Goal: Information Seeking & Learning: Learn about a topic

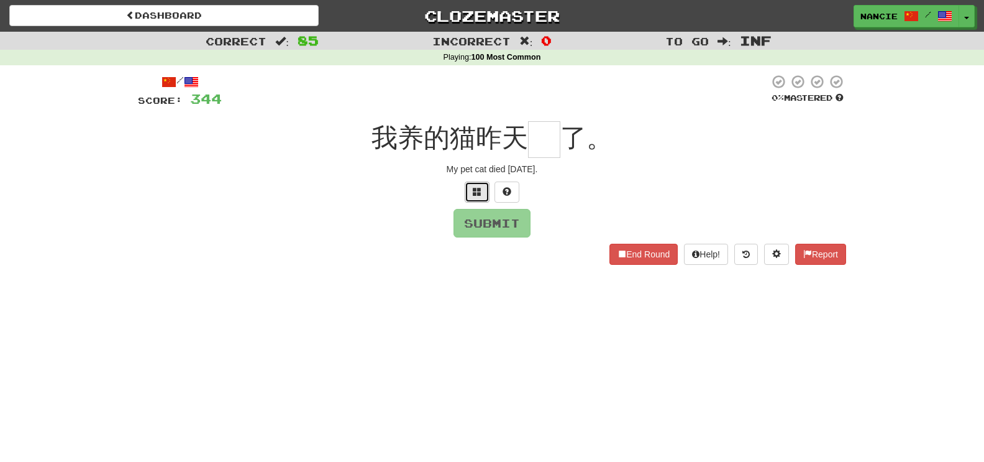
click at [483, 199] on button at bounding box center [477, 191] width 25 height 21
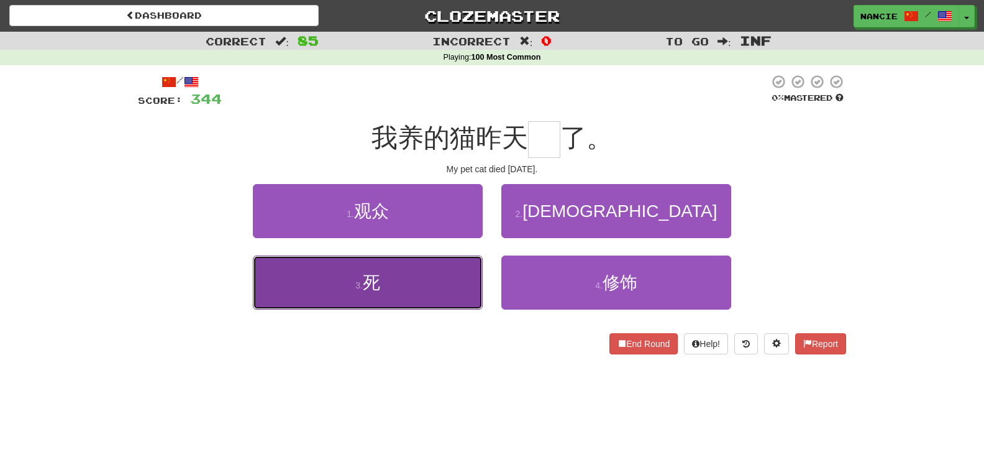
click at [452, 306] on button "3 . 死" at bounding box center [368, 282] width 230 height 54
type input "*"
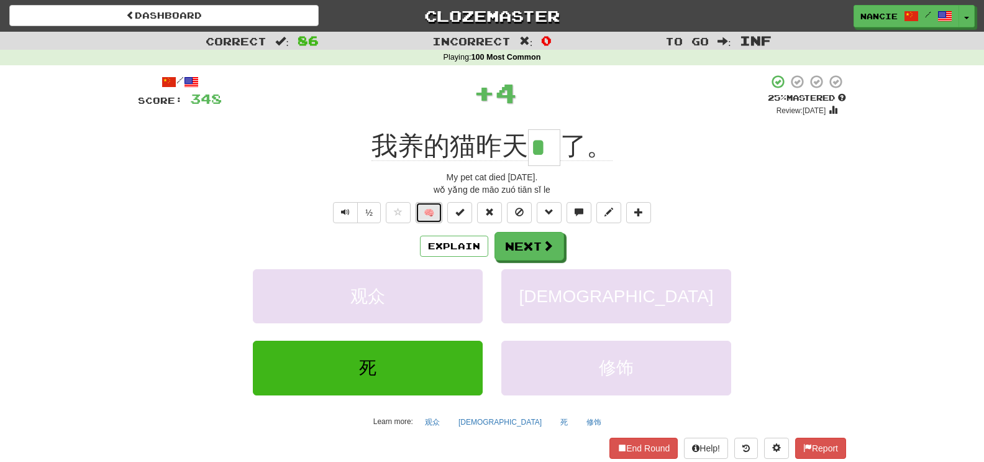
click at [432, 216] on button "🧠" at bounding box center [429, 212] width 27 height 21
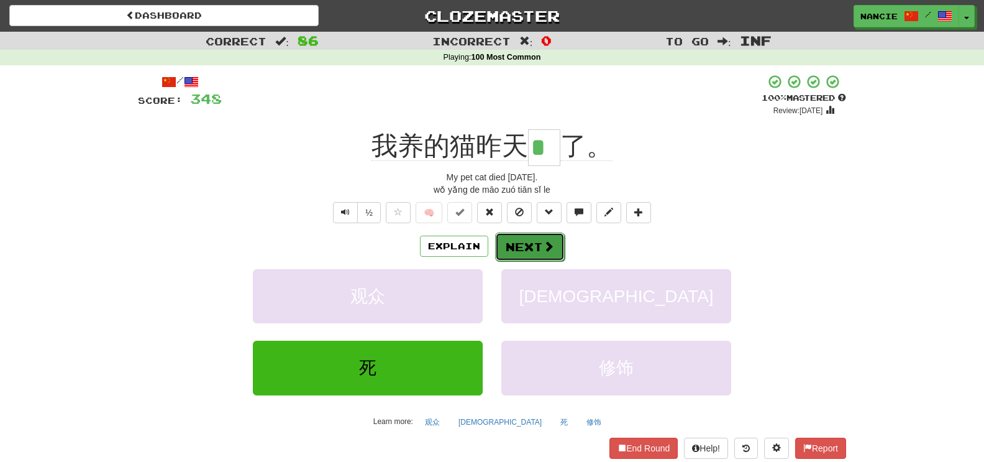
click at [519, 251] on button "Next" at bounding box center [530, 246] width 70 height 29
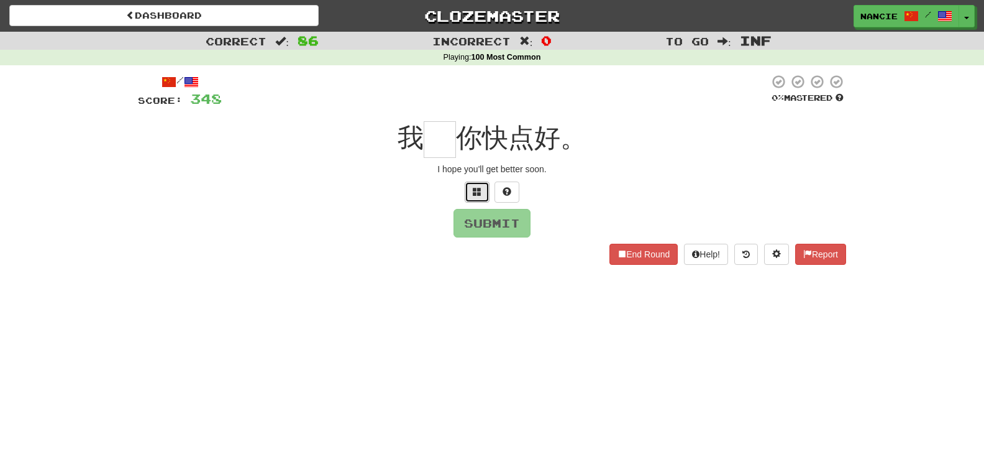
click at [487, 192] on button at bounding box center [477, 191] width 25 height 21
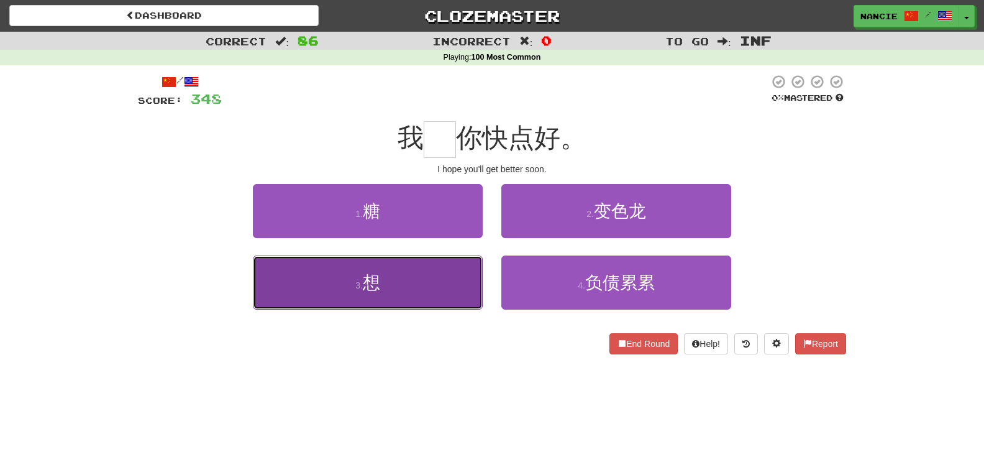
click at [425, 270] on button "3 . 想" at bounding box center [368, 282] width 230 height 54
type input "*"
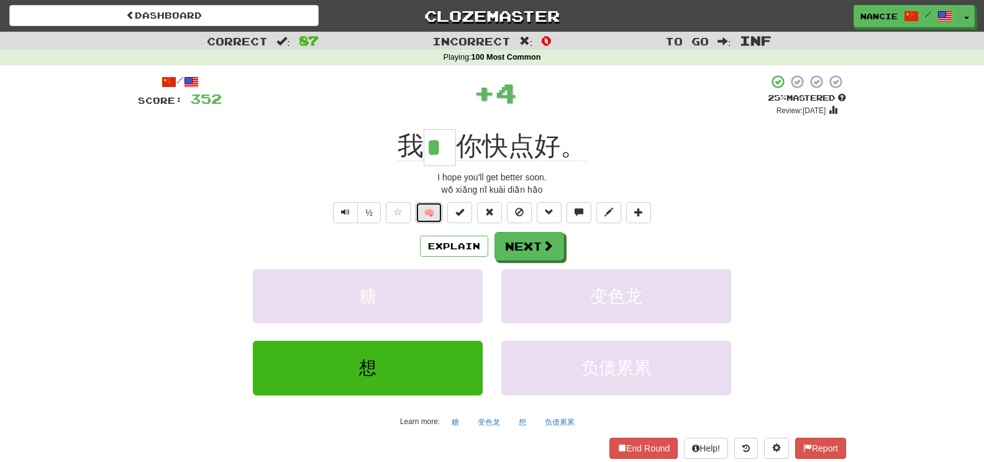
click at [429, 217] on button "🧠" at bounding box center [429, 212] width 27 height 21
click at [546, 250] on span at bounding box center [548, 245] width 11 height 11
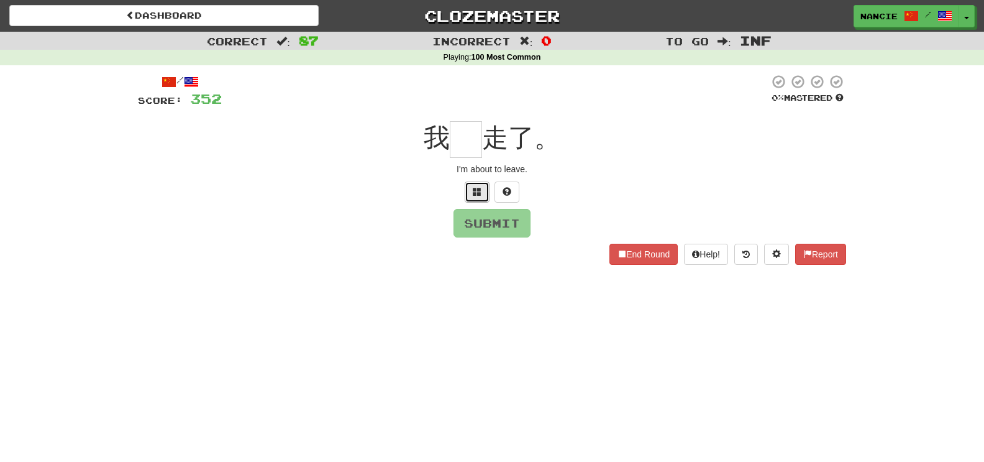
click at [478, 196] on span at bounding box center [477, 191] width 9 height 9
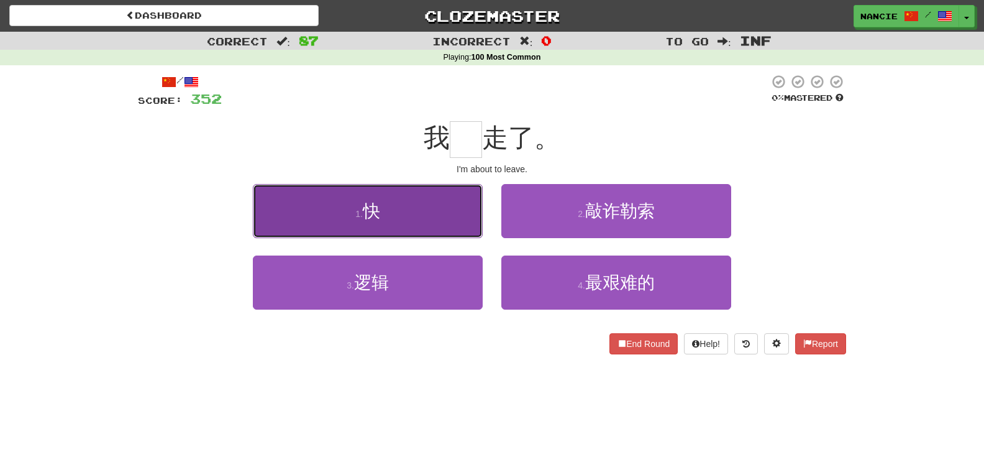
click at [463, 206] on button "1 . 快" at bounding box center [368, 211] width 230 height 54
type input "*"
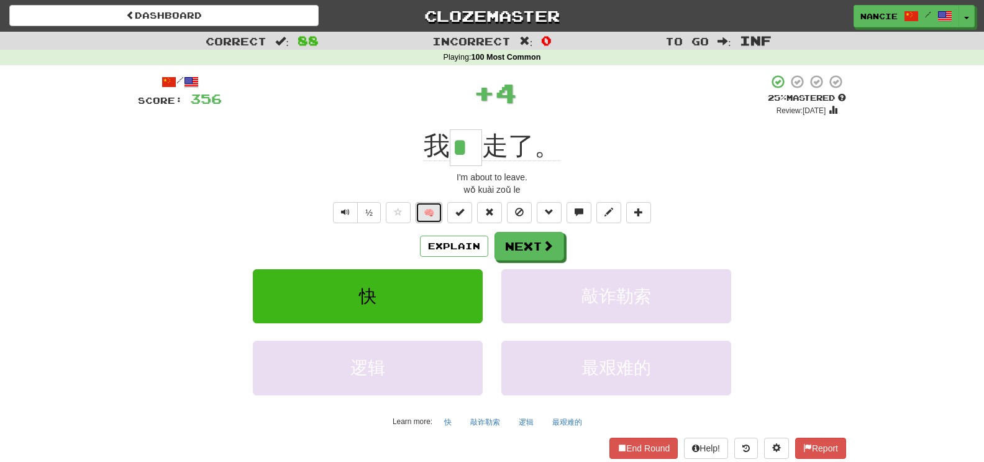
click at [434, 211] on button "🧠" at bounding box center [429, 212] width 27 height 21
click at [516, 245] on button "Next" at bounding box center [530, 246] width 70 height 29
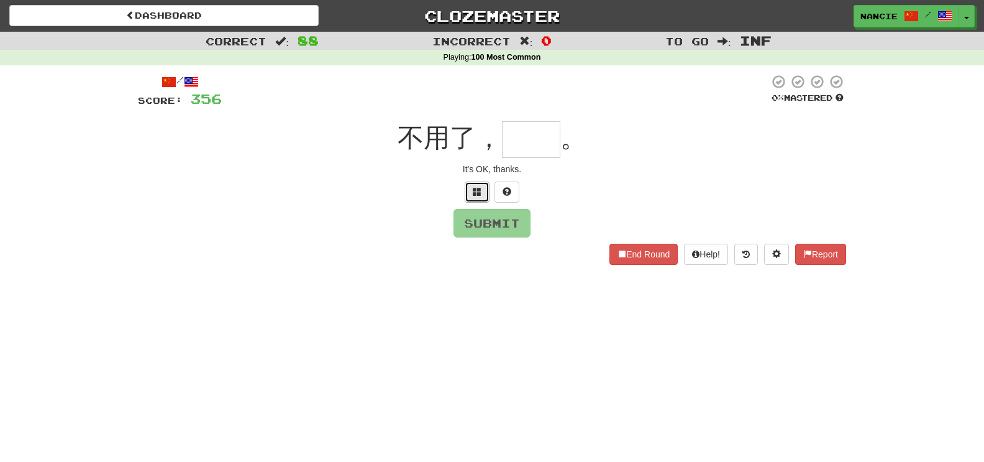
click at [484, 198] on button at bounding box center [477, 191] width 25 height 21
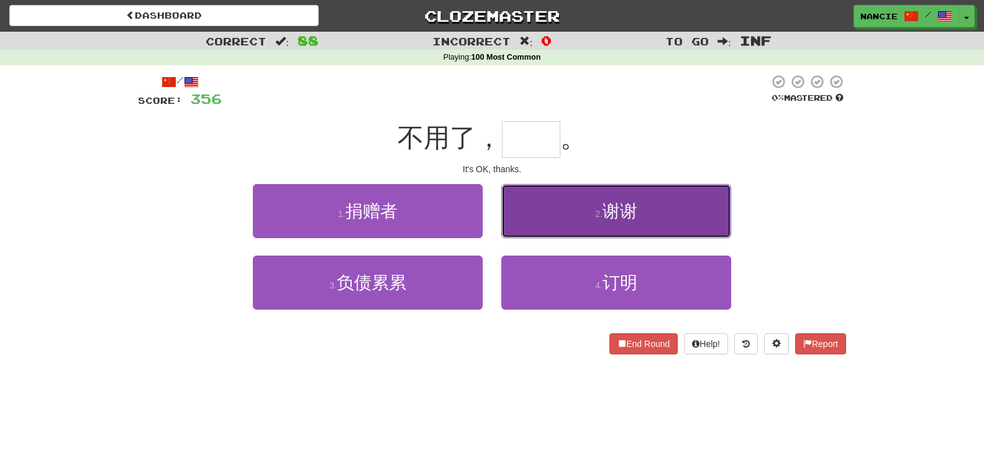
click at [580, 212] on button "2 . 谢谢" at bounding box center [616, 211] width 230 height 54
type input "**"
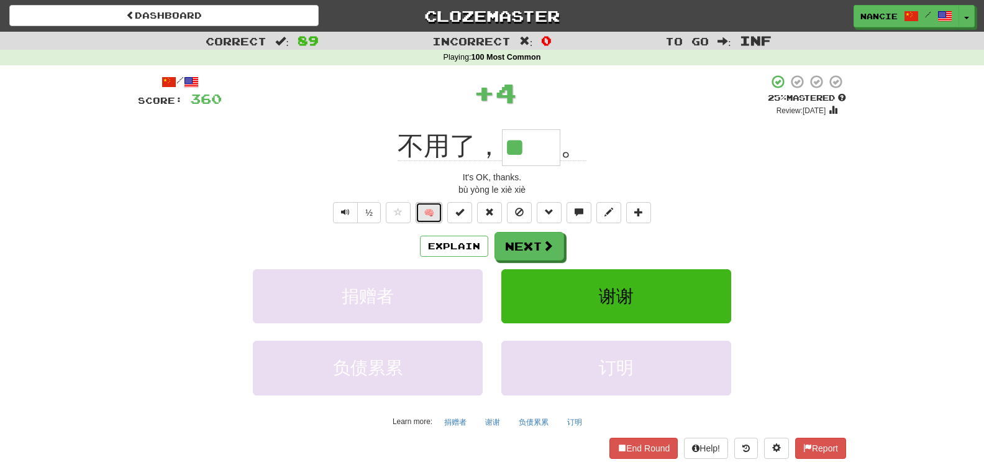
click at [434, 209] on button "🧠" at bounding box center [429, 212] width 27 height 21
click at [547, 244] on span at bounding box center [548, 245] width 11 height 11
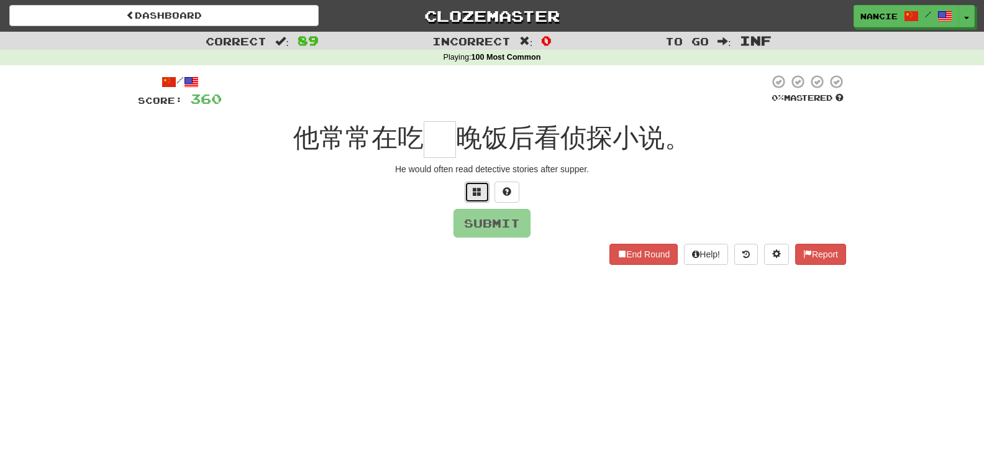
click at [485, 191] on button at bounding box center [477, 191] width 25 height 21
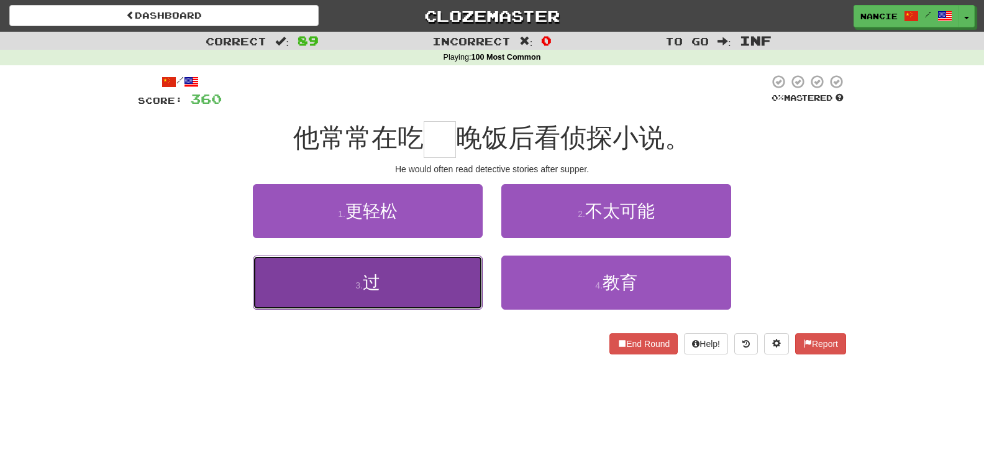
click at [445, 286] on button "3 . 过" at bounding box center [368, 282] width 230 height 54
type input "*"
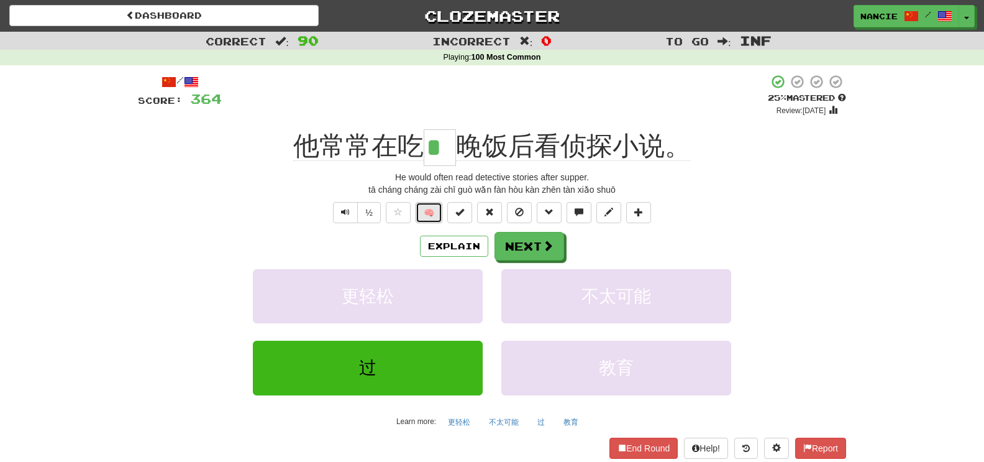
click at [441, 203] on button "🧠" at bounding box center [429, 212] width 27 height 21
click at [543, 240] on span at bounding box center [548, 245] width 11 height 11
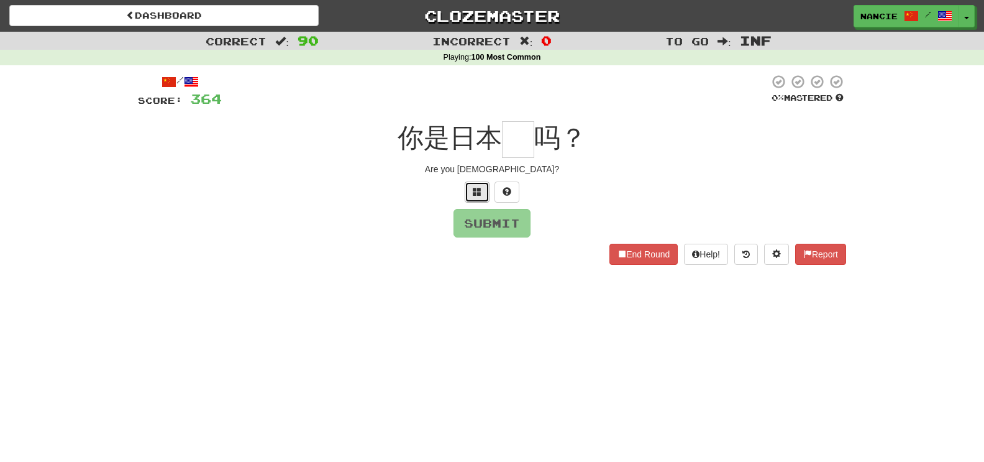
click at [469, 199] on button at bounding box center [477, 191] width 25 height 21
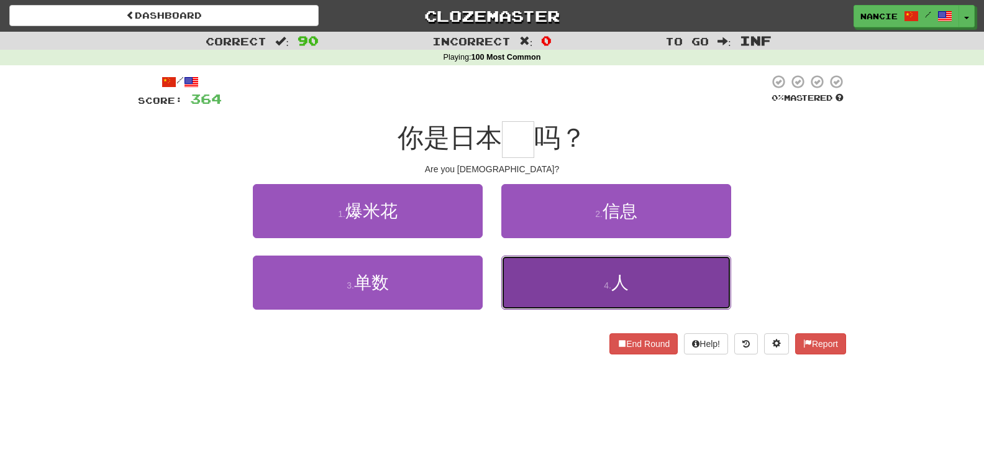
click at [686, 289] on button "4 . 人" at bounding box center [616, 282] width 230 height 54
type input "*"
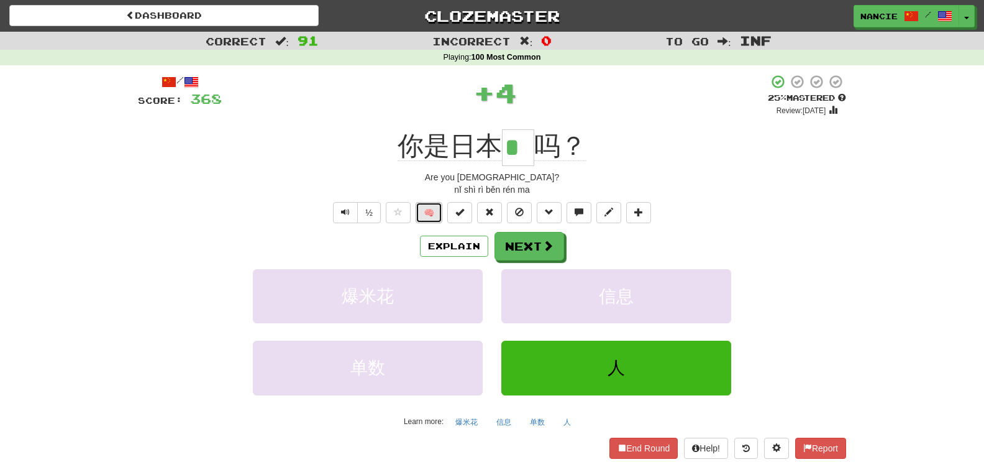
click at [430, 217] on button "🧠" at bounding box center [429, 212] width 27 height 21
click at [546, 247] on span at bounding box center [547, 245] width 11 height 11
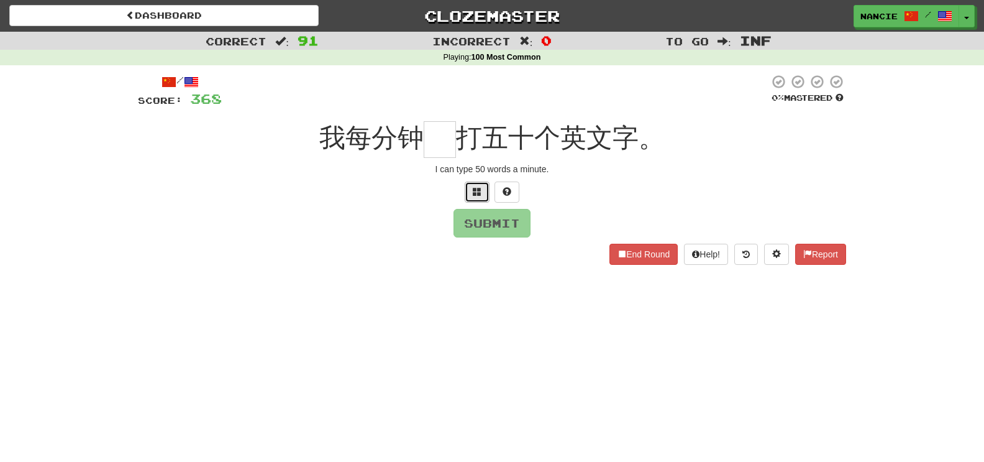
click at [472, 188] on button at bounding box center [477, 191] width 25 height 21
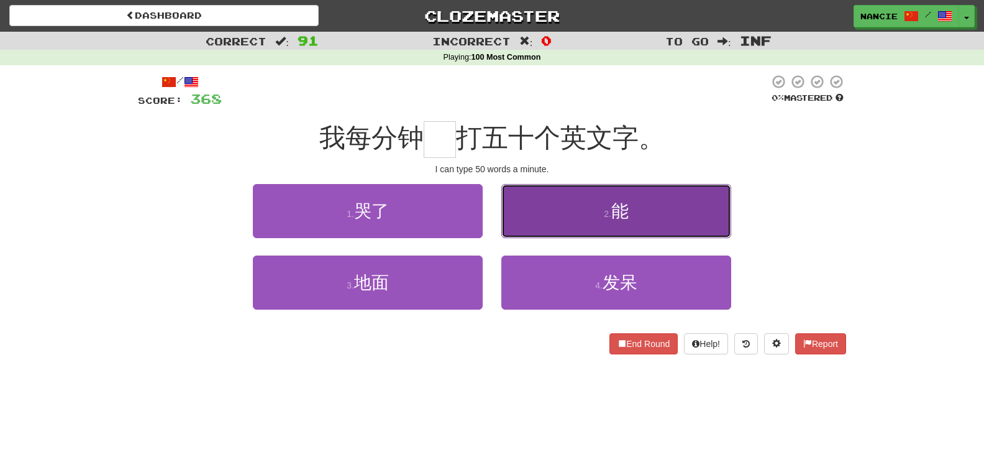
click at [523, 196] on button "2 . 能" at bounding box center [616, 211] width 230 height 54
type input "*"
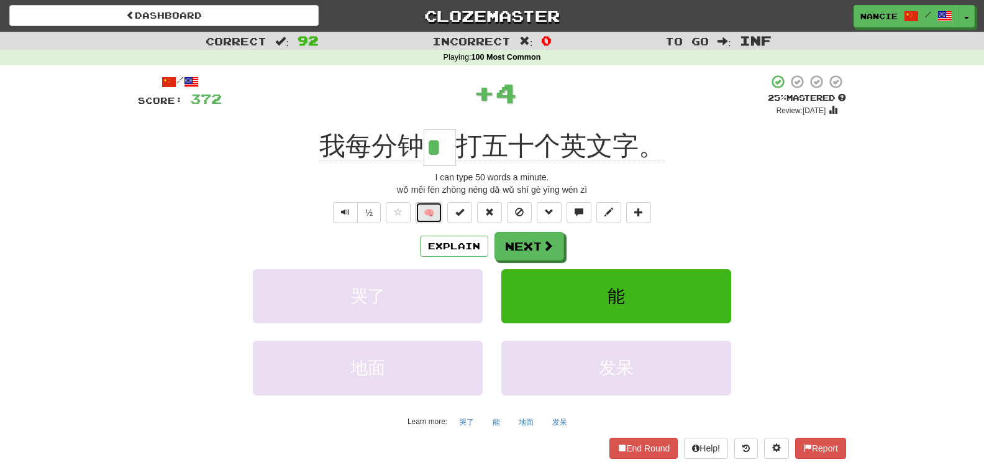
click at [434, 213] on button "🧠" at bounding box center [429, 212] width 27 height 21
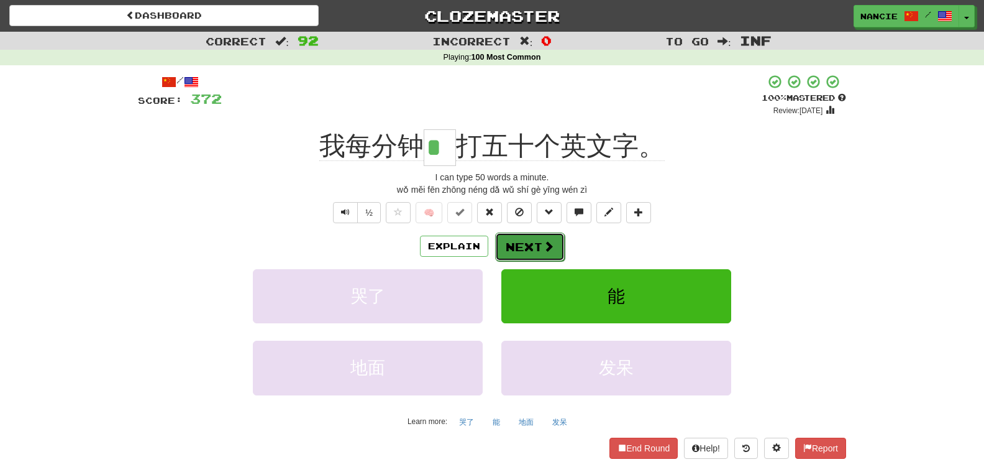
click at [544, 253] on button "Next" at bounding box center [530, 246] width 70 height 29
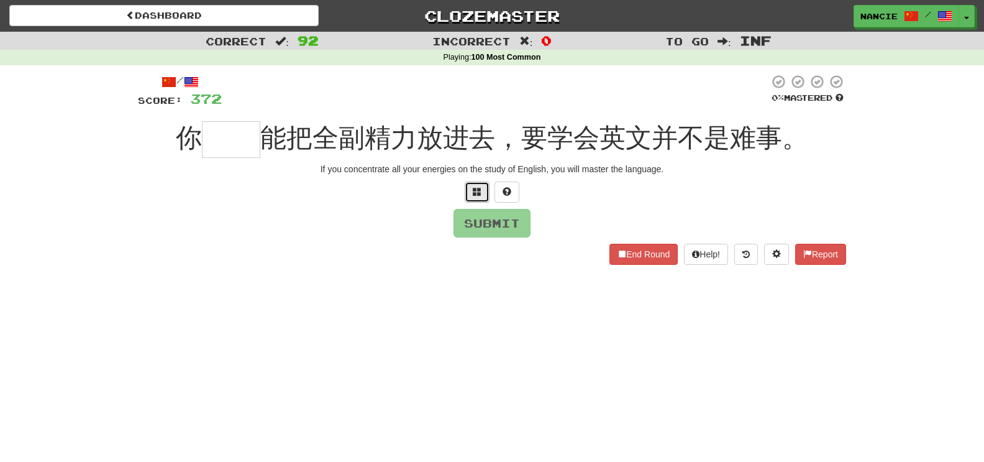
click at [469, 195] on button at bounding box center [477, 191] width 25 height 21
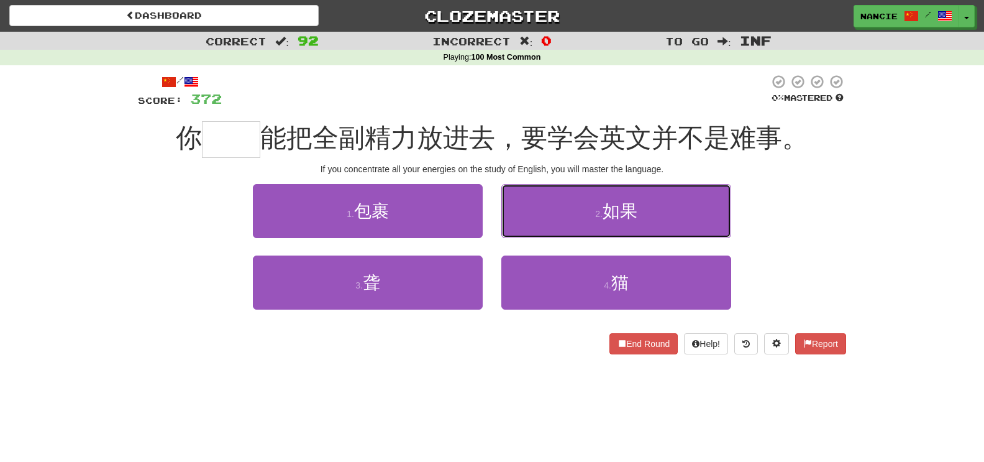
click at [686, 215] on button "2 . 如果" at bounding box center [616, 211] width 230 height 54
type input "**"
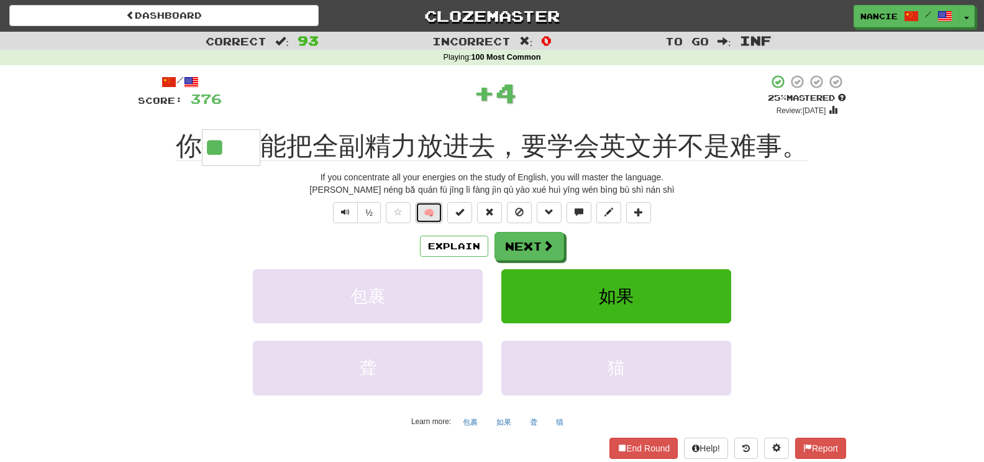
click at [434, 207] on button "🧠" at bounding box center [429, 212] width 27 height 21
click at [509, 234] on button "Next" at bounding box center [530, 246] width 70 height 29
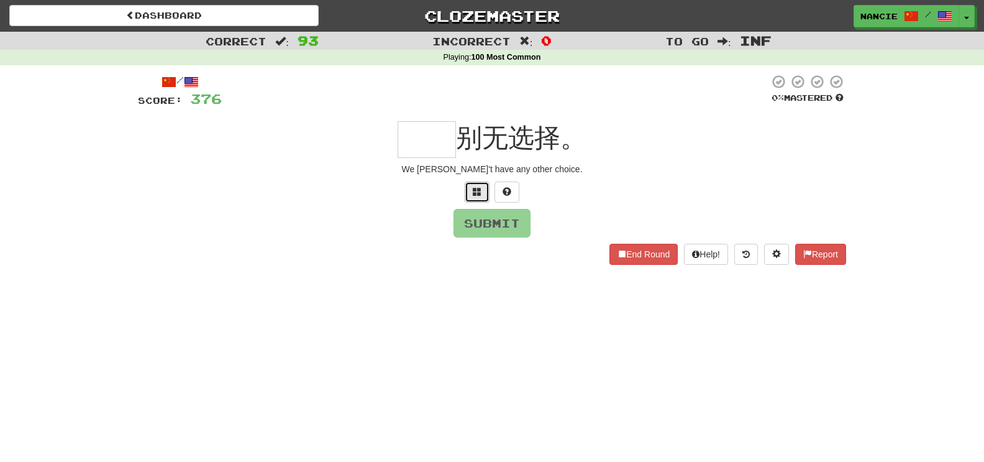
click at [477, 188] on span at bounding box center [477, 191] width 9 height 9
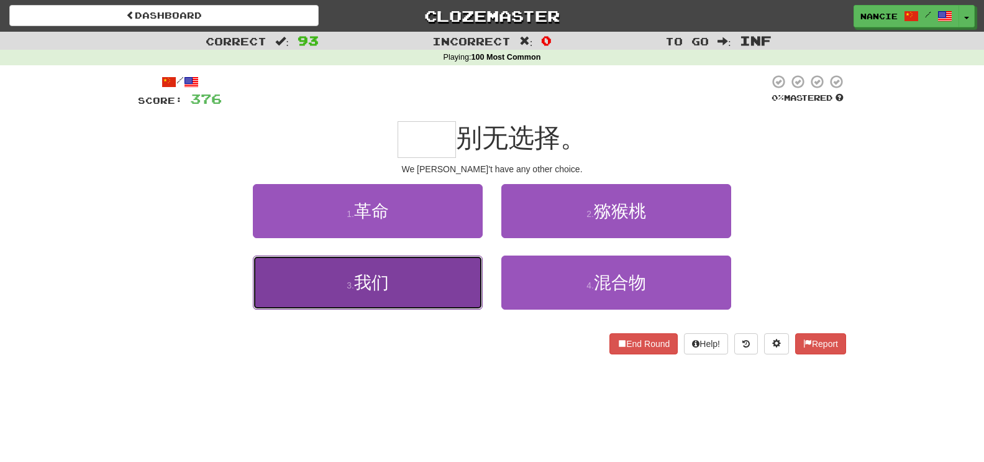
click at [449, 283] on button "3 . 我们" at bounding box center [368, 282] width 230 height 54
type input "**"
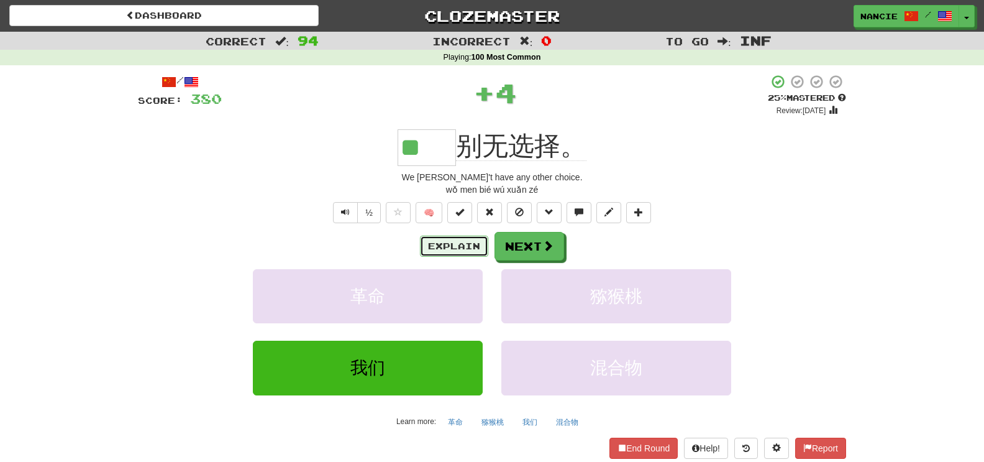
click at [451, 240] on button "Explain" at bounding box center [454, 246] width 68 height 21
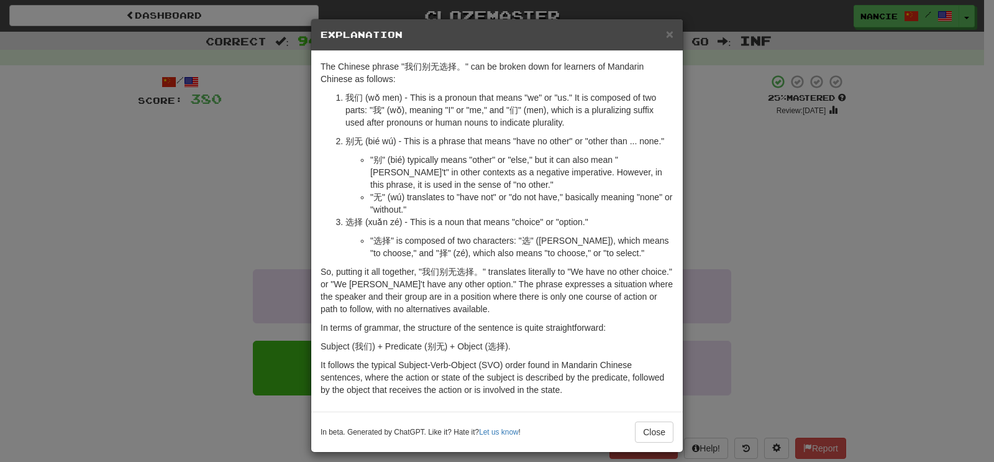
click at [235, 234] on div "× Explanation The Chinese phrase "我们别无选择。" can be broken down for learners of M…" at bounding box center [497, 231] width 994 height 462
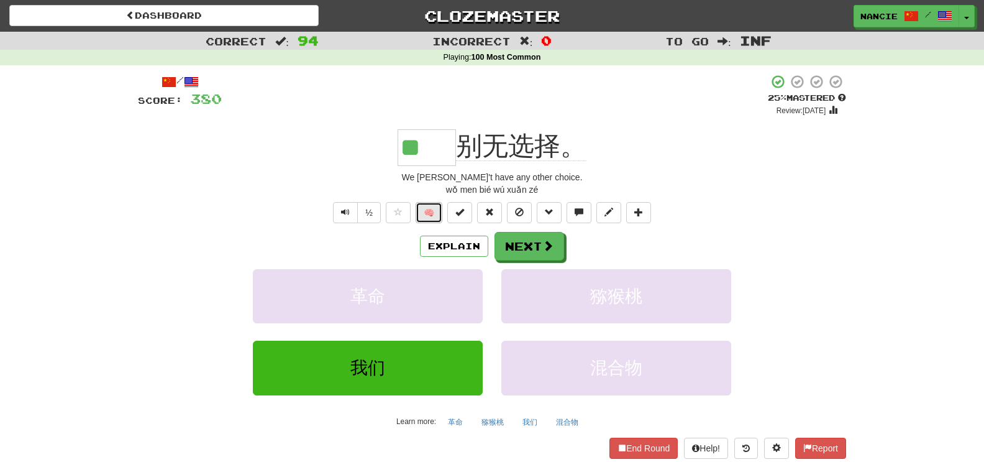
click at [428, 222] on button "🧠" at bounding box center [429, 212] width 27 height 21
click at [503, 247] on button "Next" at bounding box center [530, 246] width 70 height 29
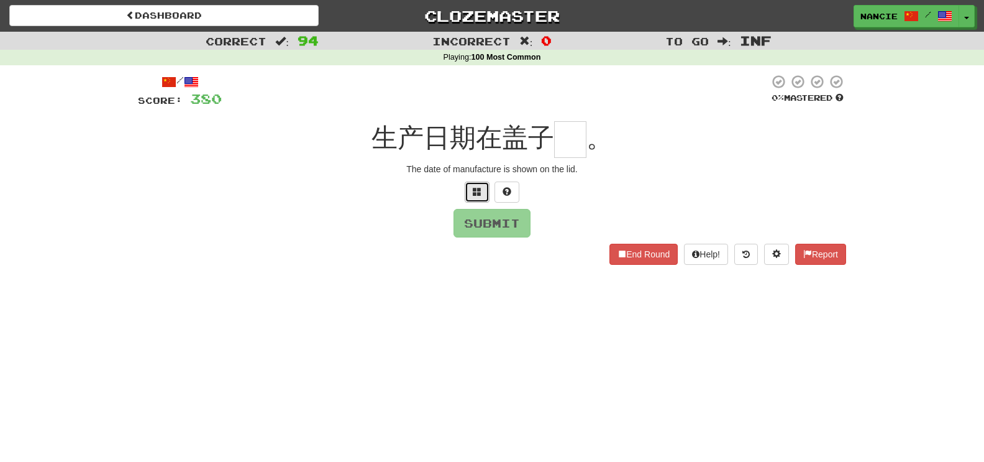
click at [480, 195] on span at bounding box center [477, 191] width 9 height 9
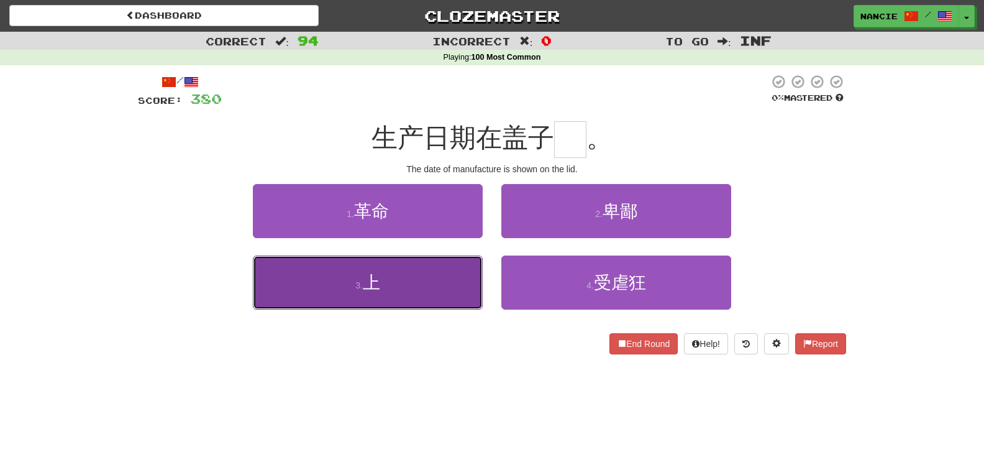
click at [464, 294] on button "3 . 上" at bounding box center [368, 282] width 230 height 54
type input "*"
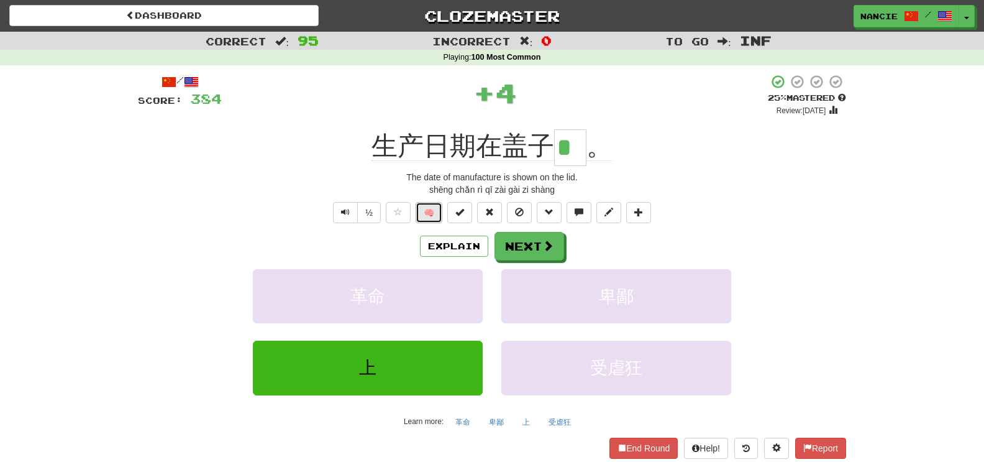
click at [434, 213] on button "🧠" at bounding box center [429, 212] width 27 height 21
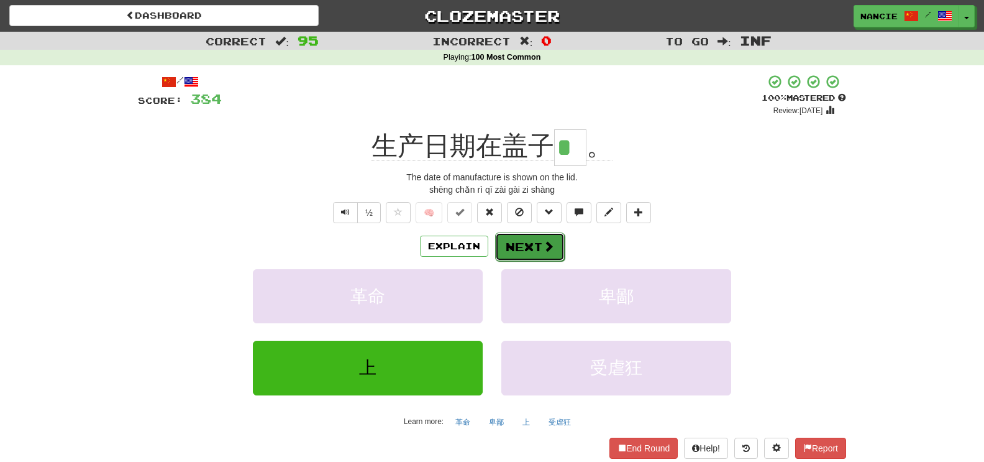
click at [523, 238] on button "Next" at bounding box center [530, 246] width 70 height 29
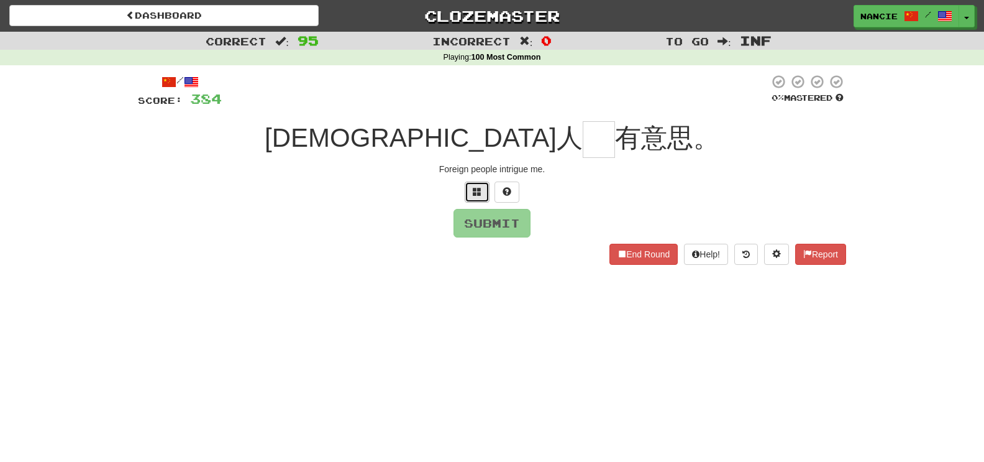
click at [477, 187] on span at bounding box center [477, 191] width 9 height 9
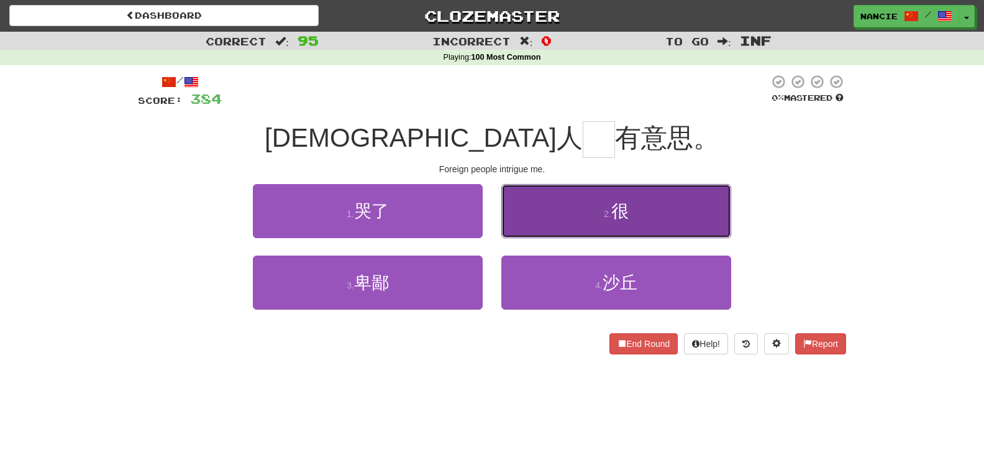
click at [528, 214] on button "2 . 很" at bounding box center [616, 211] width 230 height 54
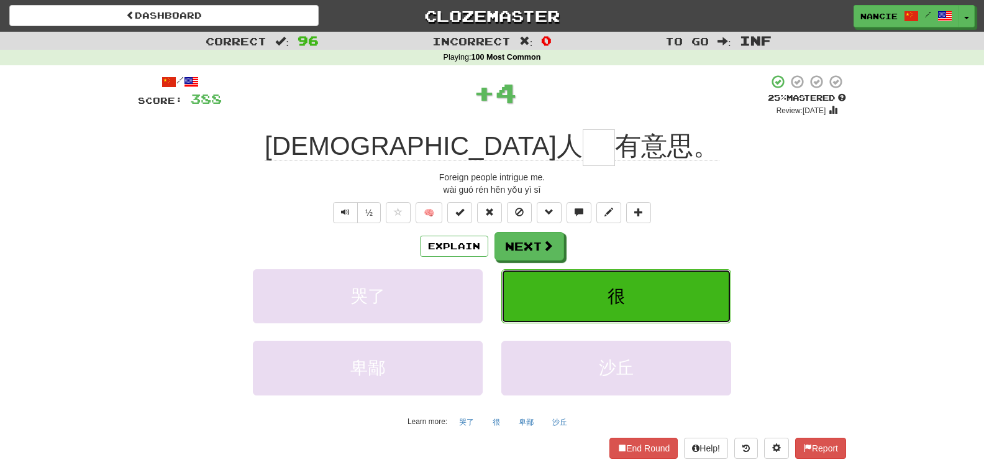
type input "*"
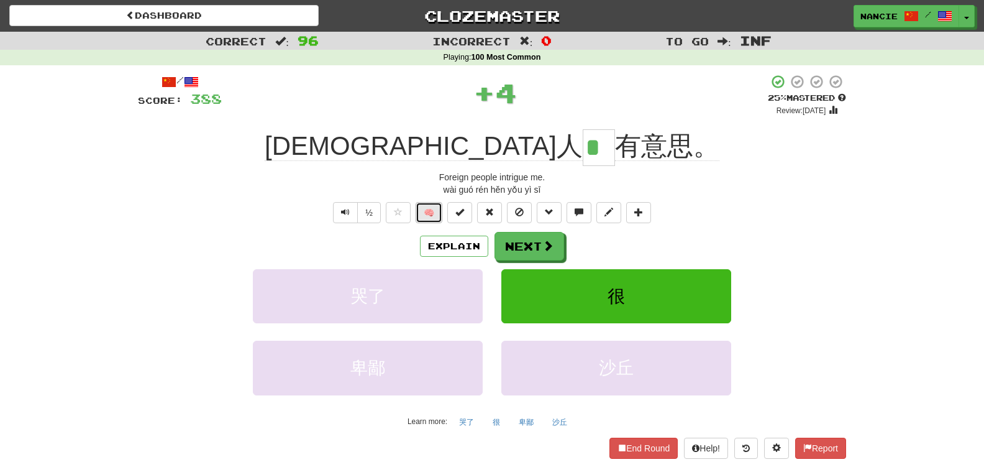
click at [432, 208] on button "🧠" at bounding box center [429, 212] width 27 height 21
click at [531, 247] on button "Next" at bounding box center [530, 246] width 70 height 29
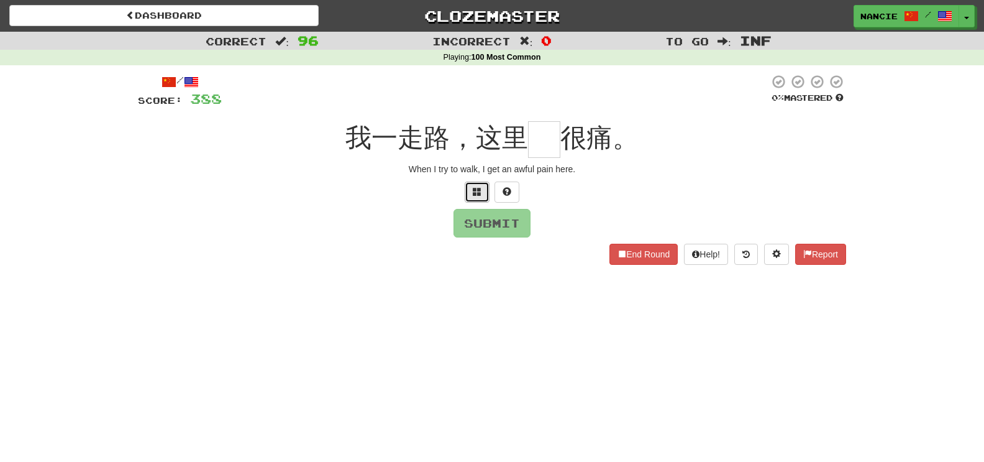
click at [475, 189] on span at bounding box center [477, 191] width 9 height 9
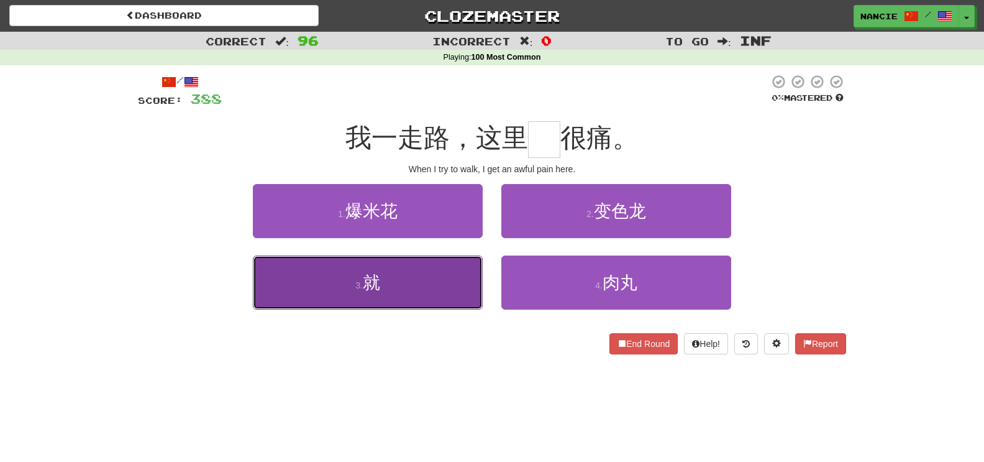
click at [430, 288] on button "3 . 就" at bounding box center [368, 282] width 230 height 54
type input "*"
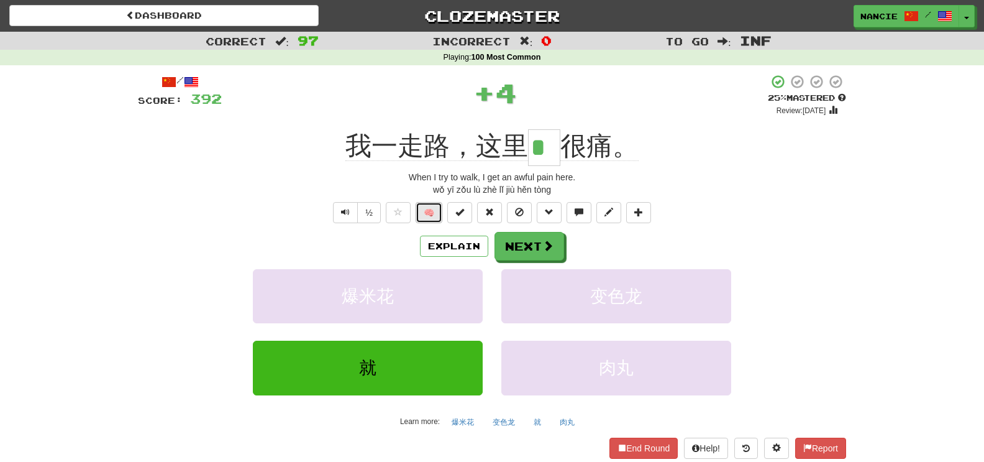
click at [424, 213] on button "🧠" at bounding box center [429, 212] width 27 height 21
click at [538, 254] on button "Next" at bounding box center [530, 246] width 70 height 29
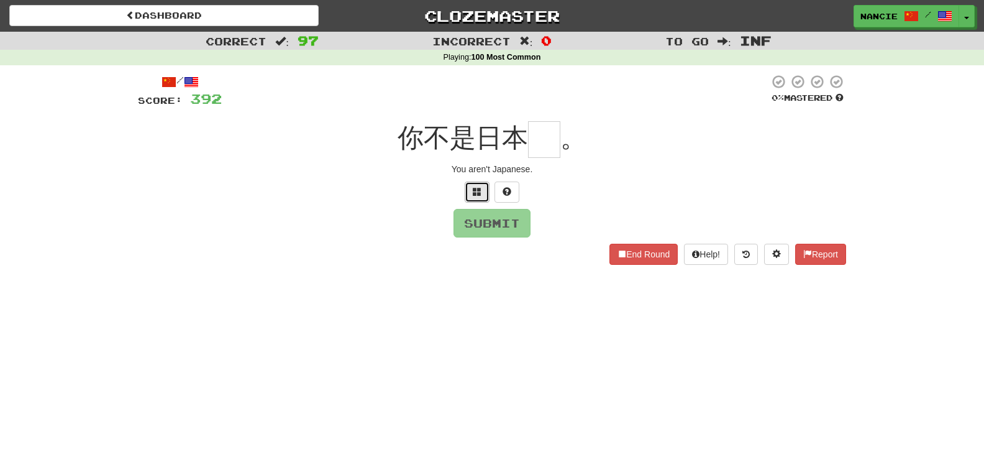
click at [479, 198] on button at bounding box center [477, 191] width 25 height 21
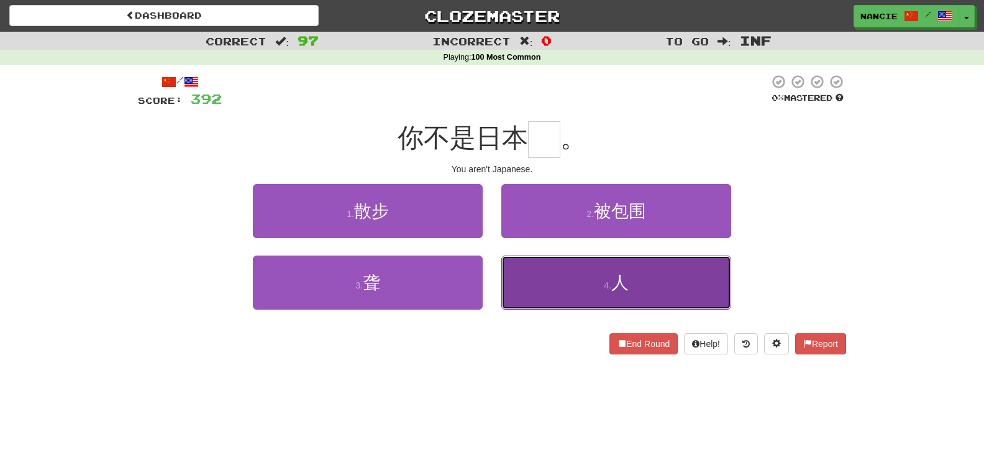
click at [549, 303] on button "4 . 人" at bounding box center [616, 282] width 230 height 54
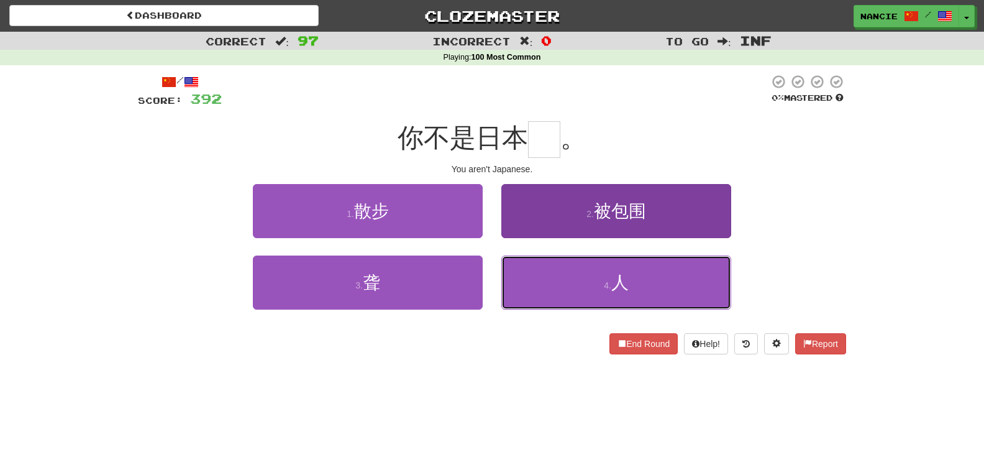
type input "*"
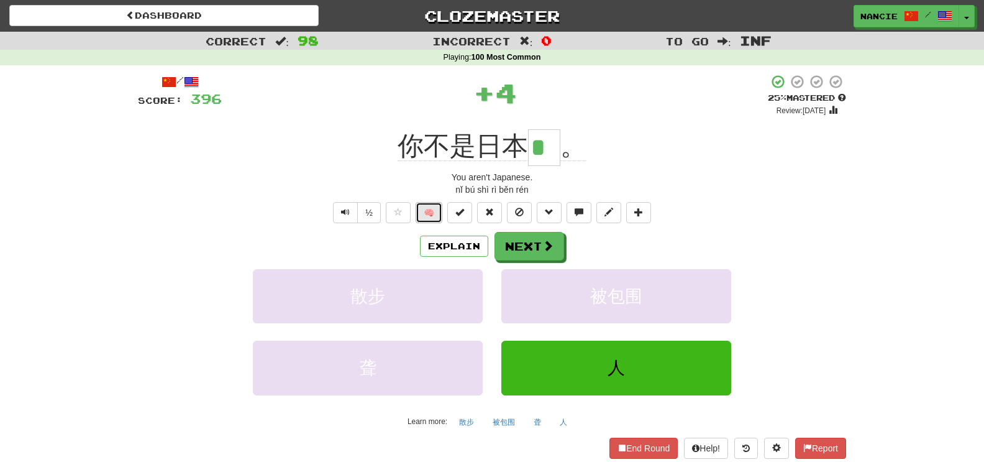
click at [436, 207] on button "🧠" at bounding box center [429, 212] width 27 height 21
click at [519, 247] on button "Next" at bounding box center [530, 246] width 70 height 29
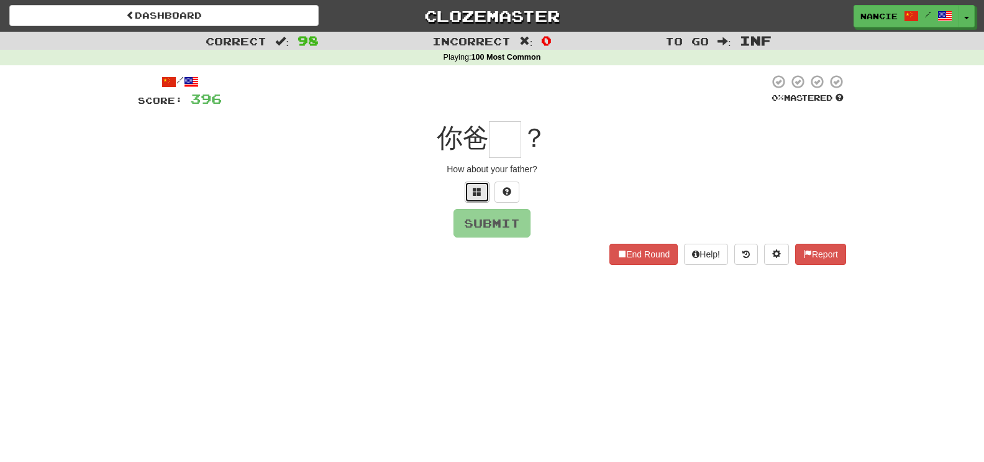
click at [478, 190] on span at bounding box center [477, 191] width 9 height 9
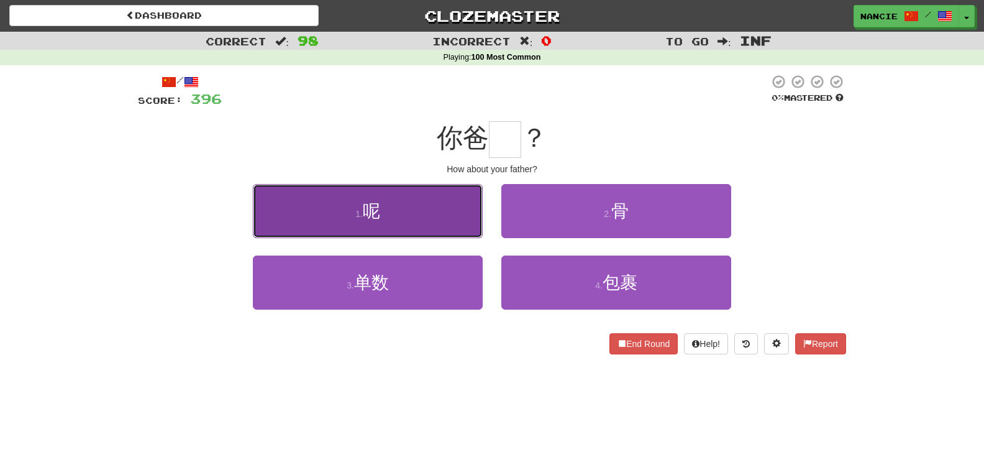
click at [460, 203] on button "1 . 呢" at bounding box center [368, 211] width 230 height 54
type input "*"
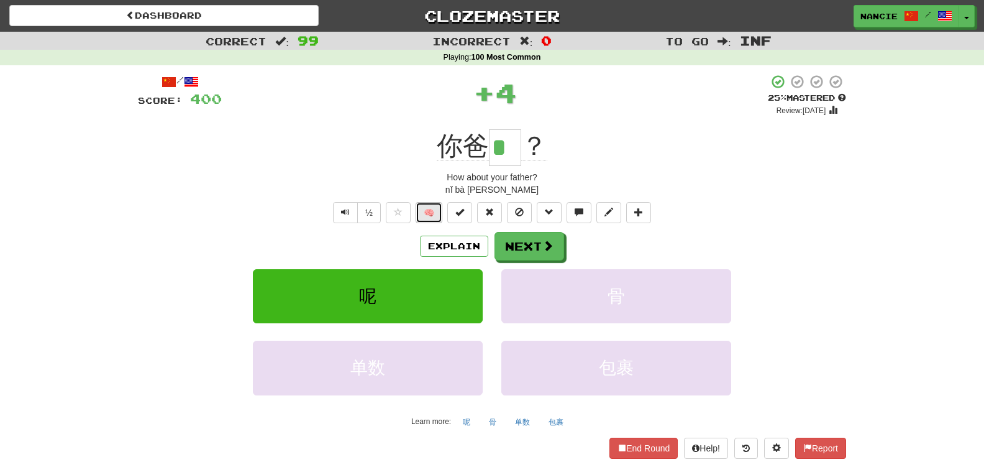
click at [426, 219] on button "🧠" at bounding box center [429, 212] width 27 height 21
click at [513, 252] on button "Next" at bounding box center [530, 246] width 70 height 29
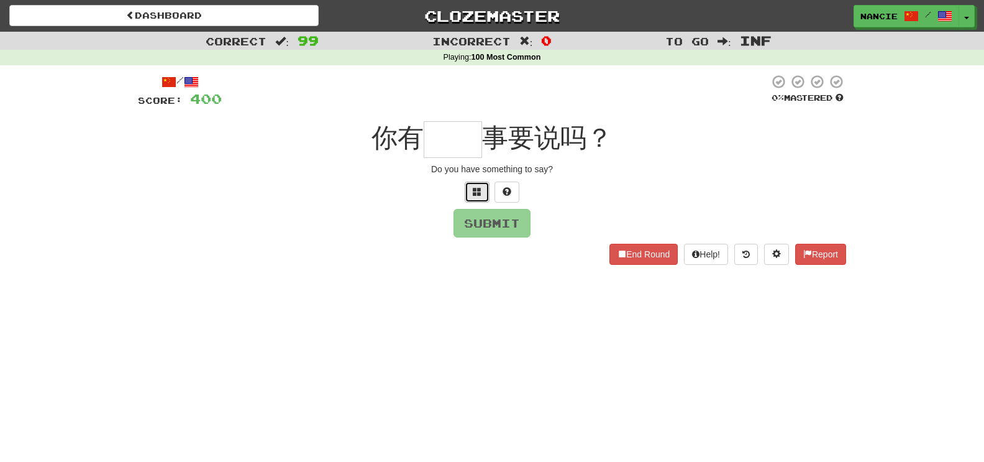
click at [480, 199] on button at bounding box center [477, 191] width 25 height 21
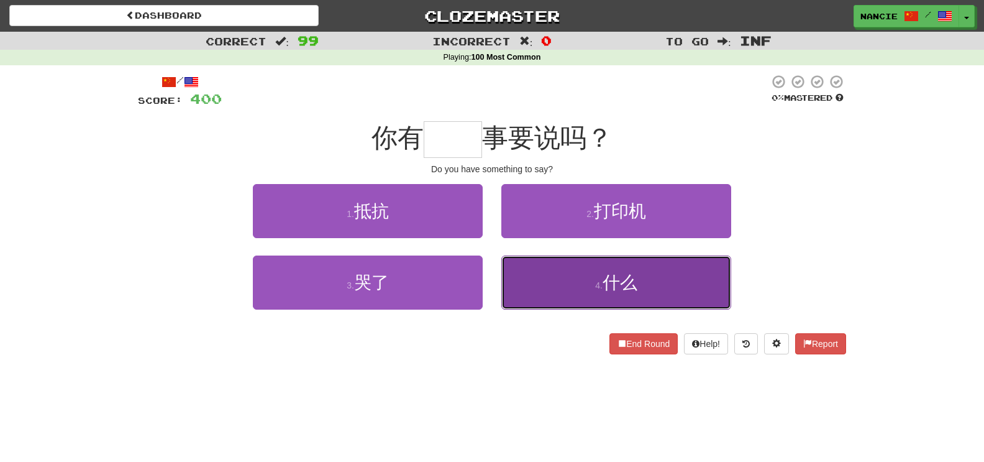
click at [589, 277] on button "4 . 什么" at bounding box center [616, 282] width 230 height 54
type input "**"
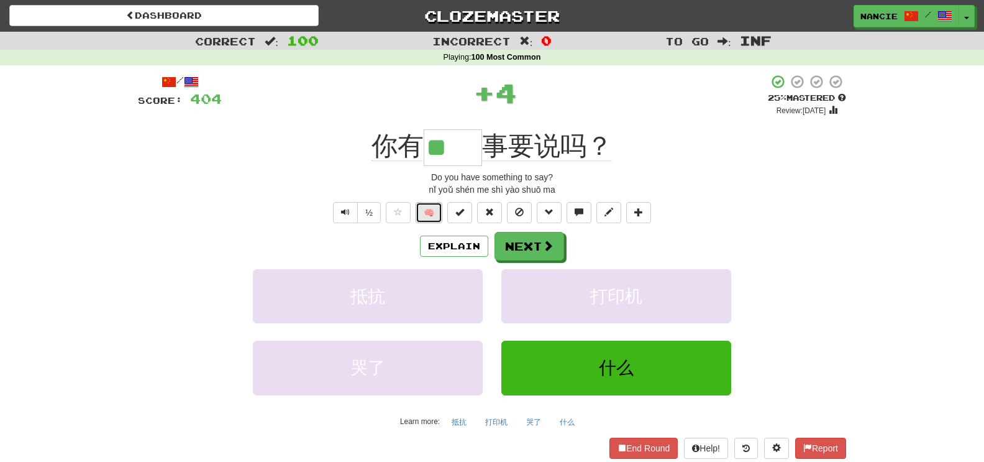
click at [421, 211] on button "🧠" at bounding box center [429, 212] width 27 height 21
click at [524, 245] on button "Next" at bounding box center [530, 246] width 70 height 29
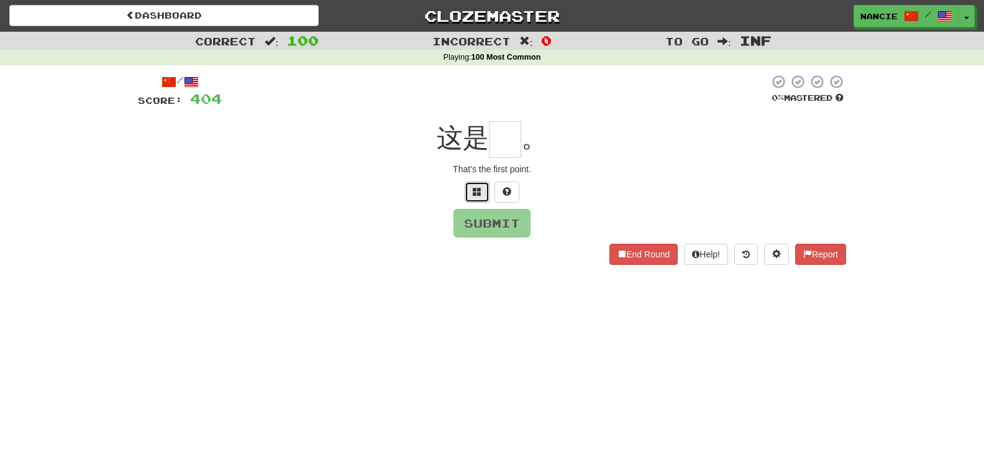
click at [481, 196] on span at bounding box center [477, 191] width 9 height 9
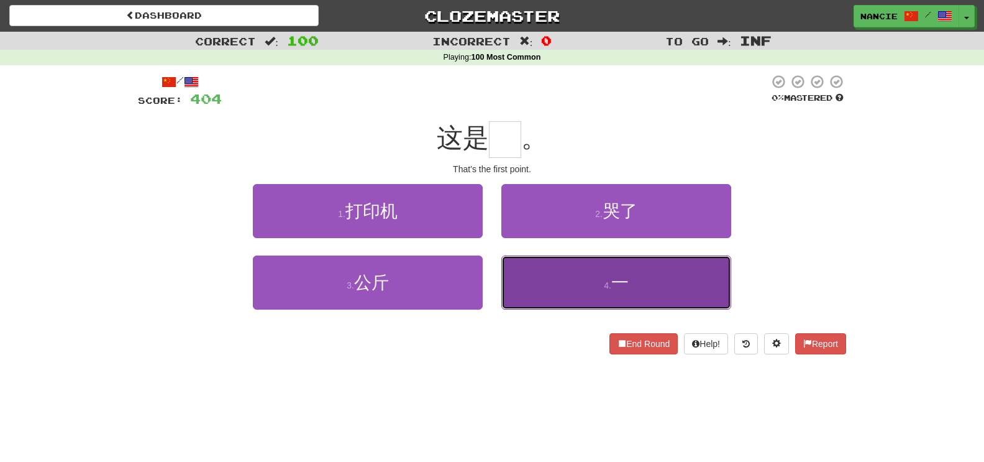
click at [560, 289] on button "4 . 一" at bounding box center [616, 282] width 230 height 54
type input "*"
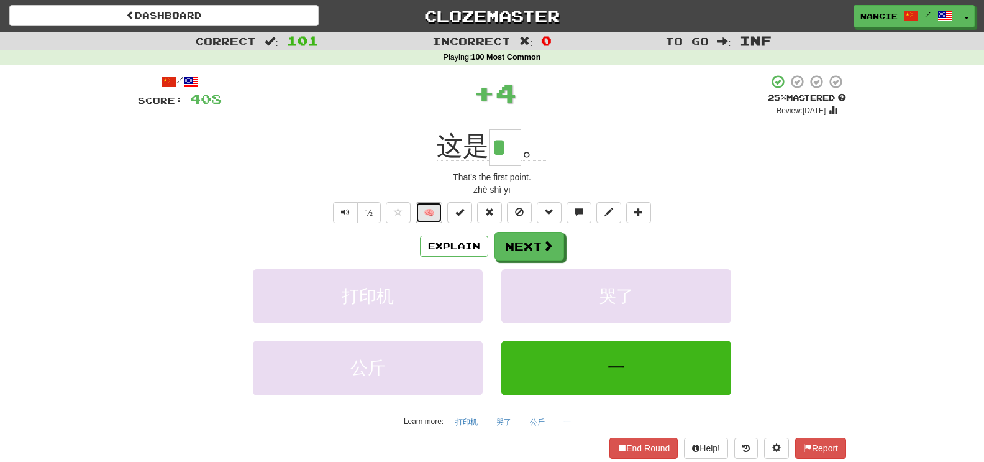
click at [423, 221] on button "🧠" at bounding box center [429, 212] width 27 height 21
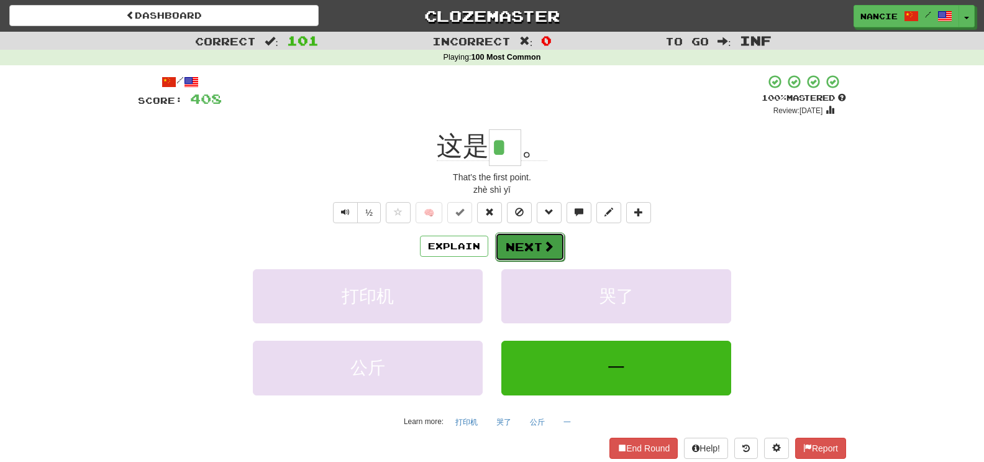
click at [531, 246] on button "Next" at bounding box center [530, 246] width 70 height 29
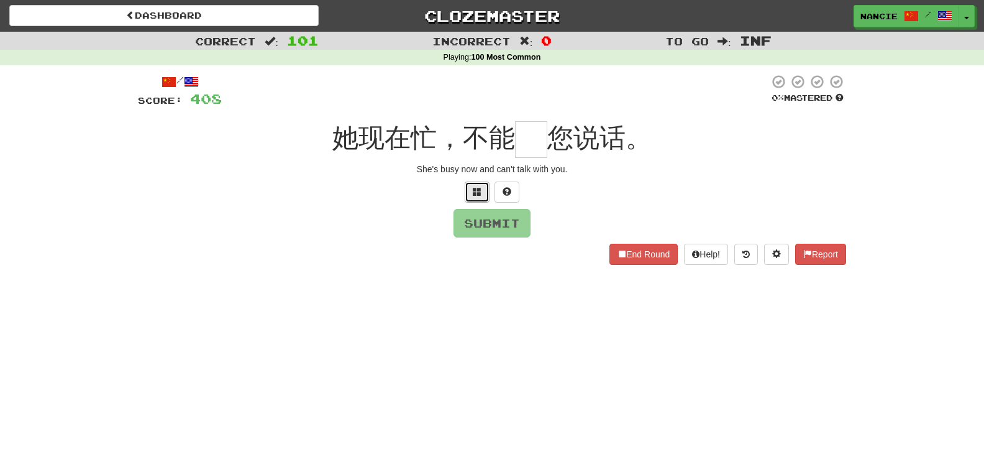
click at [475, 194] on span at bounding box center [477, 191] width 9 height 9
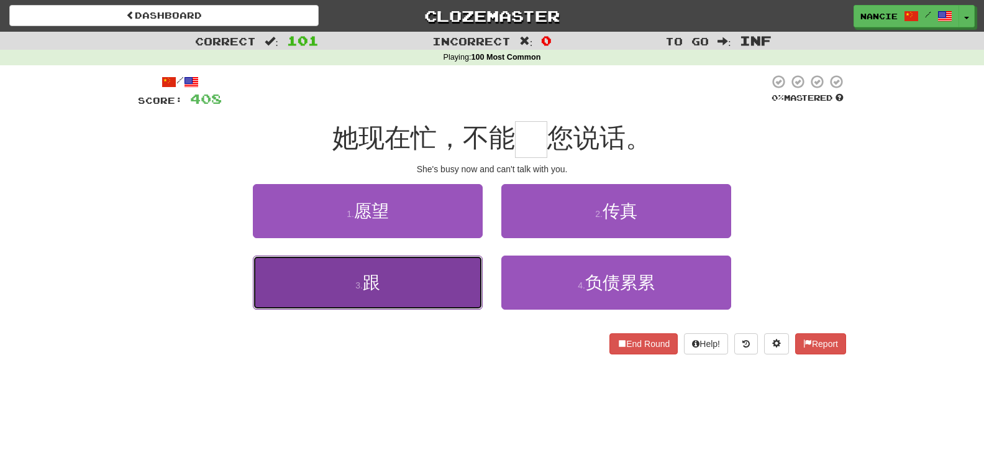
click at [465, 264] on button "3 . 跟" at bounding box center [368, 282] width 230 height 54
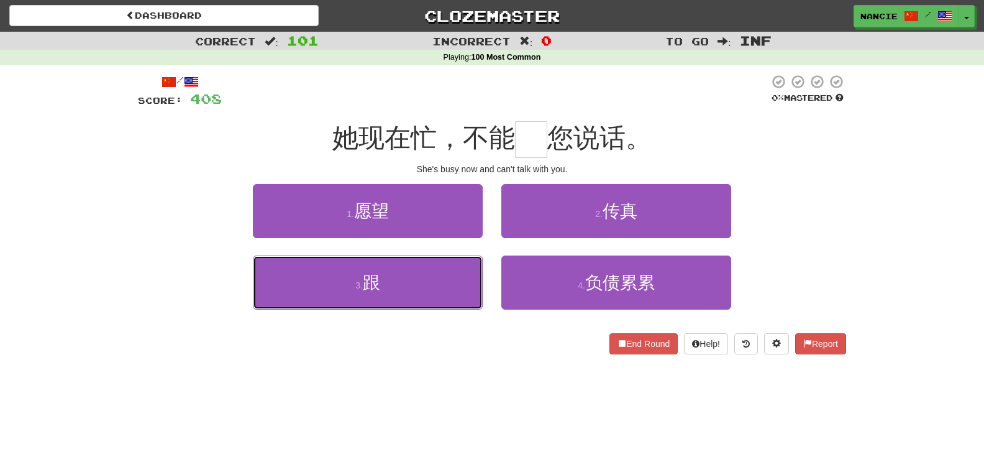
type input "*"
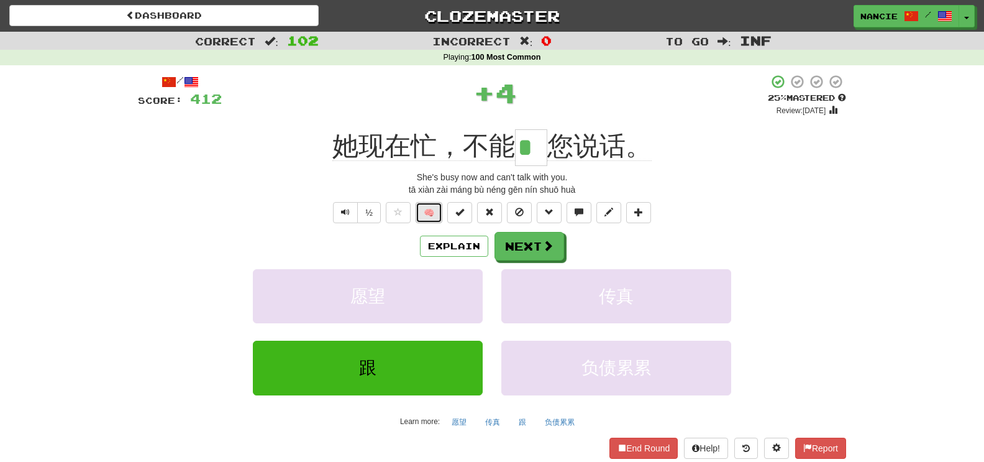
click at [441, 214] on button "🧠" at bounding box center [429, 212] width 27 height 21
click at [528, 240] on button "Next" at bounding box center [530, 246] width 70 height 29
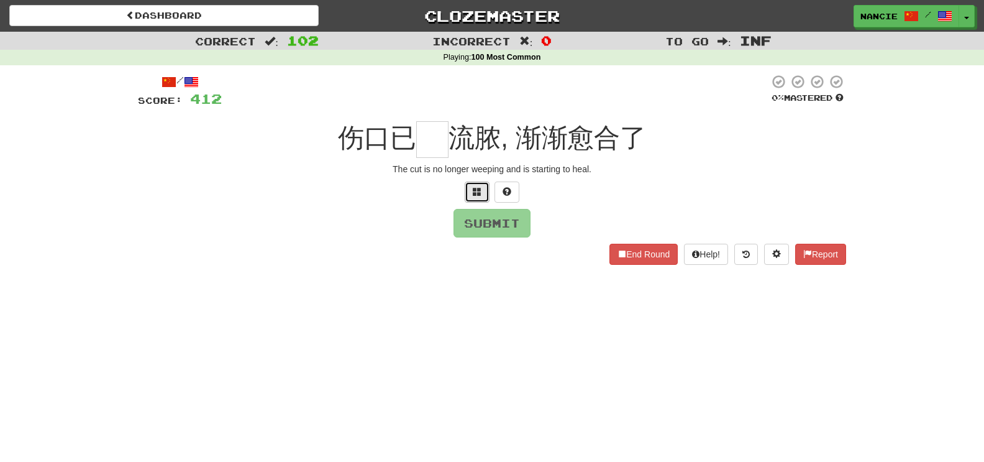
click at [475, 201] on button at bounding box center [477, 191] width 25 height 21
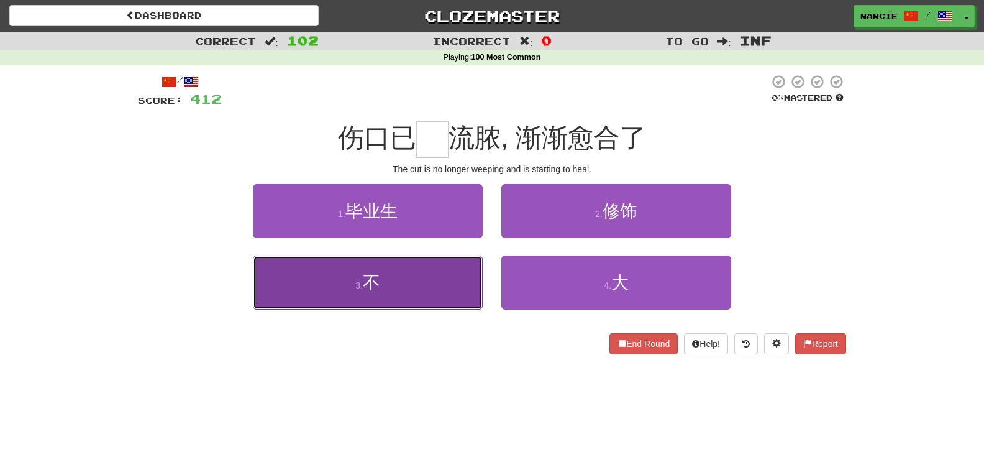
click at [464, 283] on button "3 . 不" at bounding box center [368, 282] width 230 height 54
type input "*"
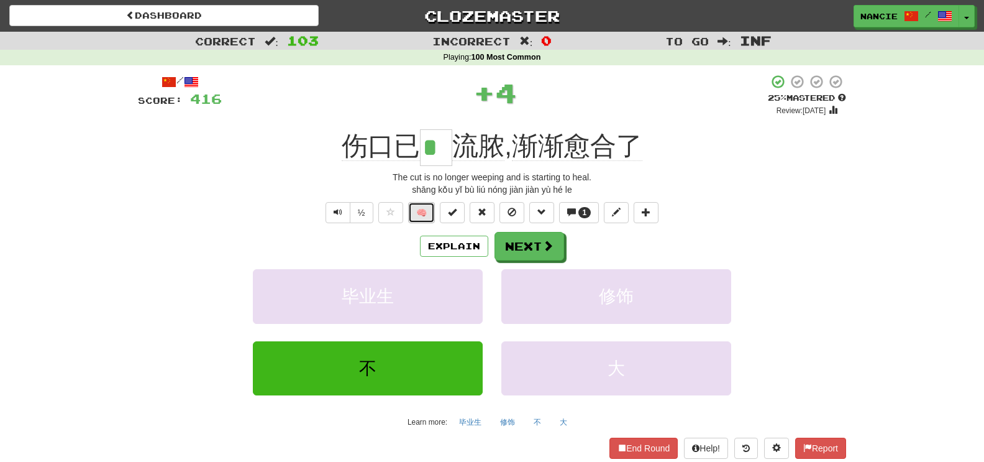
click at [415, 220] on button "🧠" at bounding box center [421, 212] width 27 height 21
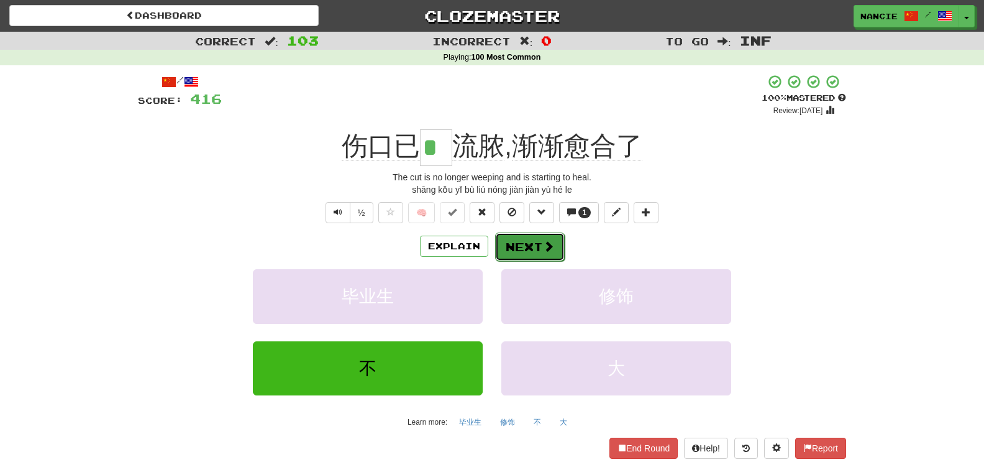
click at [536, 235] on button "Next" at bounding box center [530, 246] width 70 height 29
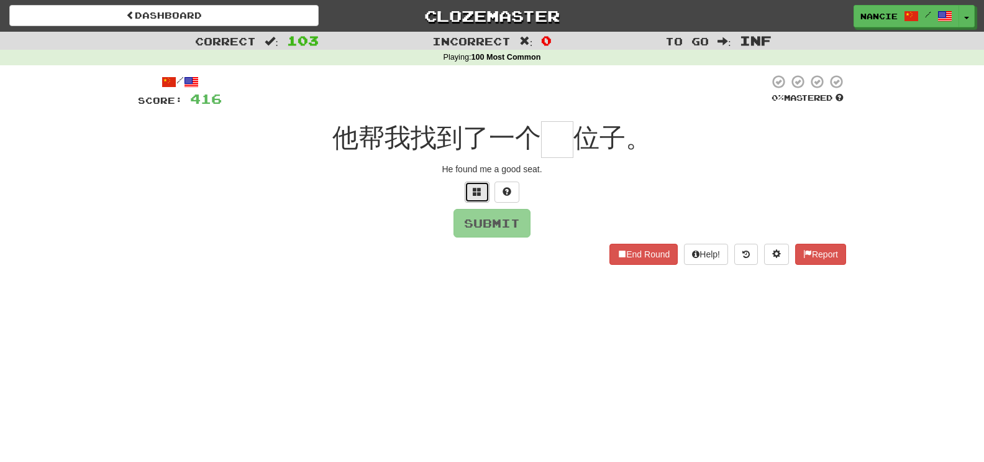
click at [473, 194] on span at bounding box center [477, 191] width 9 height 9
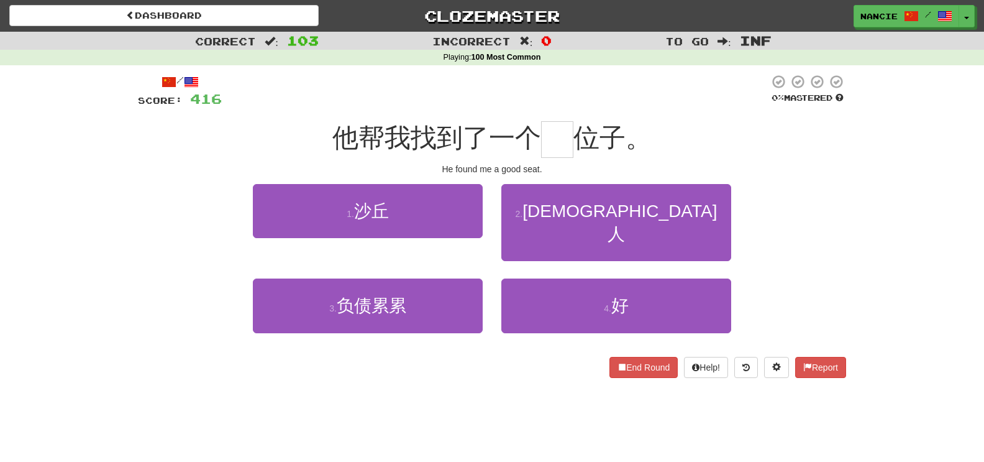
click at [587, 311] on div "4 . 好" at bounding box center [616, 313] width 249 height 71
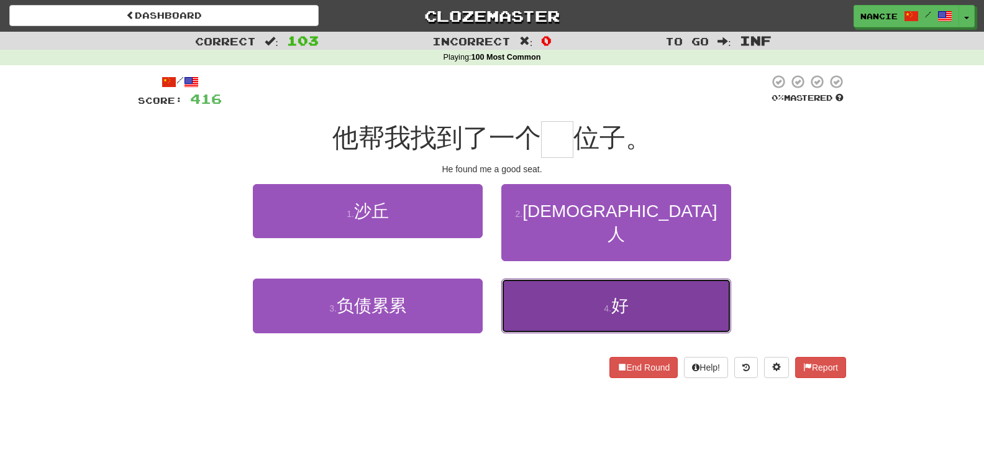
click at [578, 281] on button "4 . 好" at bounding box center [616, 305] width 230 height 54
type input "*"
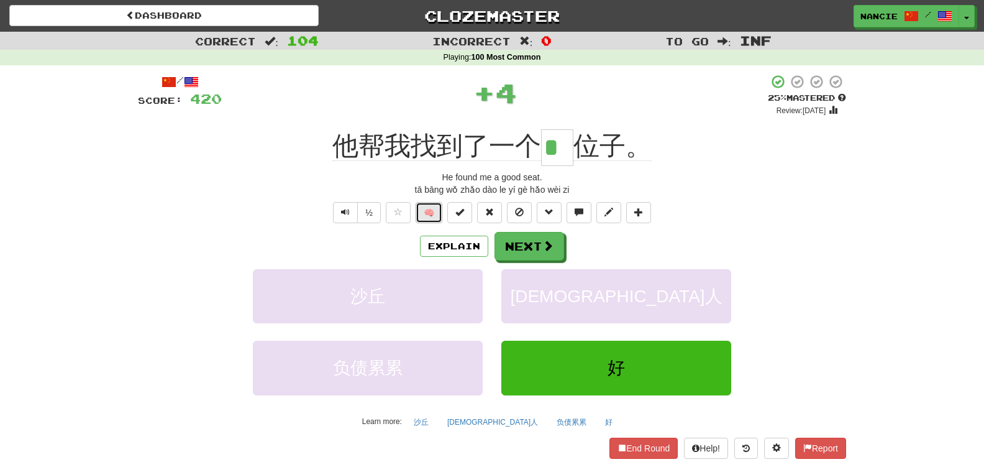
click at [434, 210] on button "🧠" at bounding box center [429, 212] width 27 height 21
click at [544, 245] on span at bounding box center [548, 245] width 11 height 11
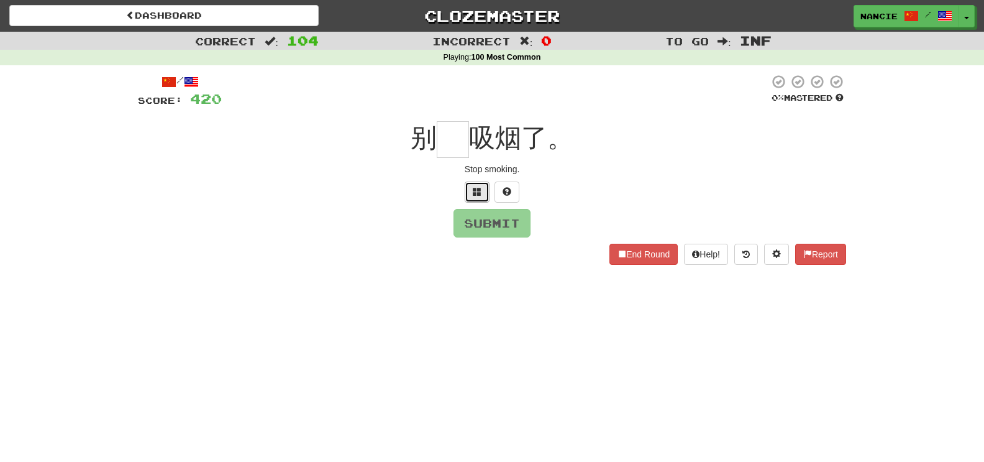
click at [476, 191] on span at bounding box center [477, 191] width 9 height 9
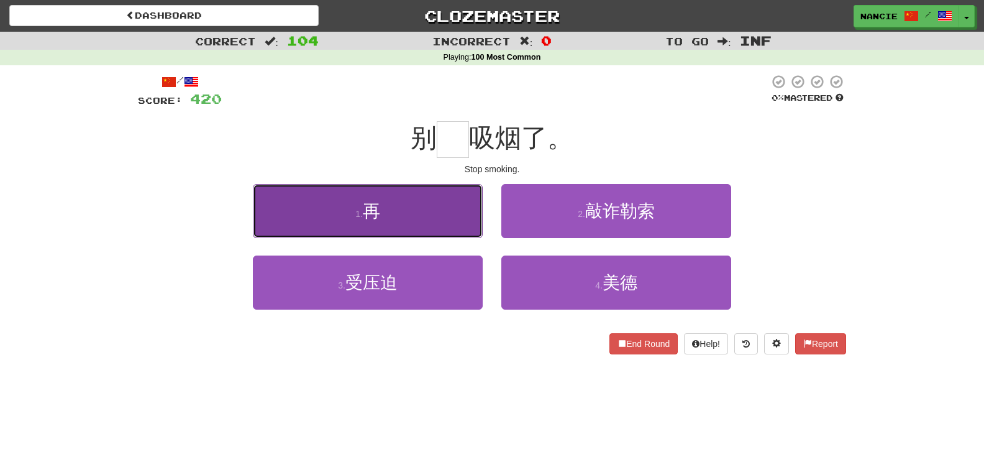
click at [453, 195] on button "1 . 再" at bounding box center [368, 211] width 230 height 54
type input "*"
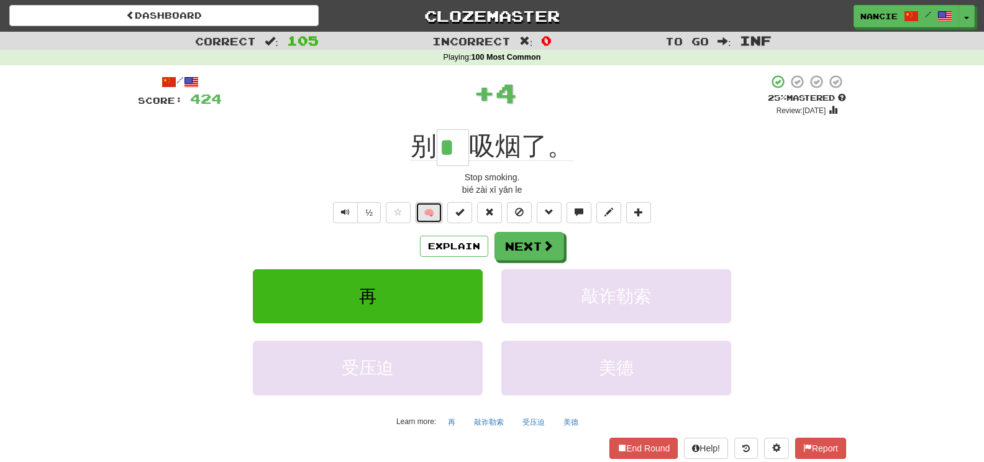
click at [433, 217] on button "🧠" at bounding box center [429, 212] width 27 height 21
click at [514, 236] on button "Next" at bounding box center [530, 246] width 70 height 29
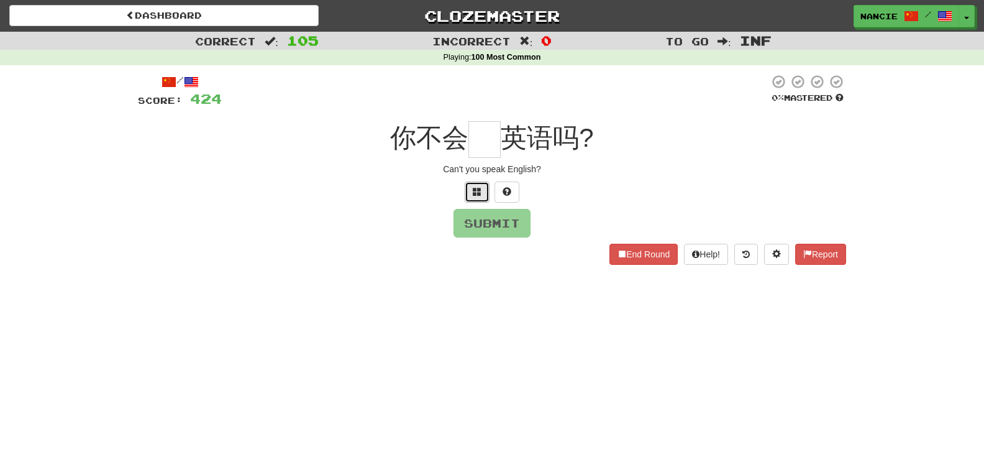
click at [482, 197] on button at bounding box center [477, 191] width 25 height 21
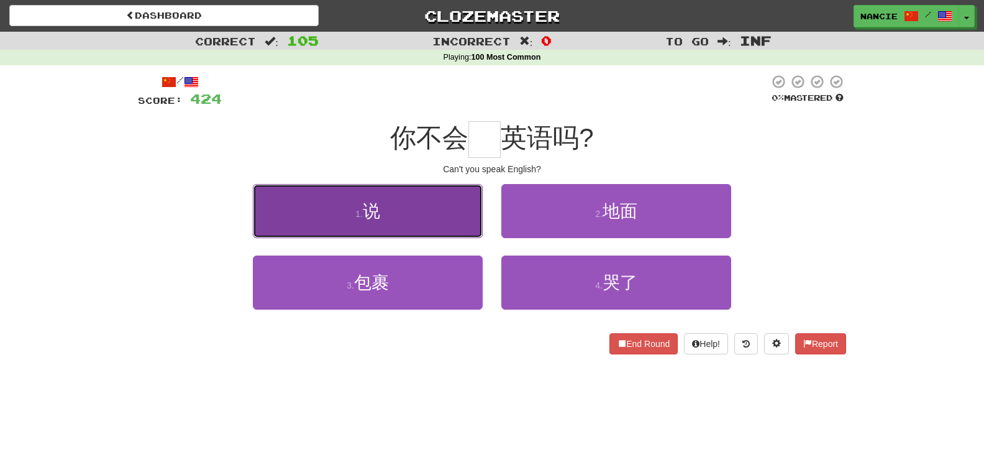
click at [426, 220] on button "1 . 说" at bounding box center [368, 211] width 230 height 54
type input "*"
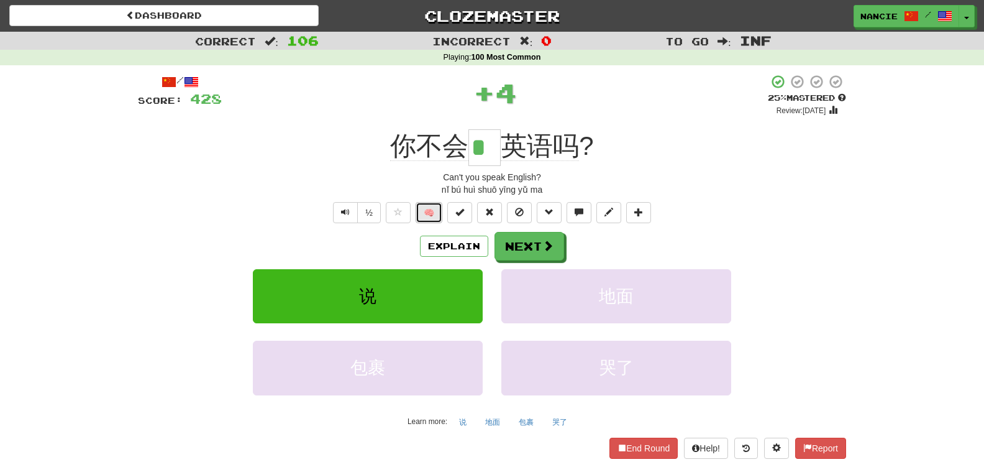
click at [428, 210] on button "🧠" at bounding box center [429, 212] width 27 height 21
click at [516, 240] on button "Next" at bounding box center [530, 246] width 70 height 29
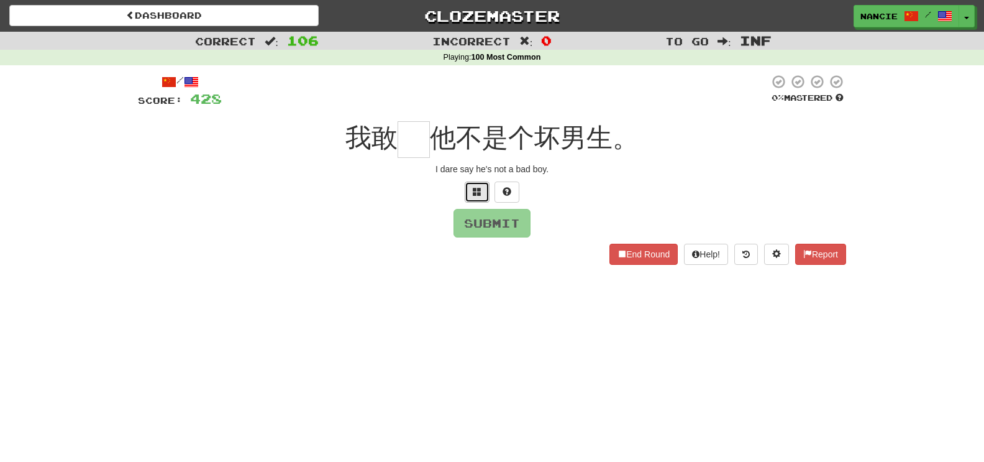
click at [469, 195] on button at bounding box center [477, 191] width 25 height 21
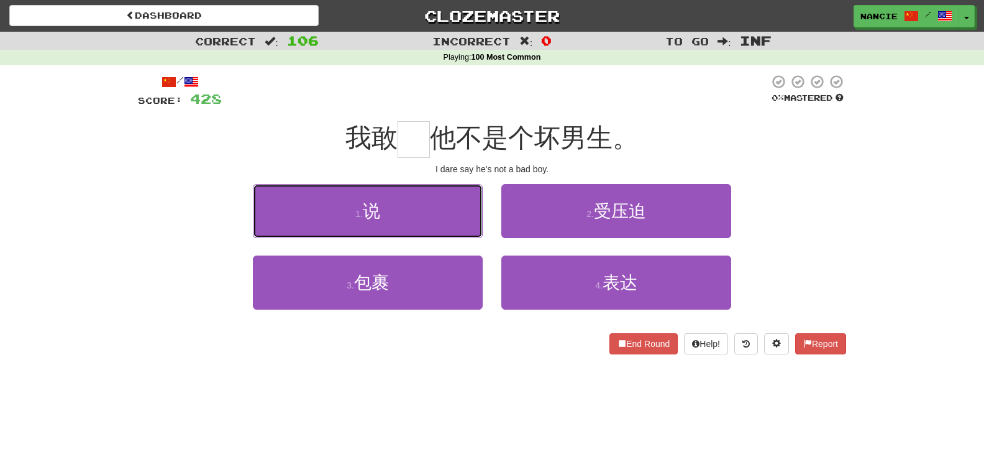
click at [469, 195] on button "1 . 说" at bounding box center [368, 211] width 230 height 54
type input "*"
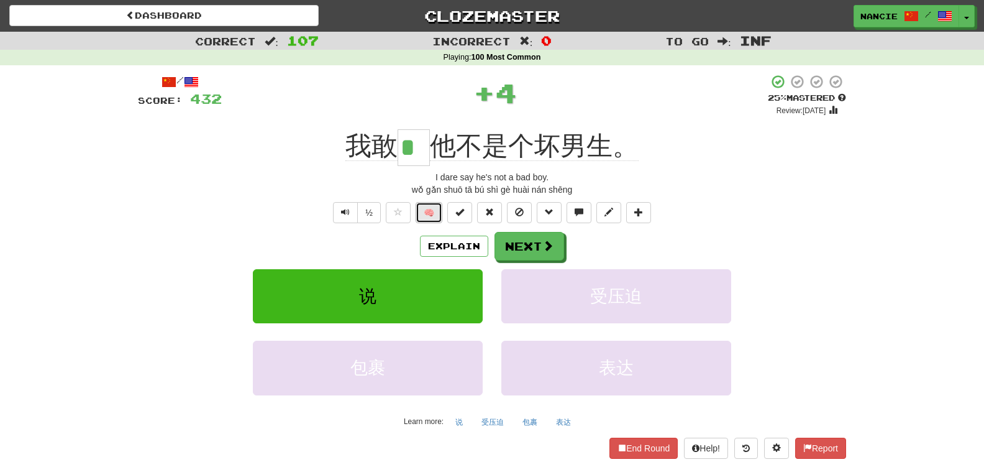
click at [433, 214] on button "🧠" at bounding box center [429, 212] width 27 height 21
click at [545, 247] on span at bounding box center [548, 245] width 11 height 11
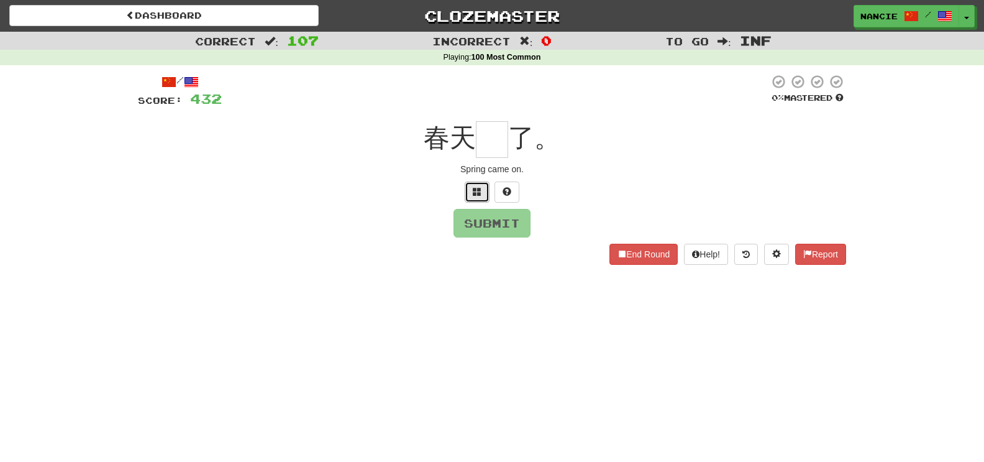
click at [477, 198] on button at bounding box center [477, 191] width 25 height 21
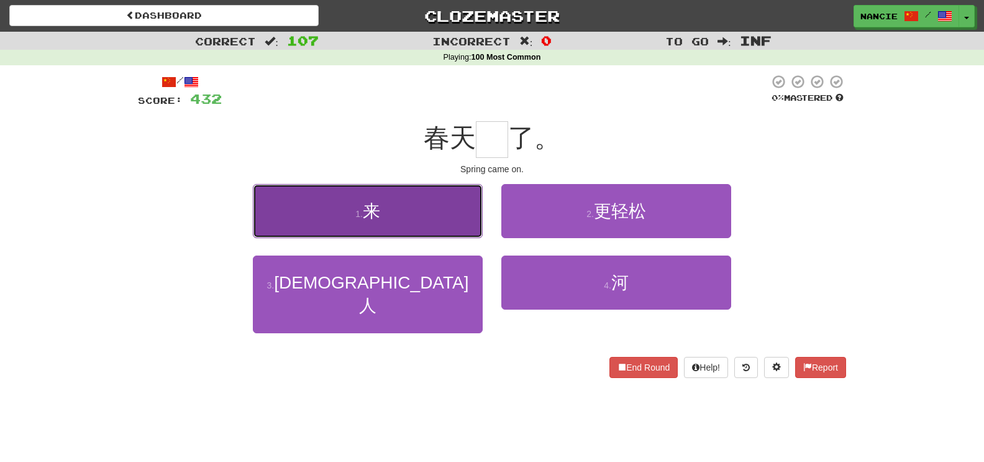
click at [399, 224] on button "1 . 来" at bounding box center [368, 211] width 230 height 54
type input "*"
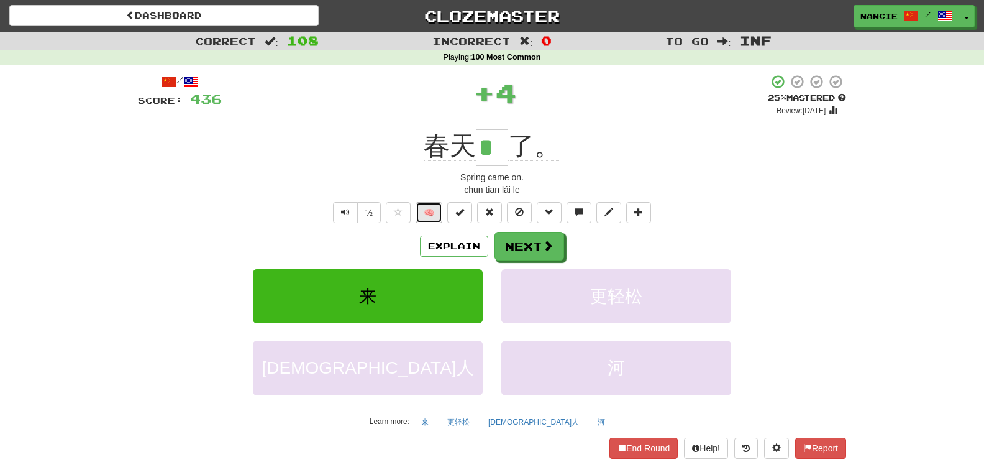
click at [416, 215] on button "🧠" at bounding box center [429, 212] width 27 height 21
click at [531, 240] on button "Next" at bounding box center [530, 246] width 70 height 29
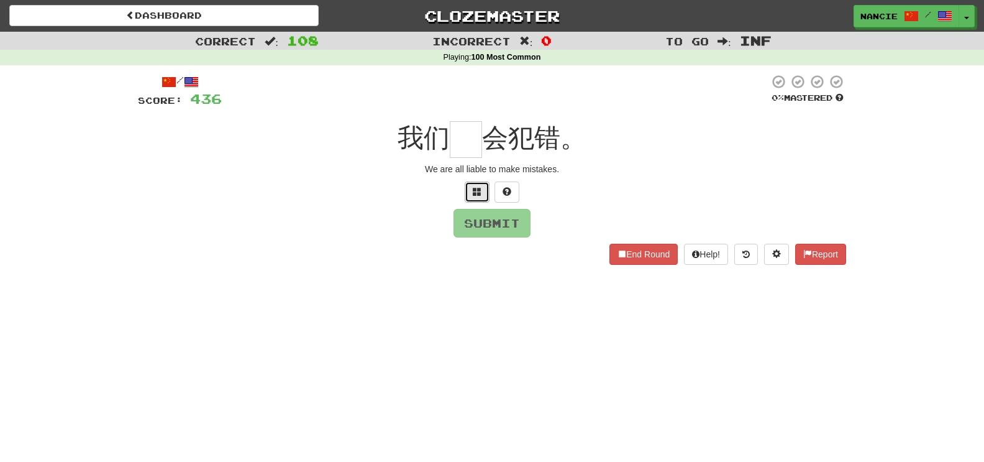
click at [481, 193] on span at bounding box center [477, 191] width 9 height 9
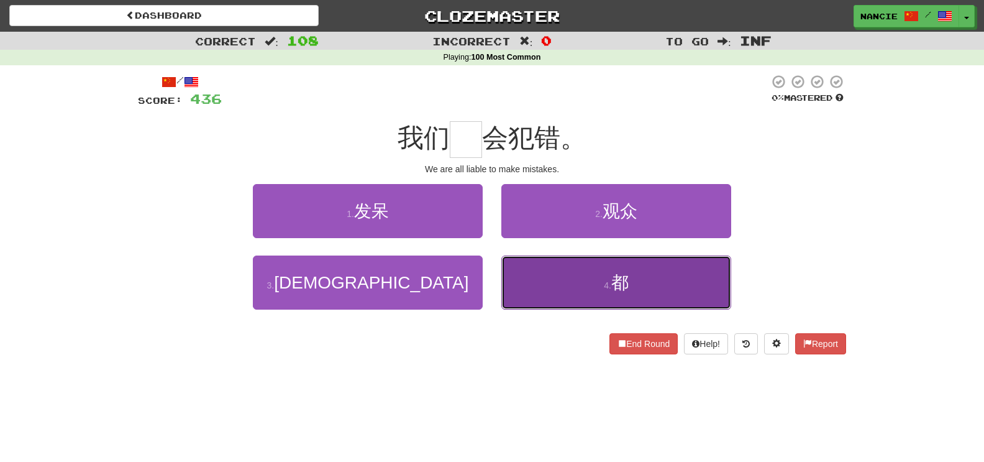
click at [554, 293] on button "4 . 都" at bounding box center [616, 282] width 230 height 54
type input "*"
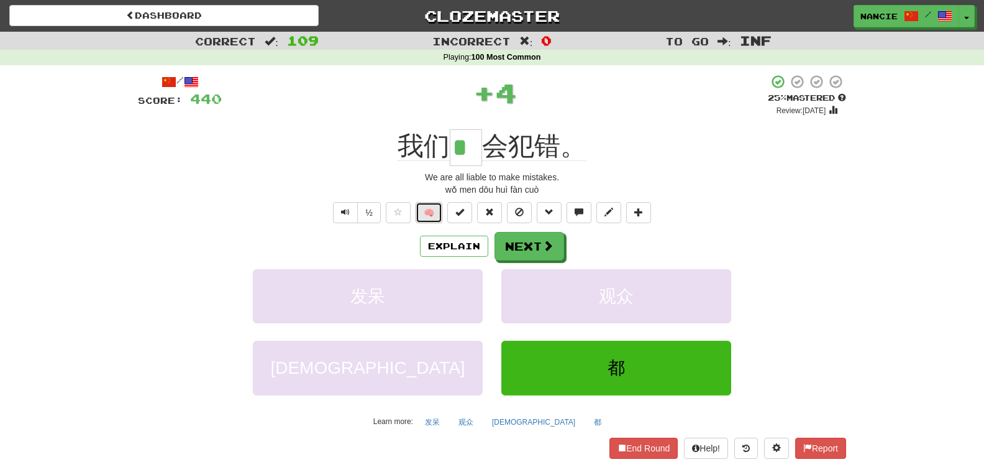
click at [424, 204] on button "🧠" at bounding box center [429, 212] width 27 height 21
click at [528, 249] on button "Next" at bounding box center [530, 246] width 70 height 29
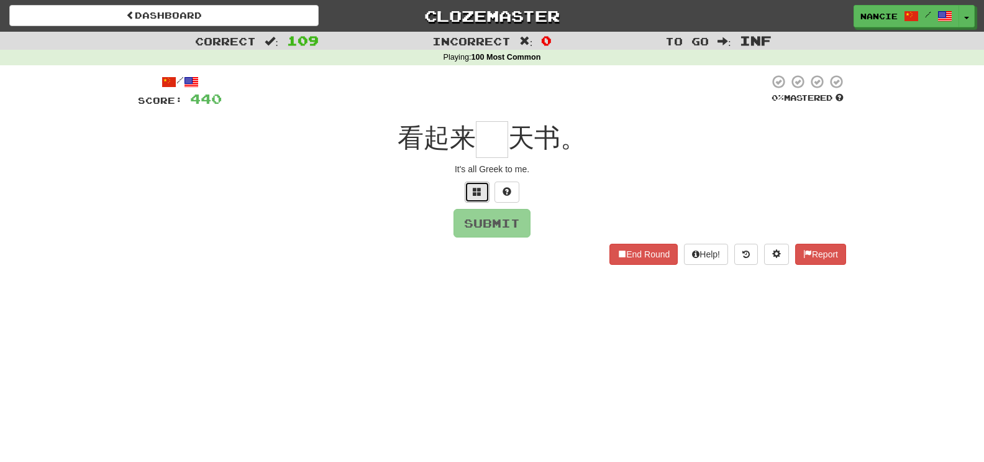
click at [482, 190] on button at bounding box center [477, 191] width 25 height 21
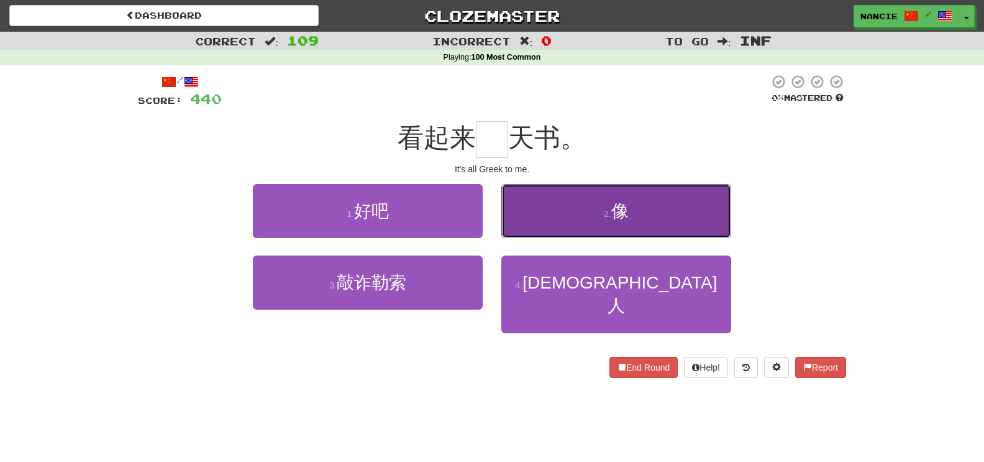
click at [539, 217] on button "2 . 像" at bounding box center [616, 211] width 230 height 54
type input "*"
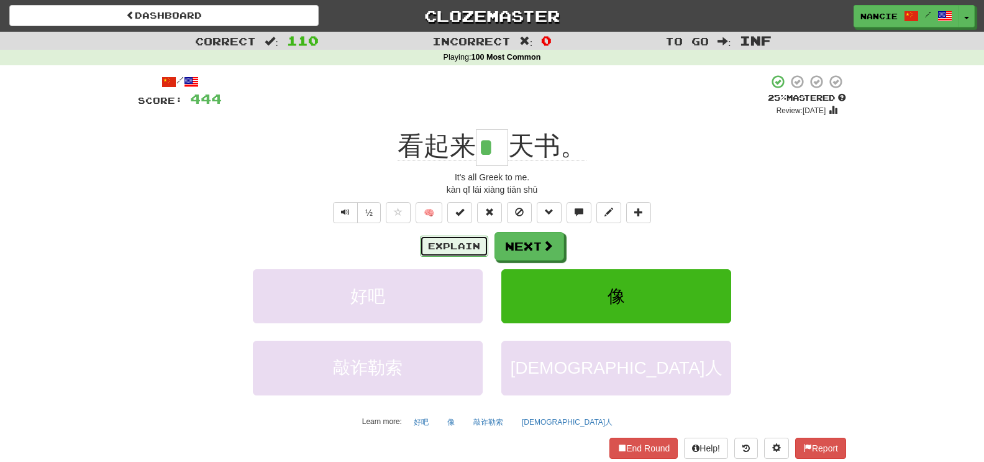
click at [473, 246] on button "Explain" at bounding box center [454, 246] width 68 height 21
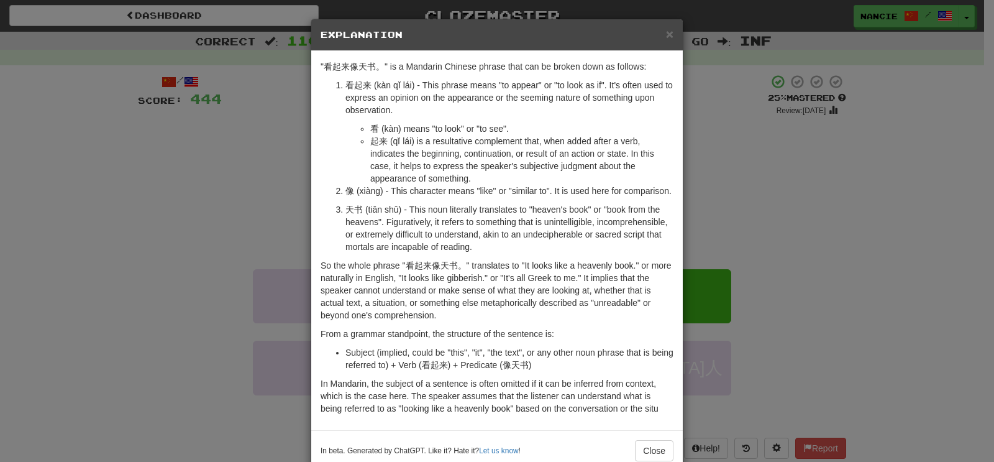
click at [0, 244] on div "× Explanation "看起来像天书。" is a Mandarin Chinese phrase that can be broken down as…" at bounding box center [497, 231] width 994 height 462
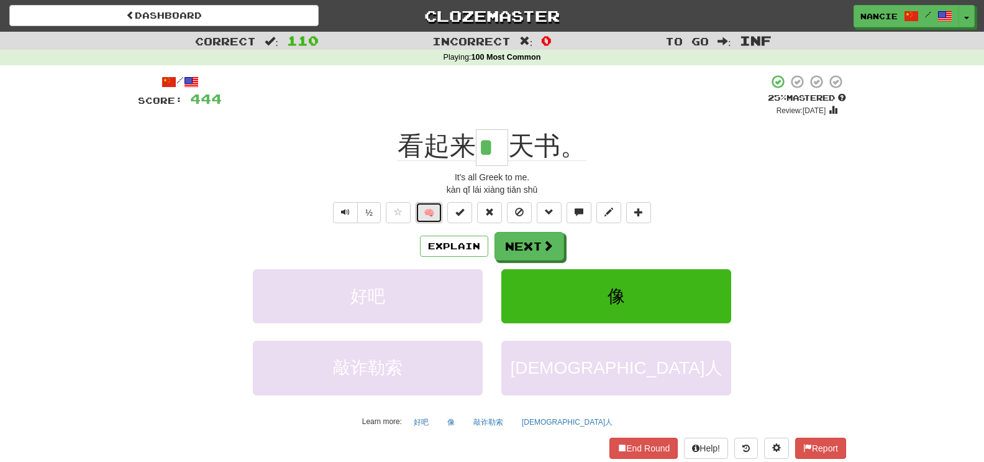
click at [424, 204] on button "🧠" at bounding box center [429, 212] width 27 height 21
click at [537, 252] on button "Next" at bounding box center [530, 246] width 70 height 29
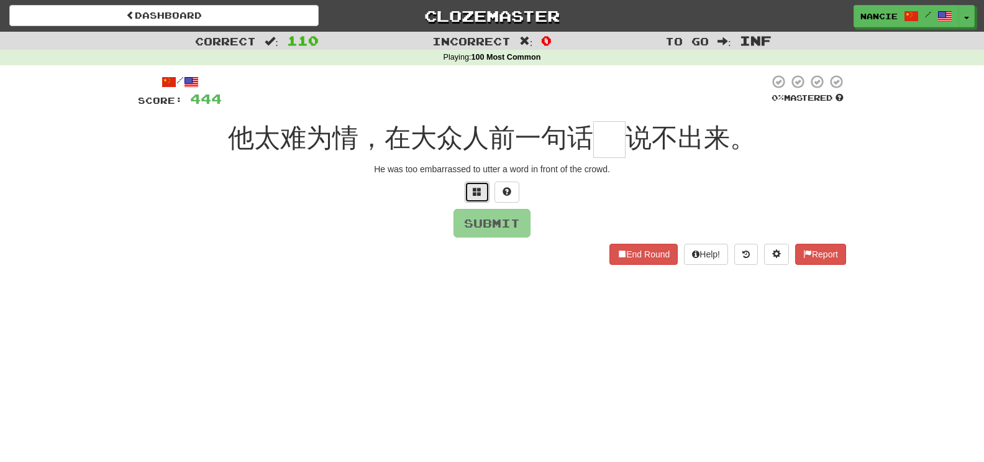
click at [480, 186] on button at bounding box center [477, 191] width 25 height 21
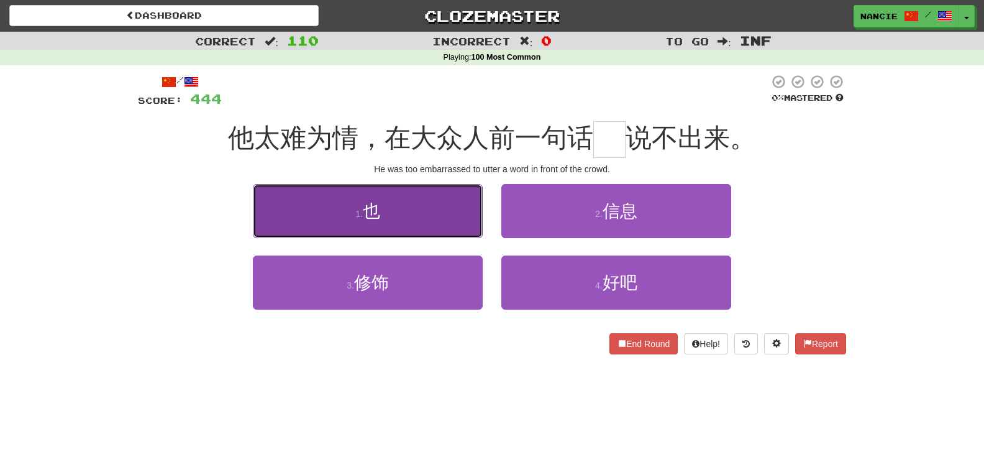
click at [473, 203] on button "1 . 也" at bounding box center [368, 211] width 230 height 54
type input "*"
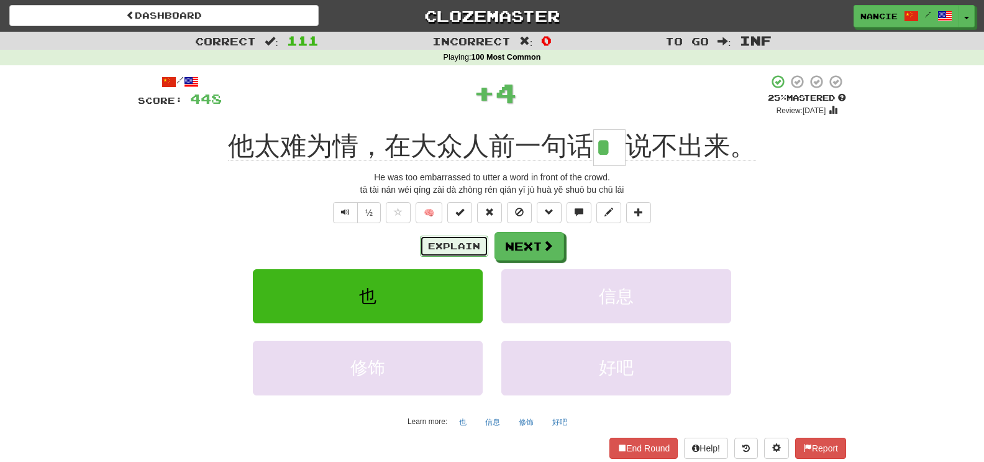
click at [450, 240] on button "Explain" at bounding box center [454, 246] width 68 height 21
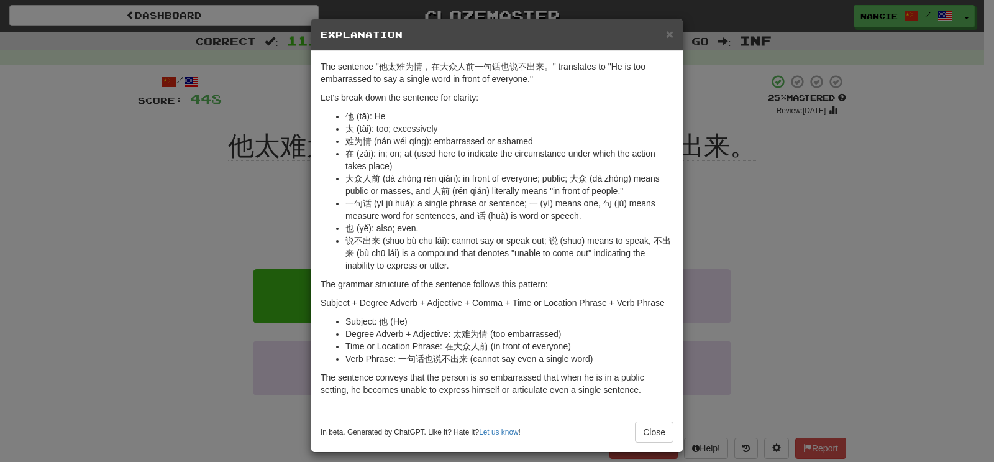
click at [245, 244] on div "× Explanation The sentence "他太难为情，在大众人前一句话也说不出来。" translates to "He is too emba…" at bounding box center [497, 231] width 994 height 462
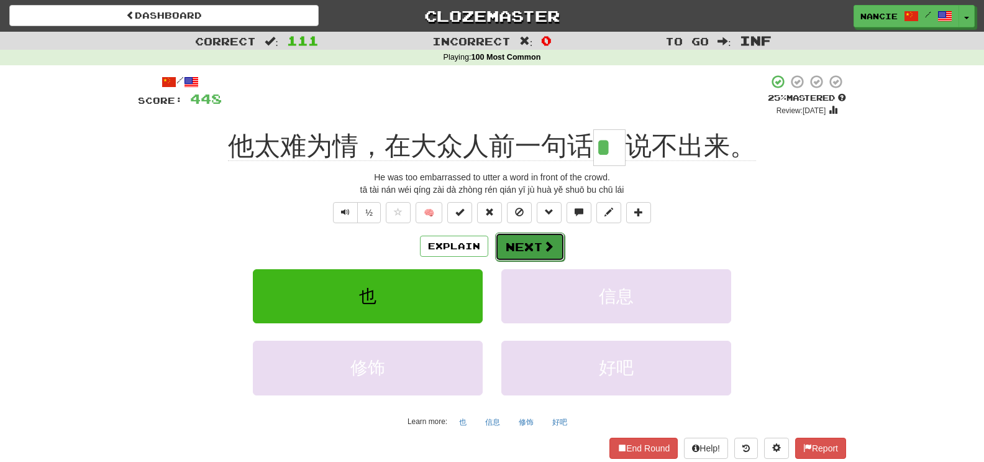
click at [518, 244] on button "Next" at bounding box center [530, 246] width 70 height 29
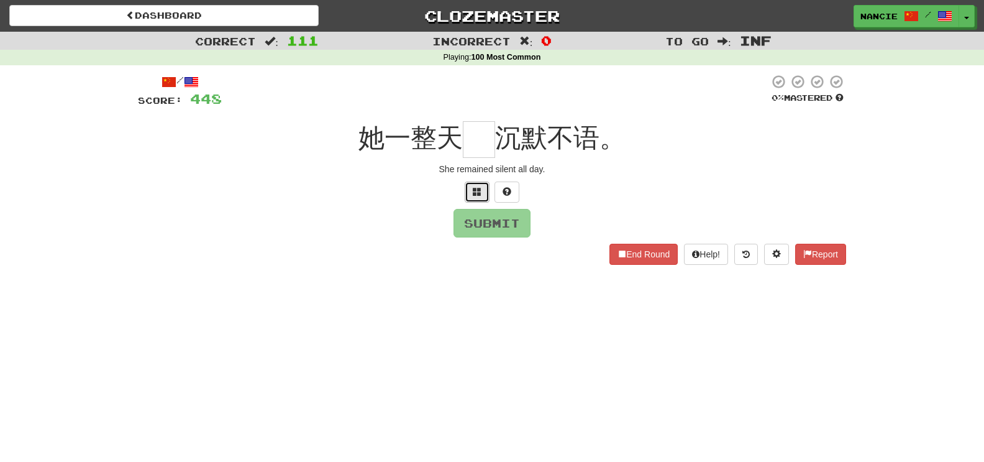
click at [477, 193] on span at bounding box center [477, 191] width 9 height 9
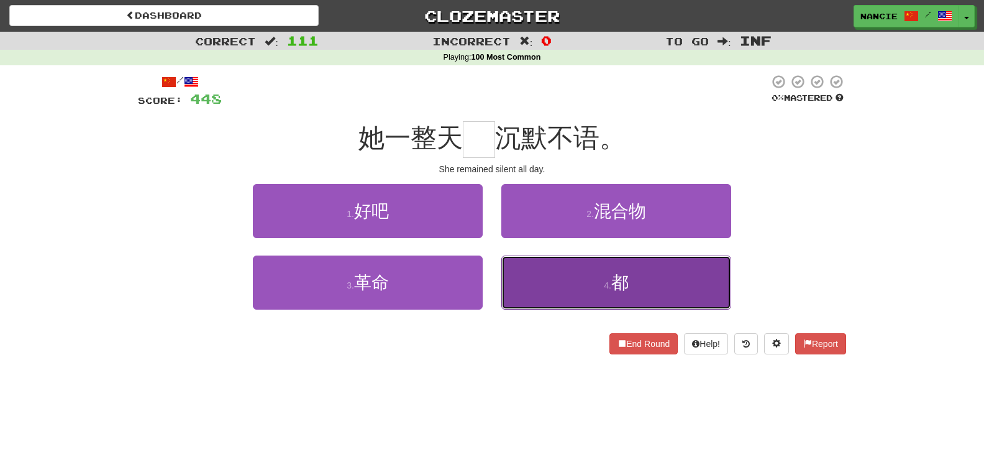
click at [554, 291] on button "4 . 都" at bounding box center [616, 282] width 230 height 54
type input "*"
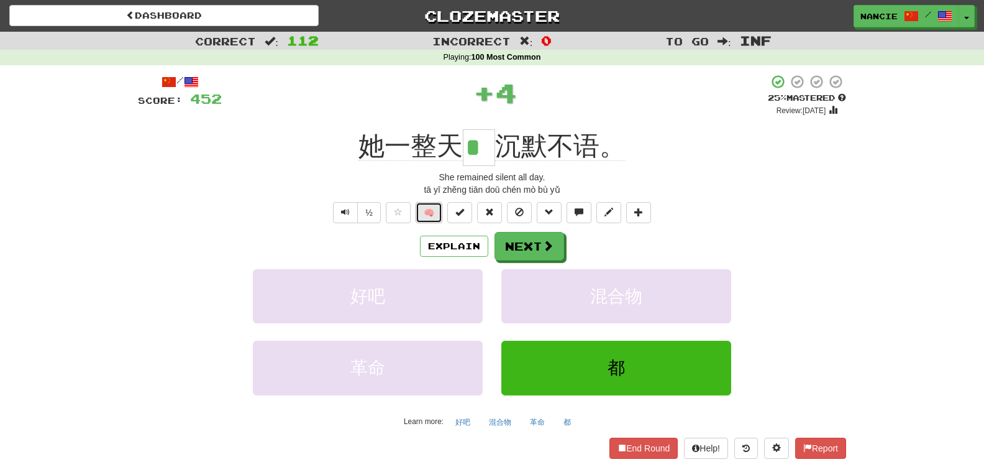
click at [420, 213] on button "🧠" at bounding box center [429, 212] width 27 height 21
click at [524, 241] on button "Next" at bounding box center [530, 246] width 70 height 29
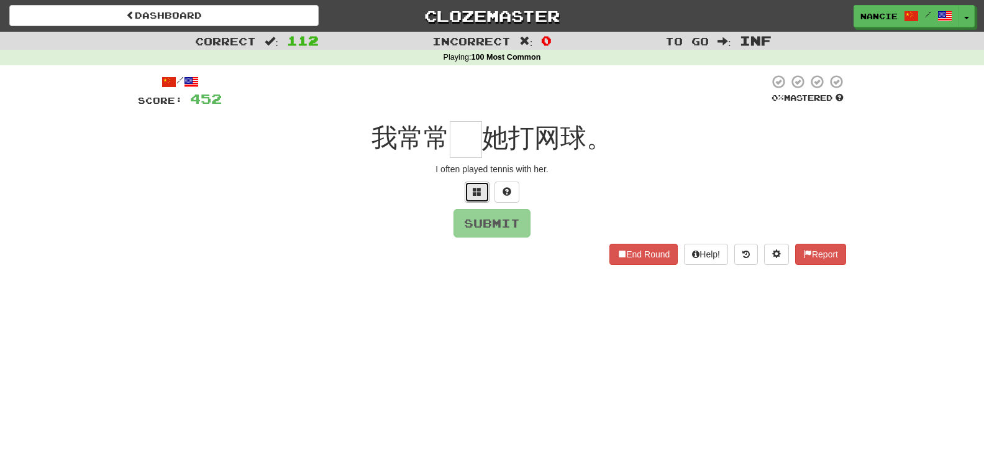
click at [479, 181] on button at bounding box center [477, 191] width 25 height 21
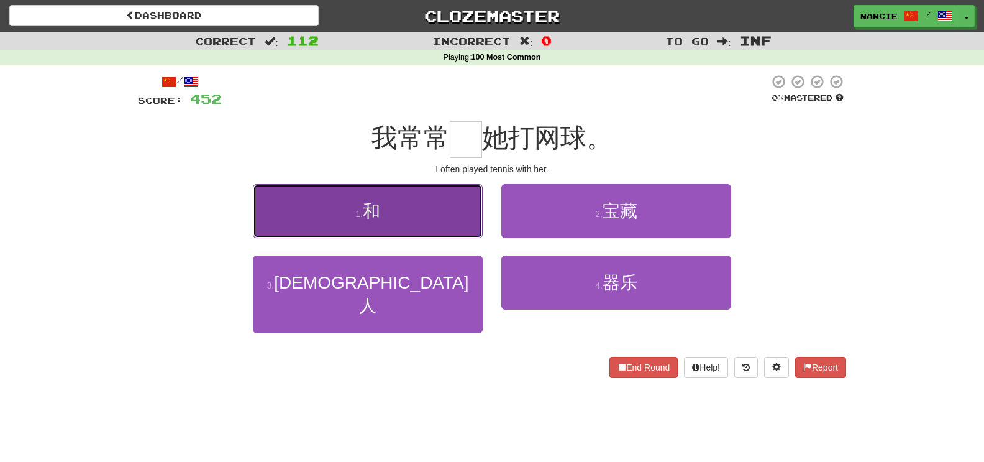
click at [388, 211] on button "1 . 和" at bounding box center [368, 211] width 230 height 54
type input "*"
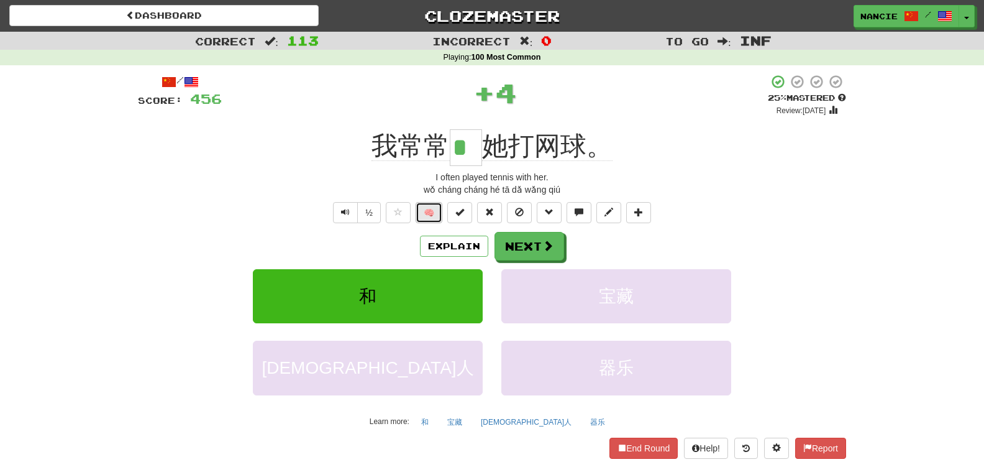
click at [432, 215] on button "🧠" at bounding box center [429, 212] width 27 height 21
click at [529, 237] on button "Next" at bounding box center [530, 246] width 70 height 29
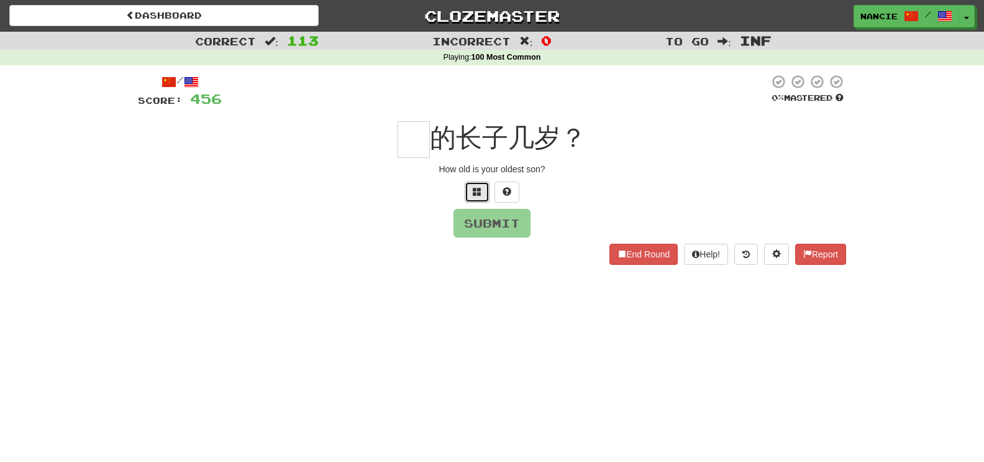
click at [475, 202] on button at bounding box center [477, 191] width 25 height 21
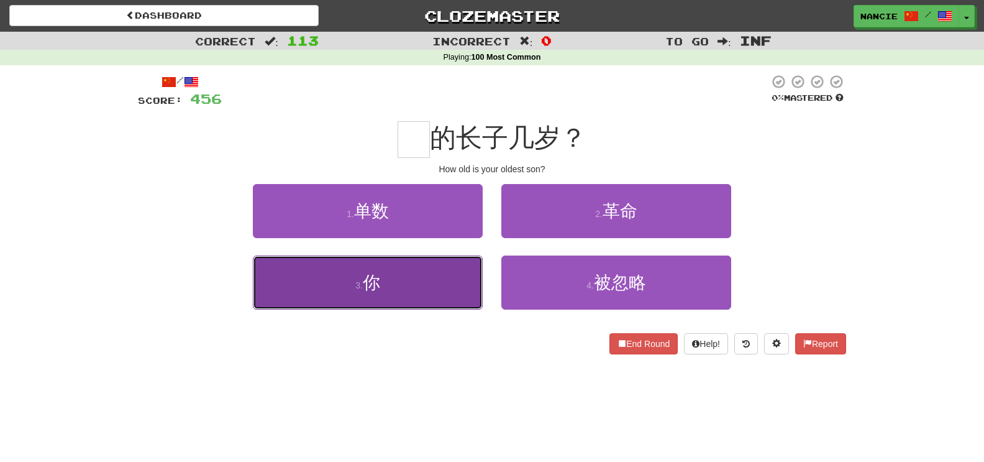
click at [440, 295] on button "3 . 你" at bounding box center [368, 282] width 230 height 54
type input "*"
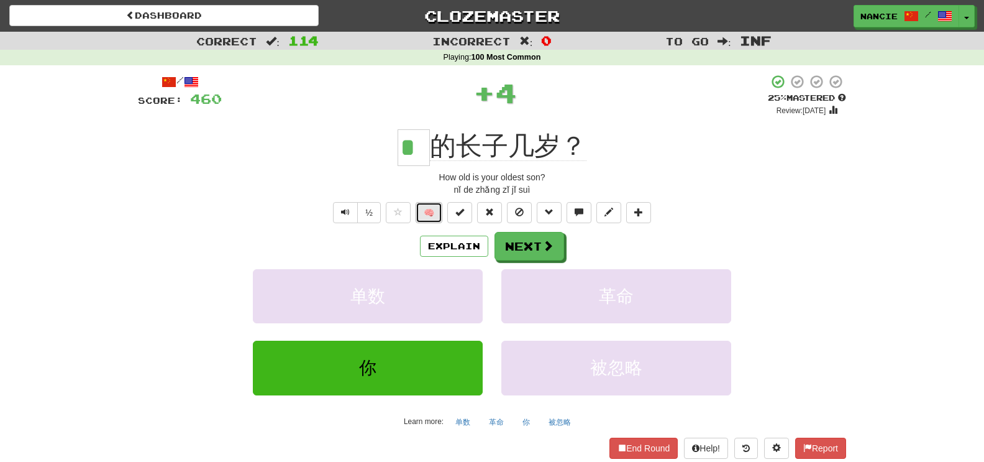
click at [431, 210] on button "🧠" at bounding box center [429, 212] width 27 height 21
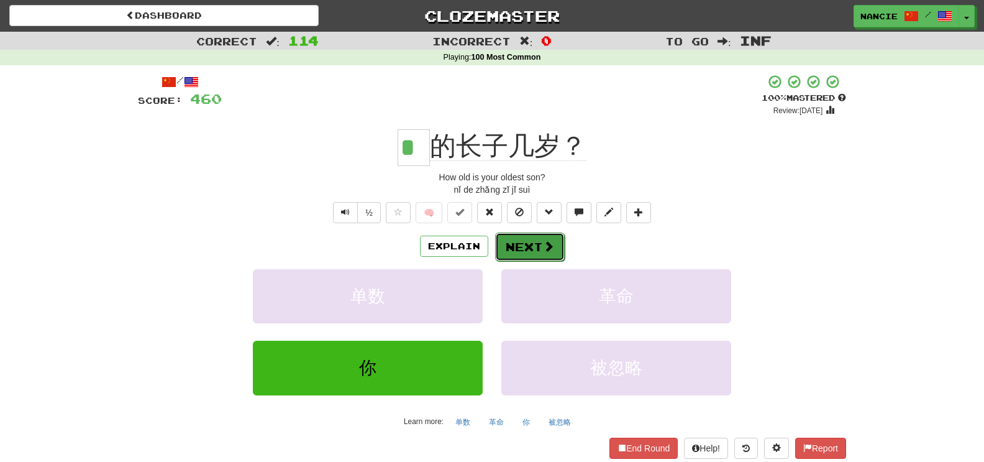
click at [533, 244] on button "Next" at bounding box center [530, 246] width 70 height 29
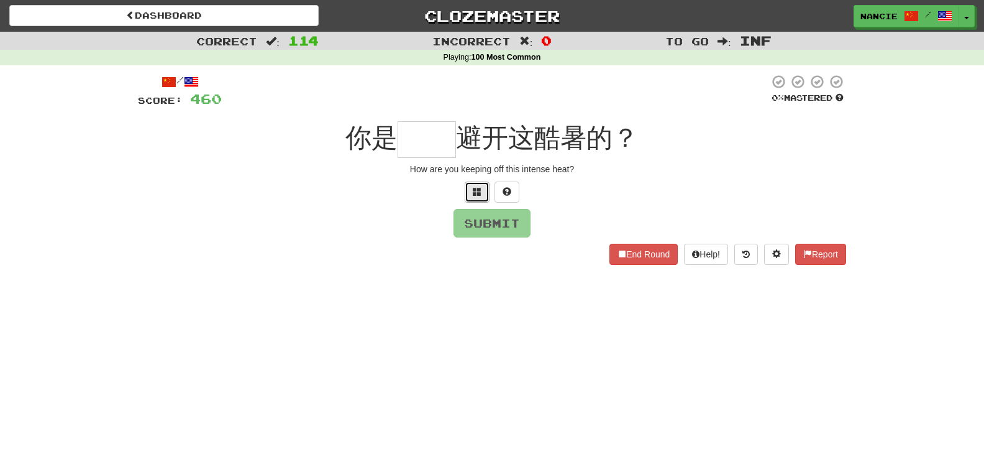
click at [478, 190] on span at bounding box center [477, 191] width 9 height 9
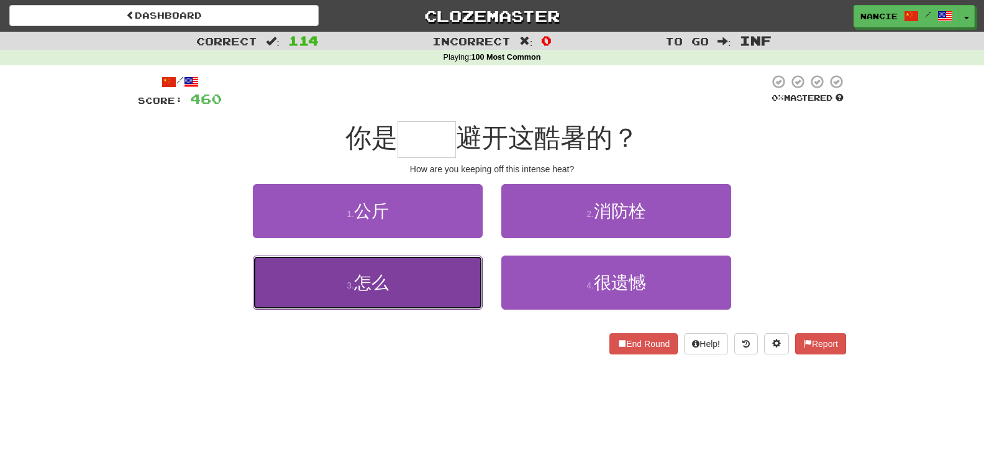
click at [462, 280] on button "3 . 怎么" at bounding box center [368, 282] width 230 height 54
type input "**"
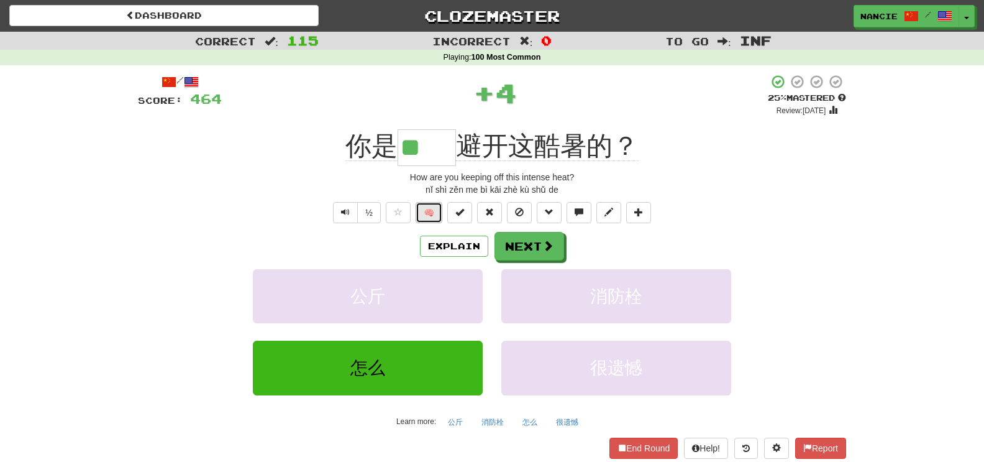
click at [434, 208] on button "🧠" at bounding box center [429, 212] width 27 height 21
click at [526, 249] on button "Next" at bounding box center [530, 246] width 70 height 29
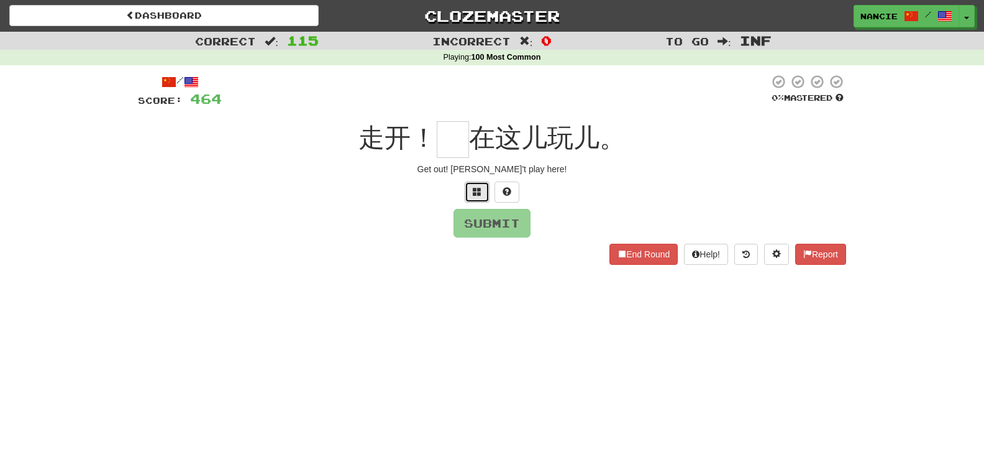
click at [477, 193] on span at bounding box center [477, 191] width 9 height 9
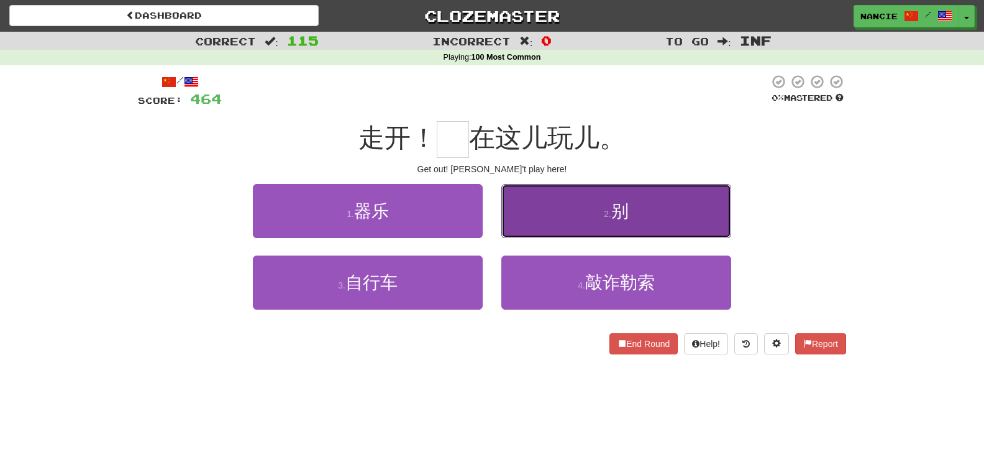
click at [556, 203] on button "2 . 别" at bounding box center [616, 211] width 230 height 54
type input "*"
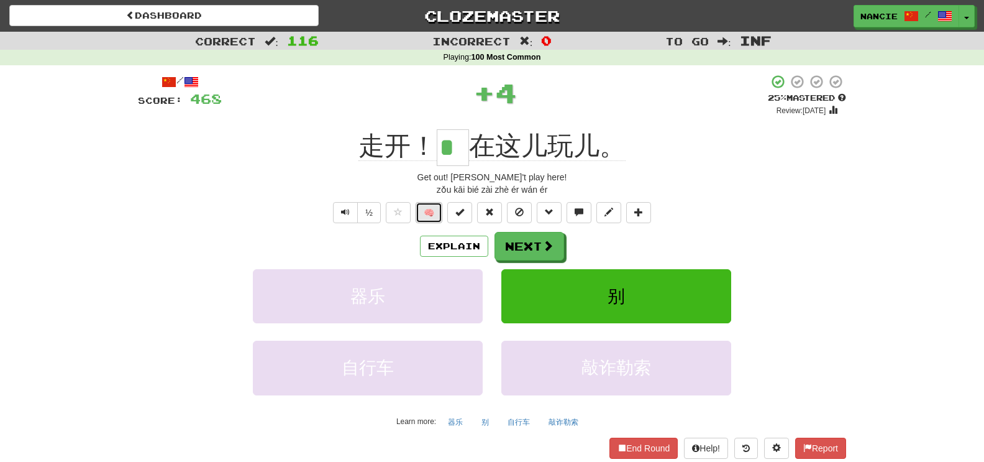
click at [437, 217] on button "🧠" at bounding box center [429, 212] width 27 height 21
click at [545, 245] on span at bounding box center [548, 245] width 11 height 11
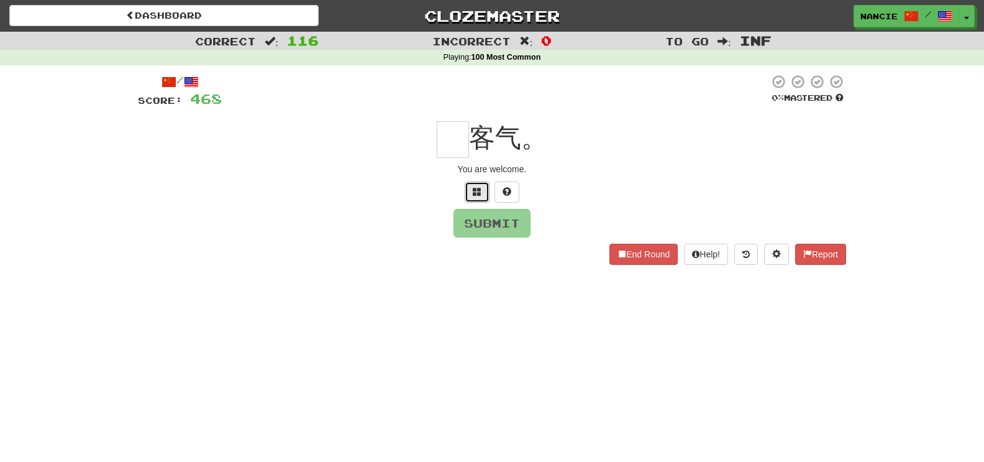
click at [474, 193] on span at bounding box center [477, 191] width 9 height 9
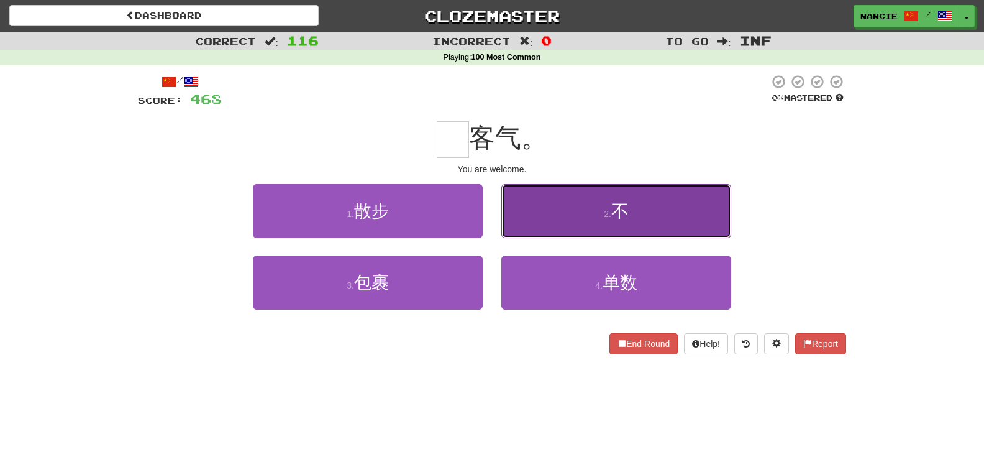
click at [526, 214] on button "2 . 不" at bounding box center [616, 211] width 230 height 54
type input "*"
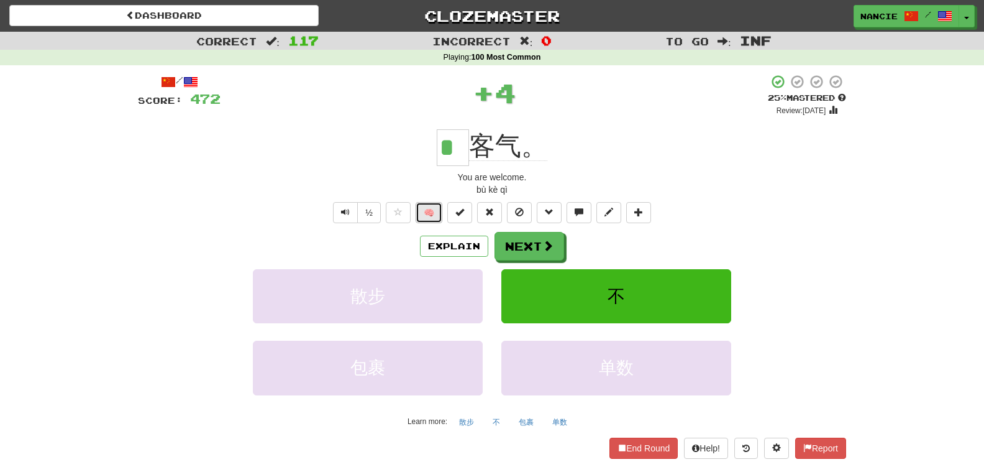
click at [423, 212] on button "🧠" at bounding box center [429, 212] width 27 height 21
click at [531, 245] on button "Next" at bounding box center [530, 246] width 70 height 29
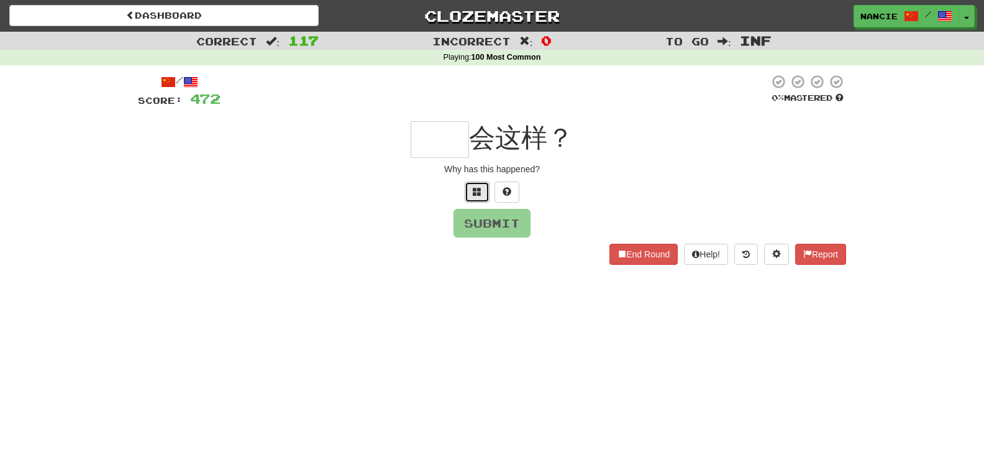
click at [480, 191] on span at bounding box center [477, 191] width 9 height 9
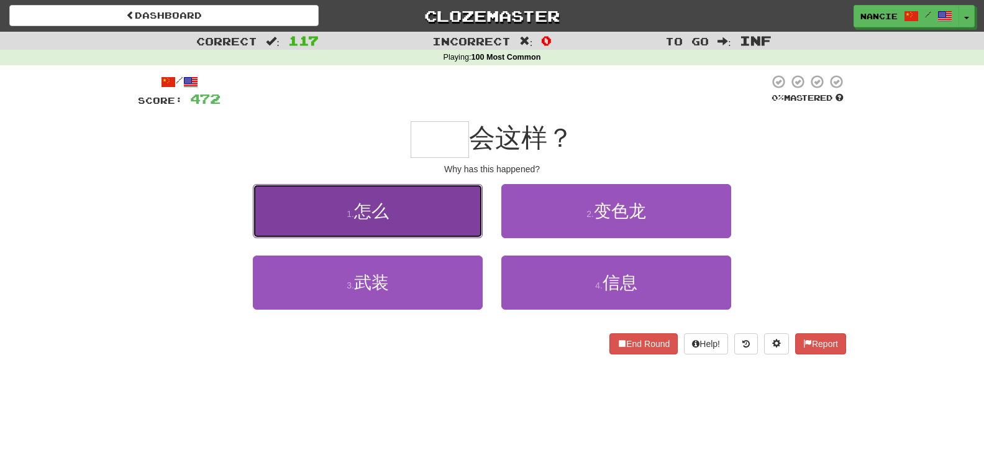
click at [458, 222] on button "1 . 怎么" at bounding box center [368, 211] width 230 height 54
type input "**"
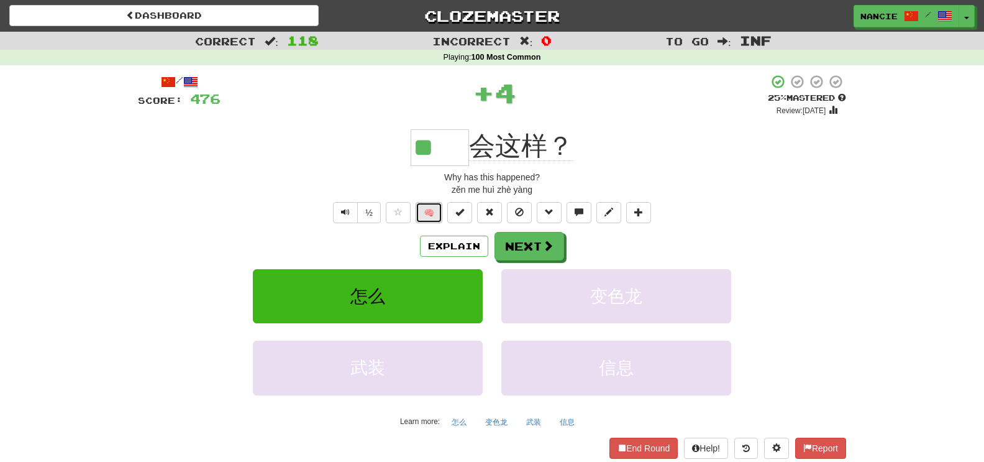
click at [437, 214] on button "🧠" at bounding box center [429, 212] width 27 height 21
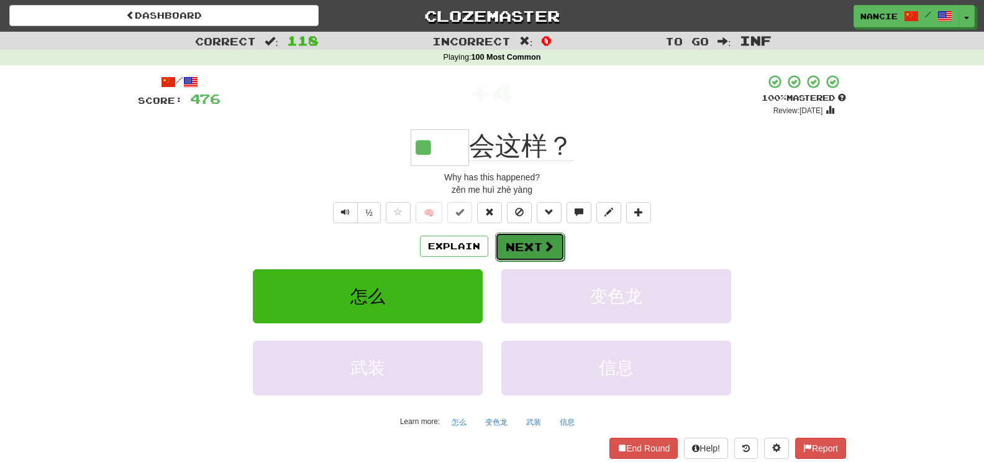
click at [524, 242] on button "Next" at bounding box center [530, 246] width 70 height 29
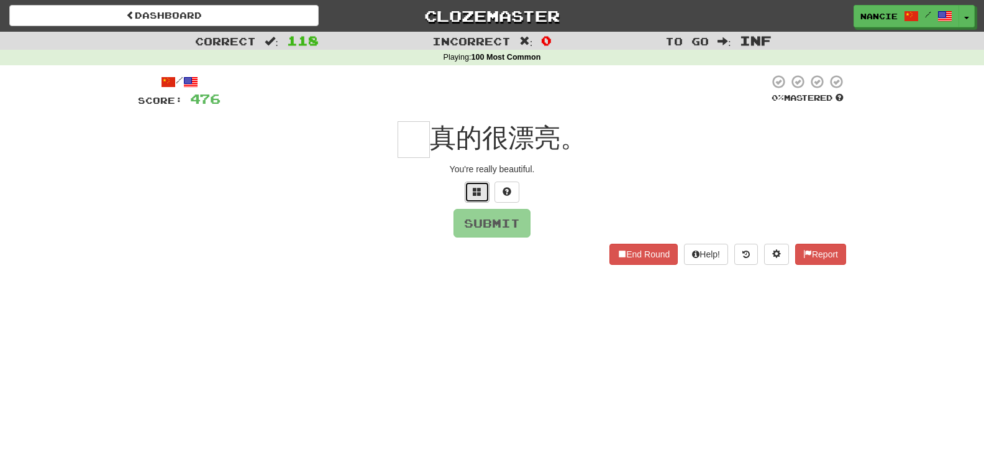
click at [467, 181] on button at bounding box center [477, 191] width 25 height 21
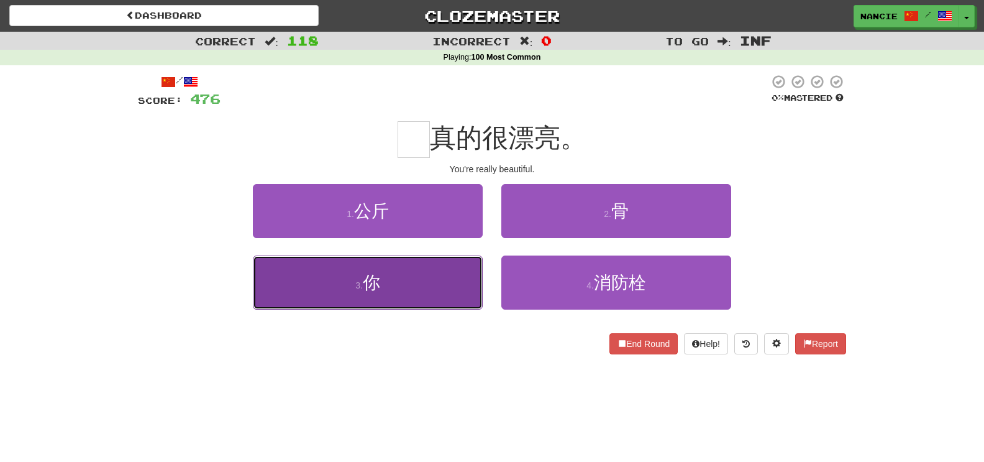
click at [460, 283] on button "3 . 你" at bounding box center [368, 282] width 230 height 54
type input "*"
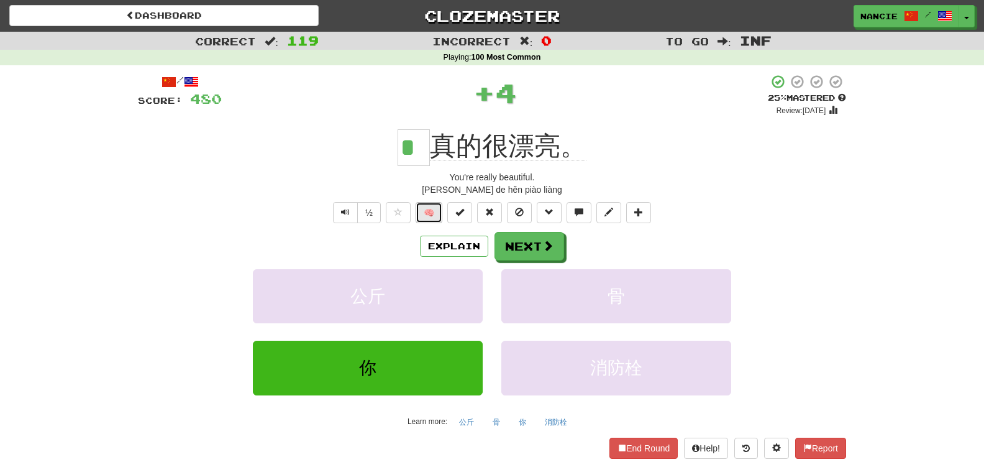
click at [424, 211] on button "🧠" at bounding box center [429, 212] width 27 height 21
click at [560, 245] on button "Next" at bounding box center [530, 246] width 70 height 29
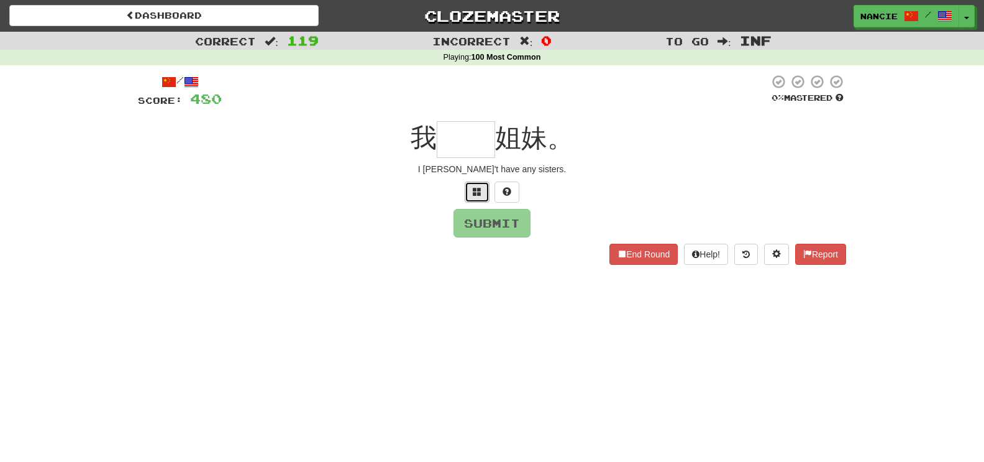
click at [482, 197] on button at bounding box center [477, 191] width 25 height 21
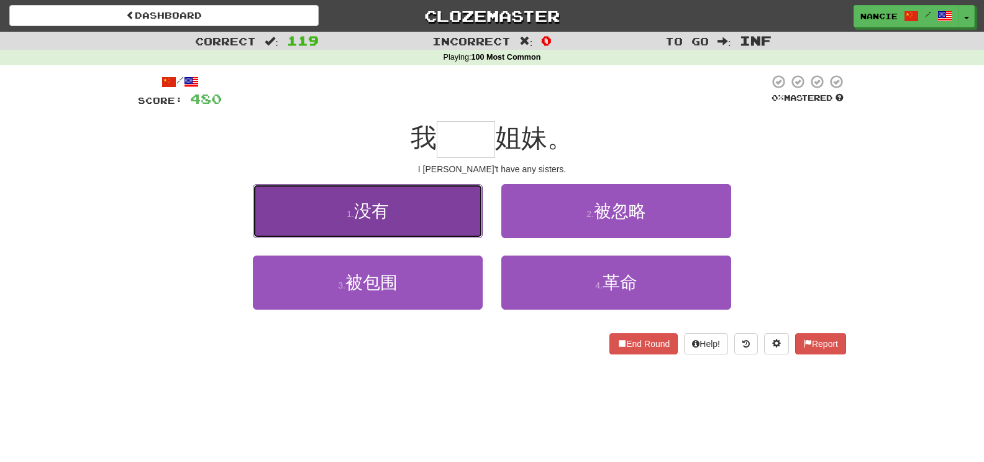
click at [441, 209] on button "1 . 没有" at bounding box center [368, 211] width 230 height 54
type input "**"
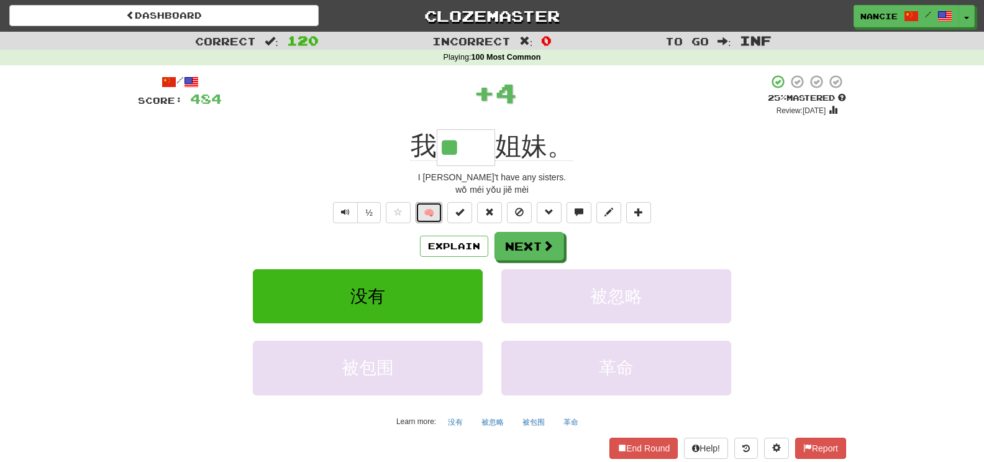
click at [441, 209] on button "🧠" at bounding box center [429, 212] width 27 height 21
click at [546, 242] on span at bounding box center [548, 245] width 11 height 11
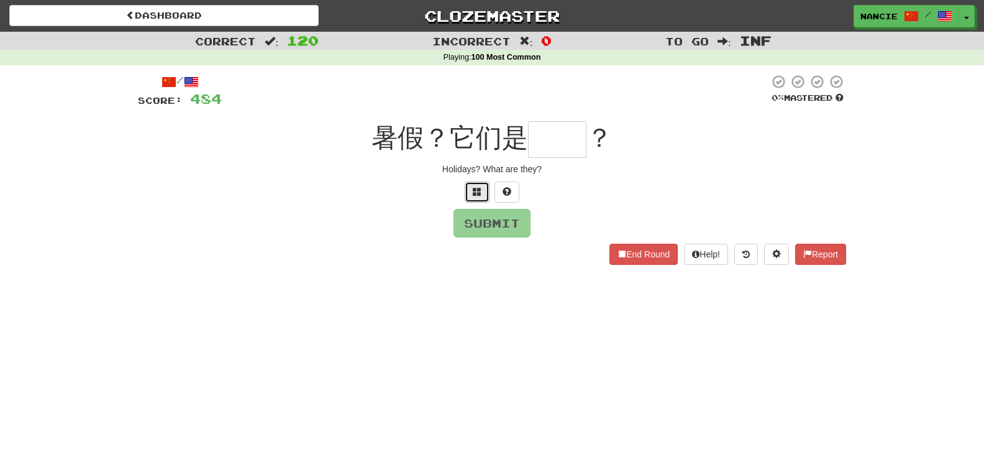
click at [472, 196] on button at bounding box center [477, 191] width 25 height 21
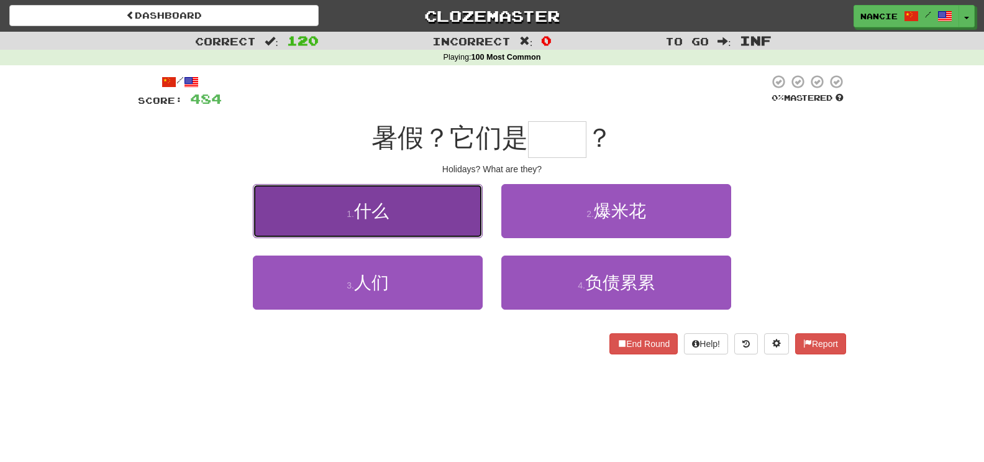
click at [459, 219] on button "1 . 什么" at bounding box center [368, 211] width 230 height 54
type input "**"
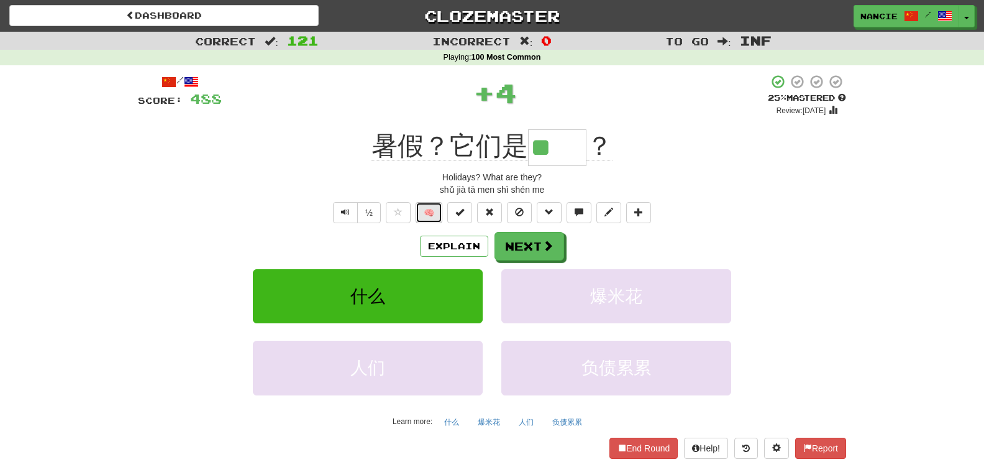
click at [436, 217] on button "🧠" at bounding box center [429, 212] width 27 height 21
click at [551, 245] on span at bounding box center [548, 245] width 11 height 11
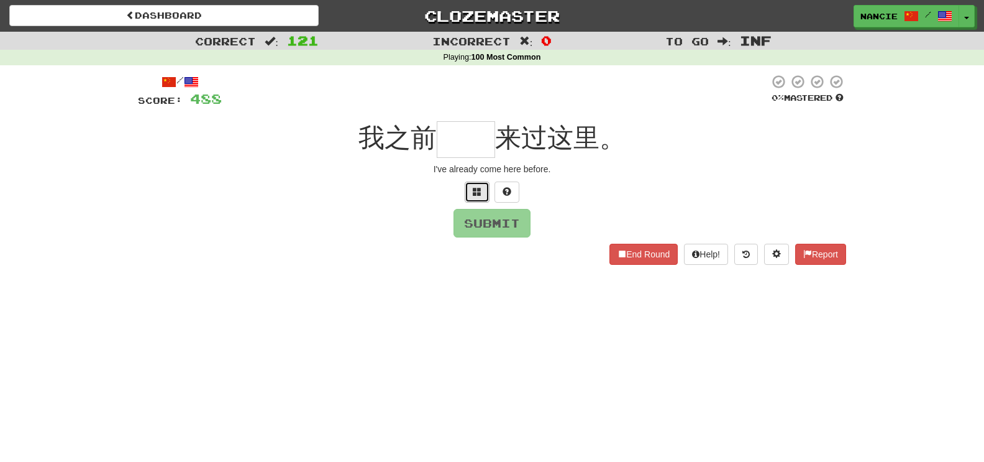
click at [489, 196] on button at bounding box center [477, 191] width 25 height 21
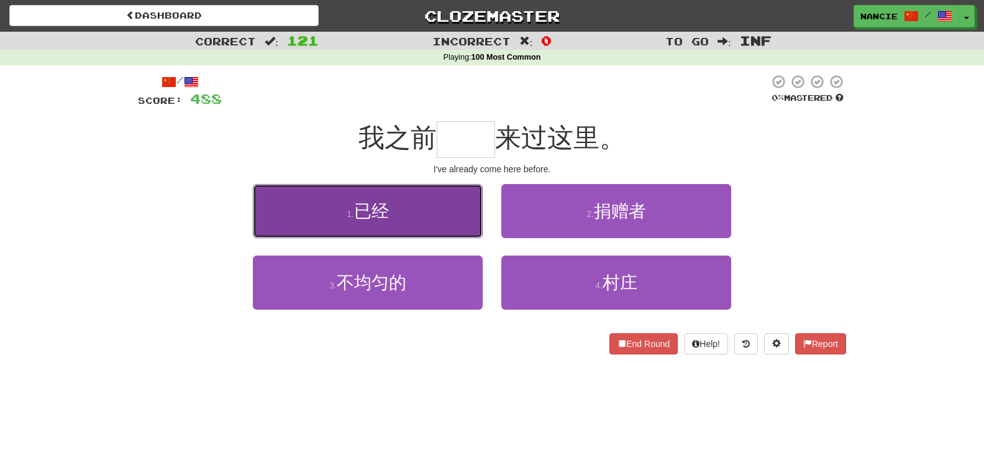
click at [465, 203] on button "1 . 已经" at bounding box center [368, 211] width 230 height 54
type input "**"
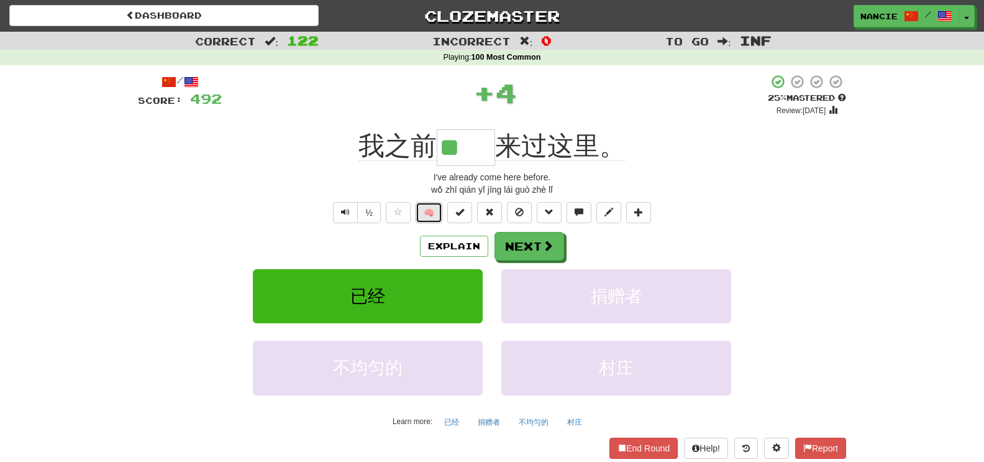
click at [436, 211] on button "🧠" at bounding box center [429, 212] width 27 height 21
click at [519, 248] on button "Next" at bounding box center [530, 246] width 70 height 29
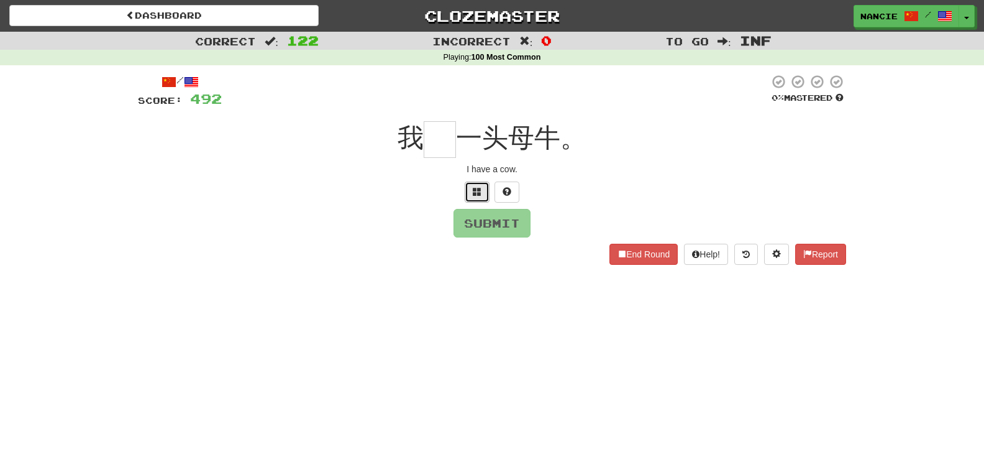
click at [485, 192] on button at bounding box center [477, 191] width 25 height 21
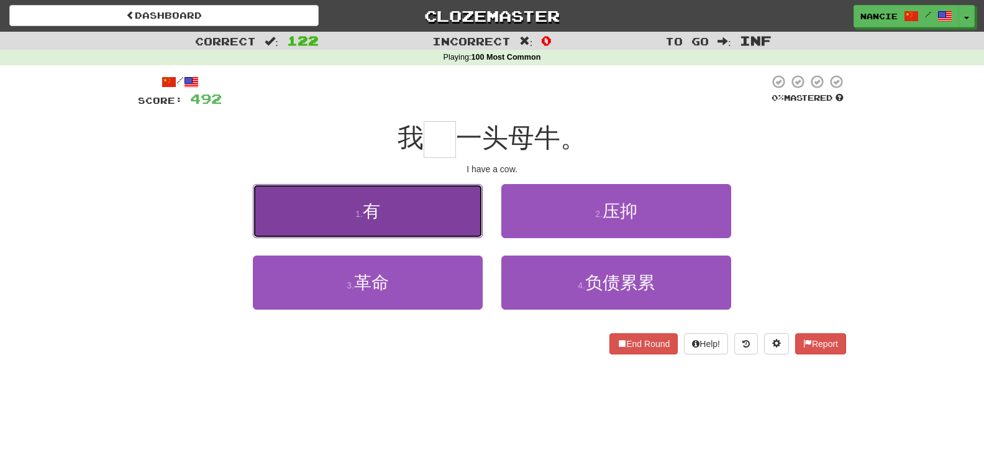
click at [439, 205] on button "1 . 有" at bounding box center [368, 211] width 230 height 54
type input "*"
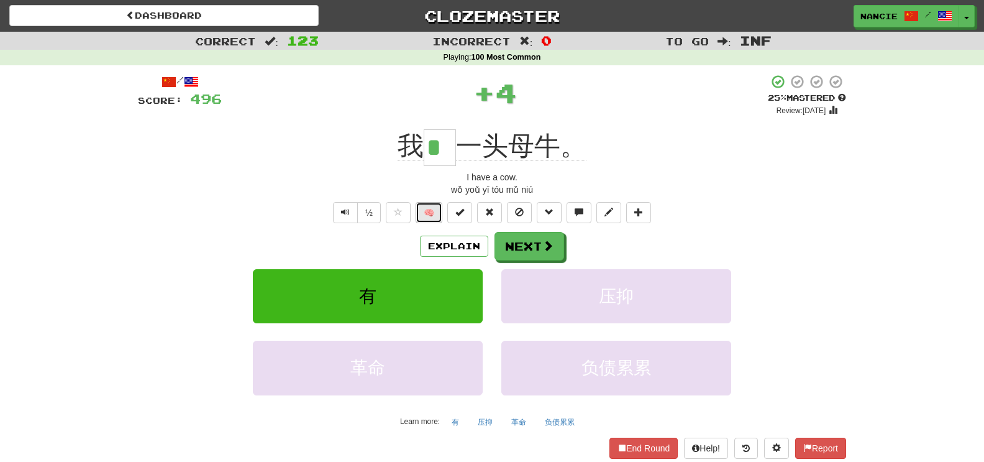
click at [439, 205] on button "🧠" at bounding box center [429, 212] width 27 height 21
click at [551, 246] on span at bounding box center [548, 245] width 11 height 11
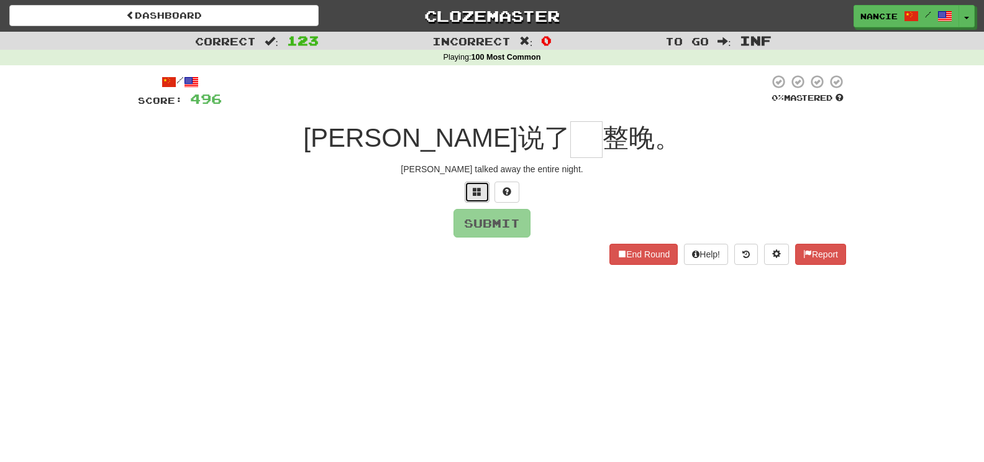
click at [469, 193] on button at bounding box center [477, 191] width 25 height 21
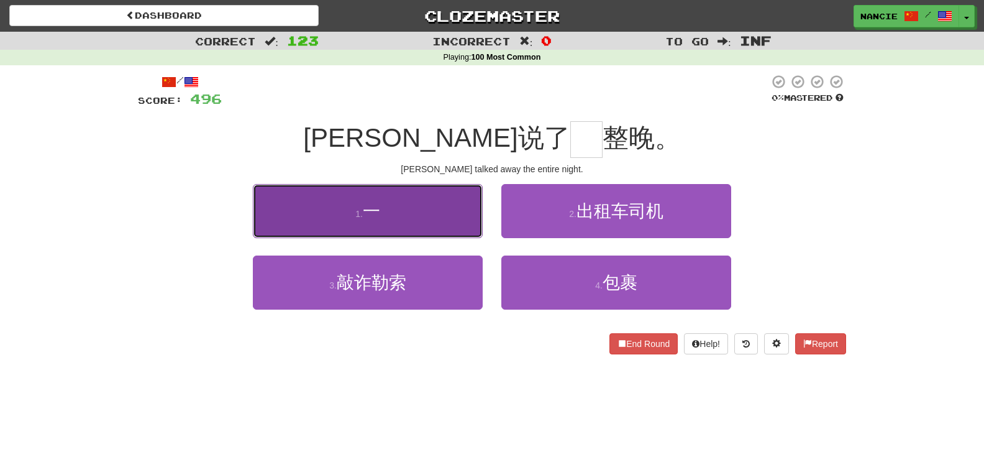
click at [461, 195] on button "1 . 一" at bounding box center [368, 211] width 230 height 54
type input "*"
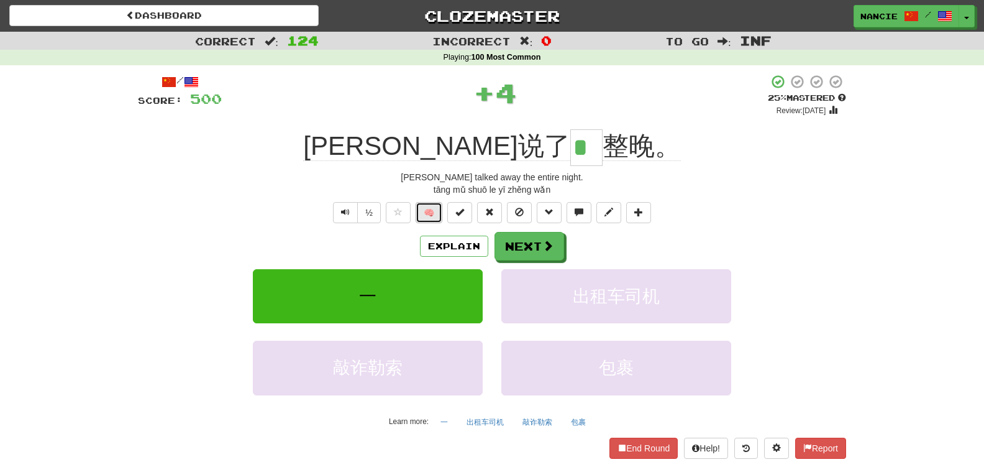
click at [435, 208] on button "🧠" at bounding box center [429, 212] width 27 height 21
click at [548, 243] on span at bounding box center [548, 245] width 11 height 11
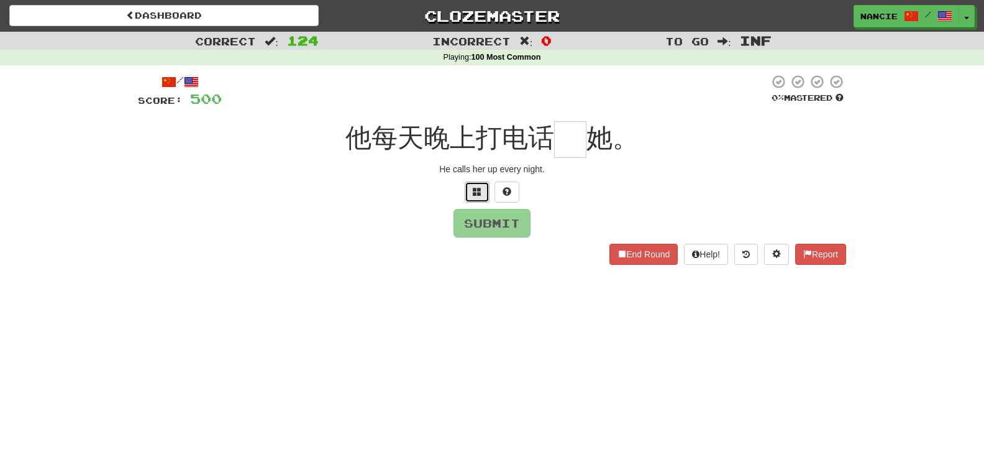
click at [470, 194] on button at bounding box center [477, 191] width 25 height 21
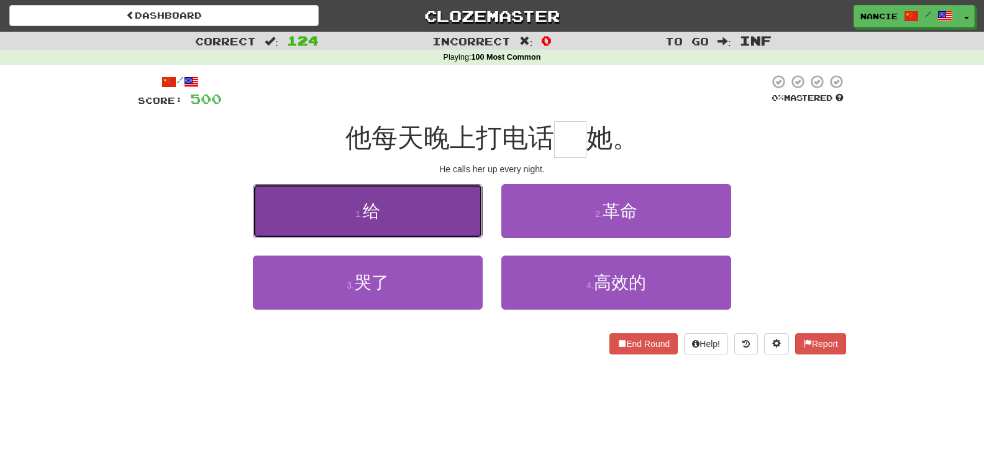
click at [466, 199] on button "1 . 给" at bounding box center [368, 211] width 230 height 54
type input "*"
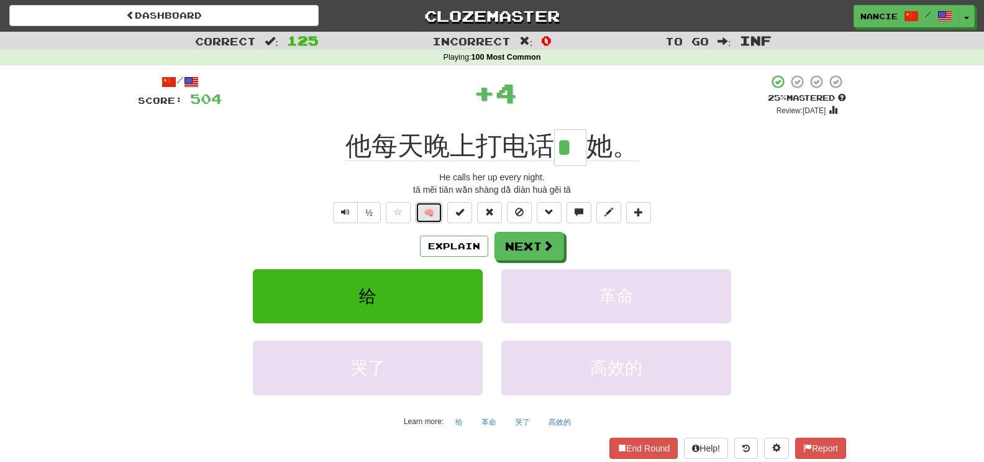
click at [435, 215] on button "🧠" at bounding box center [429, 212] width 27 height 21
click at [547, 250] on span at bounding box center [548, 245] width 11 height 11
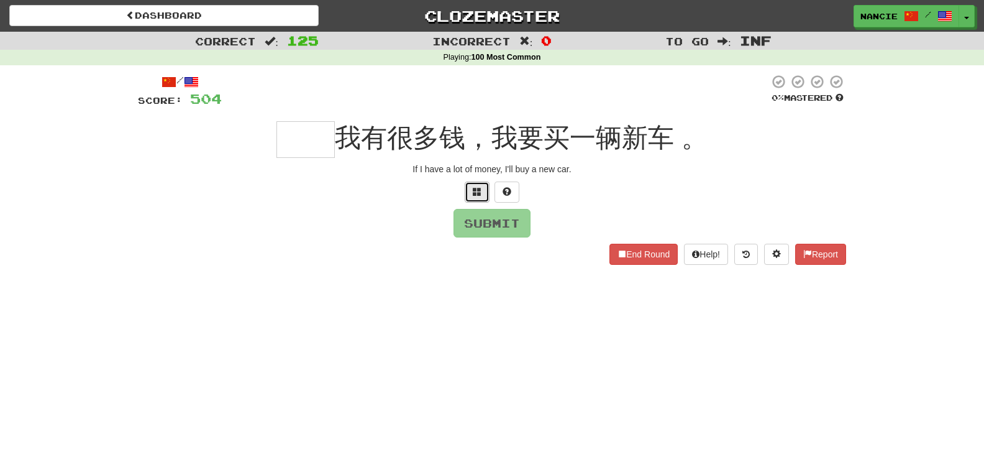
click at [477, 194] on span at bounding box center [477, 191] width 9 height 9
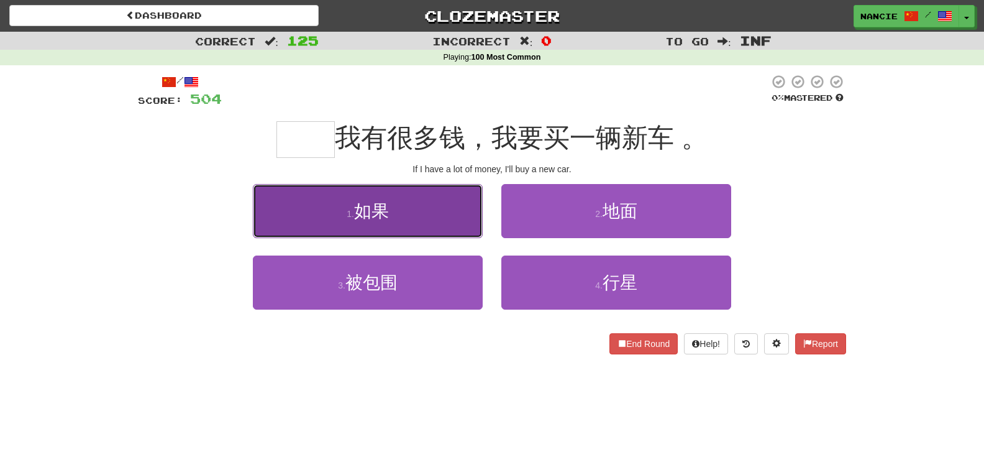
click at [476, 193] on button "1 . 如果" at bounding box center [368, 211] width 230 height 54
type input "**"
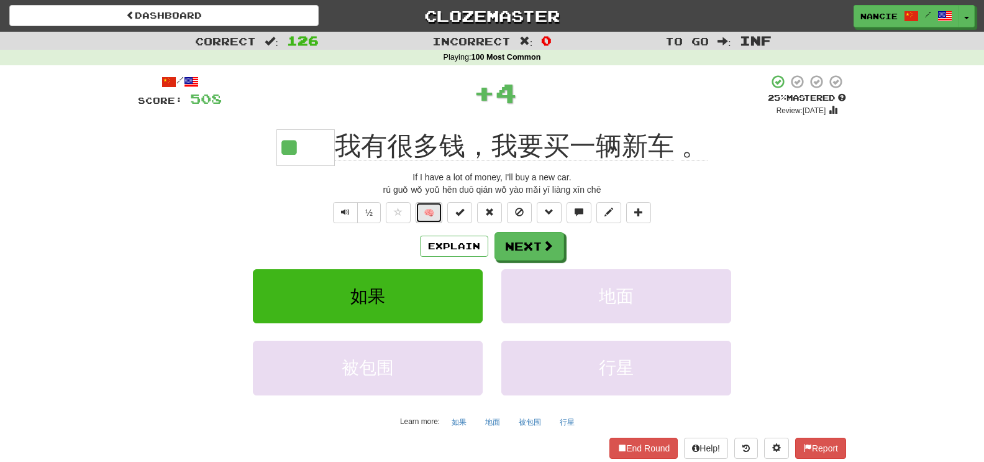
click at [439, 213] on button "🧠" at bounding box center [429, 212] width 27 height 21
click at [511, 241] on button "Next" at bounding box center [530, 246] width 70 height 29
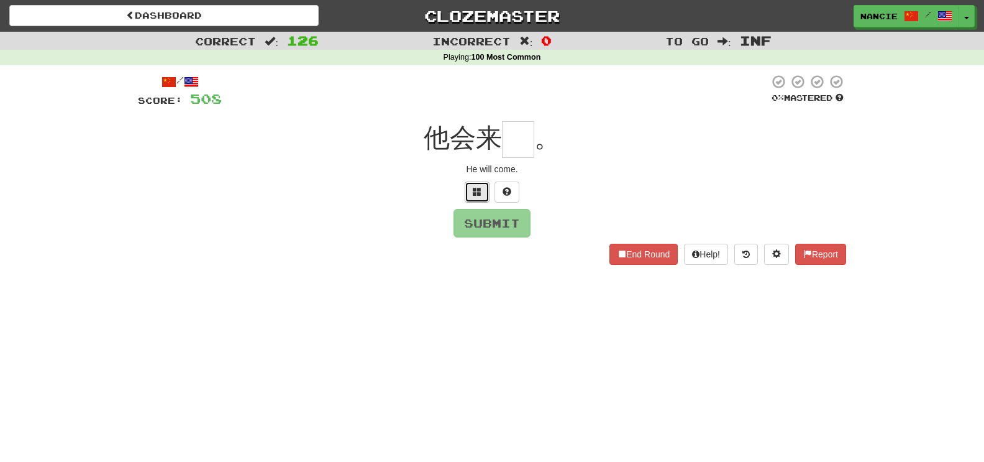
click at [480, 191] on span at bounding box center [477, 191] width 9 height 9
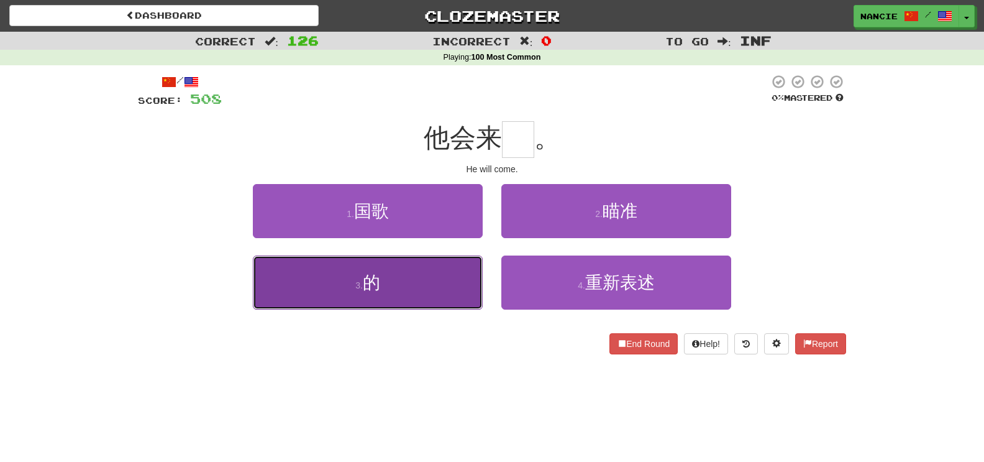
click at [460, 268] on button "3 . 的" at bounding box center [368, 282] width 230 height 54
type input "*"
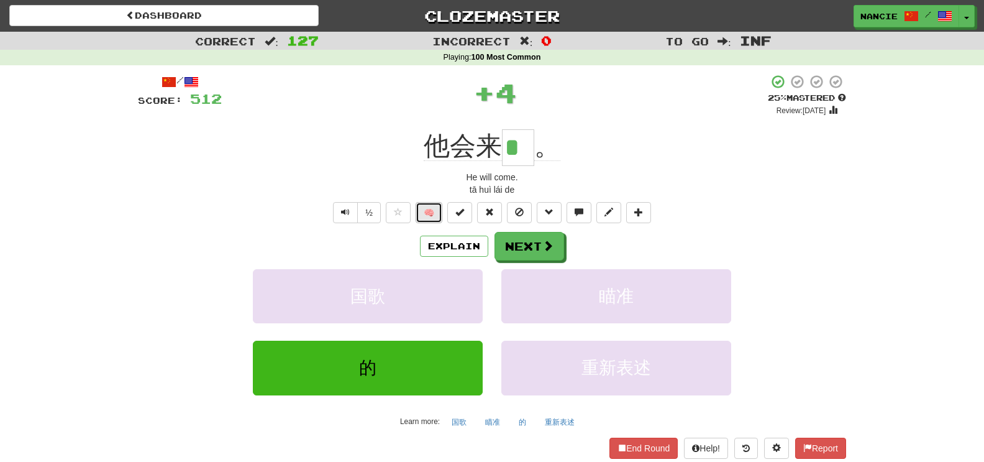
click at [434, 208] on button "🧠" at bounding box center [429, 212] width 27 height 21
click at [515, 245] on button "Next" at bounding box center [530, 246] width 70 height 29
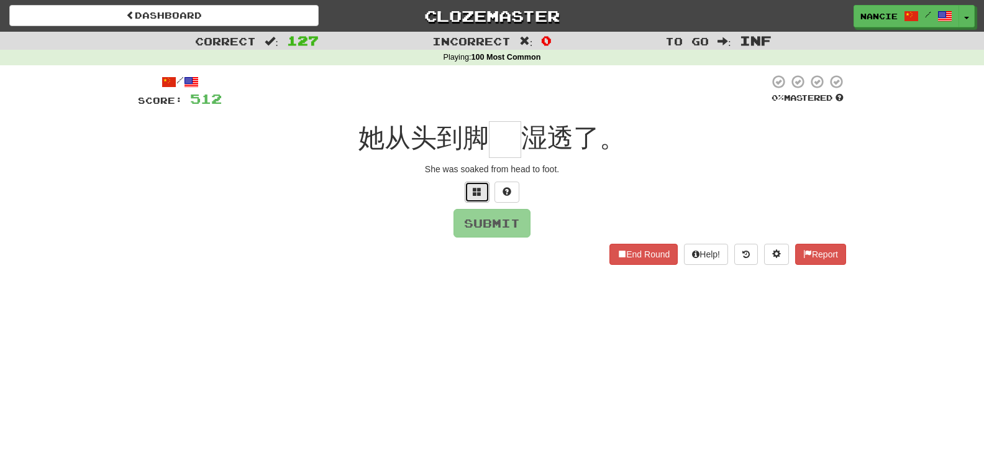
click at [477, 198] on button at bounding box center [477, 191] width 25 height 21
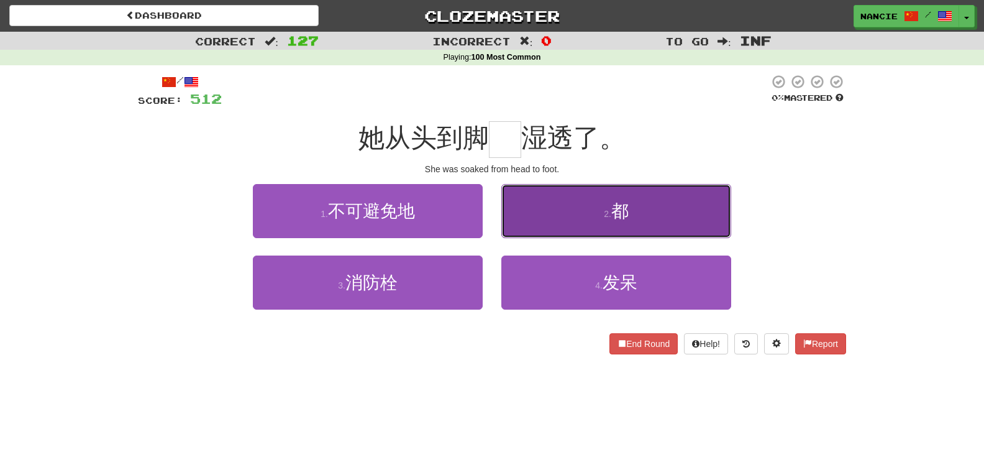
click at [544, 214] on button "2 . 都" at bounding box center [616, 211] width 230 height 54
type input "*"
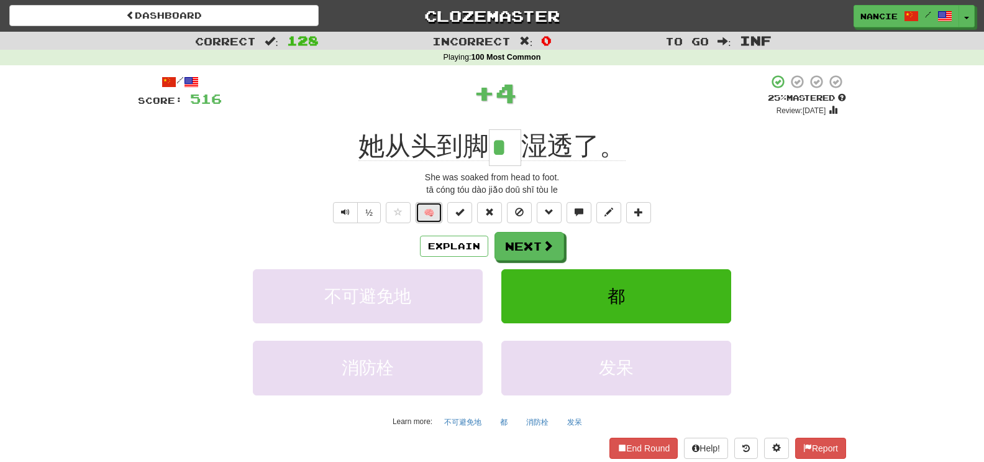
click at [434, 217] on button "🧠" at bounding box center [429, 212] width 27 height 21
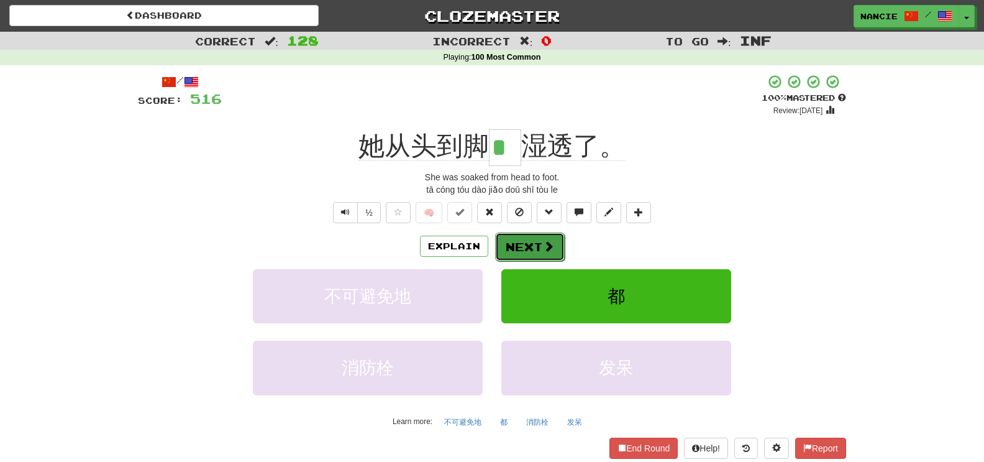
click at [543, 240] on span at bounding box center [548, 245] width 11 height 11
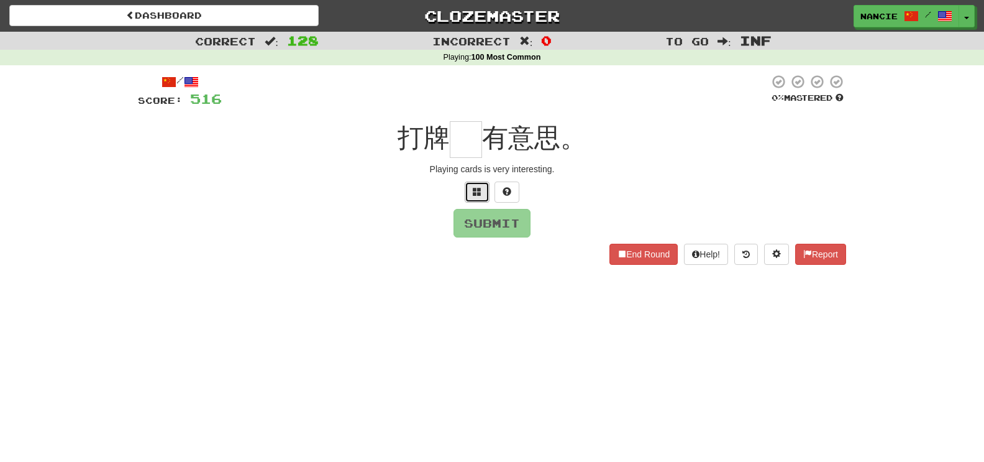
click at [481, 188] on span at bounding box center [477, 191] width 9 height 9
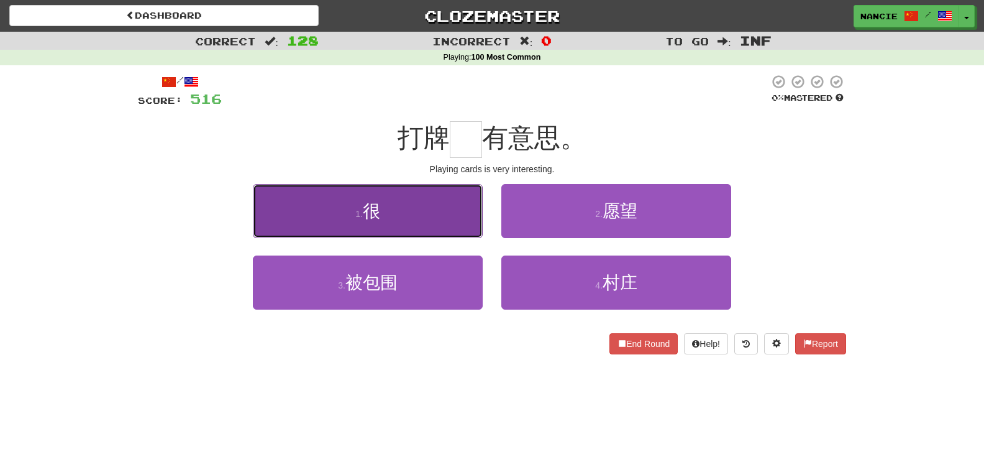
click at [469, 206] on button "1 . 很" at bounding box center [368, 211] width 230 height 54
type input "*"
